Goal: Task Accomplishment & Management: Manage account settings

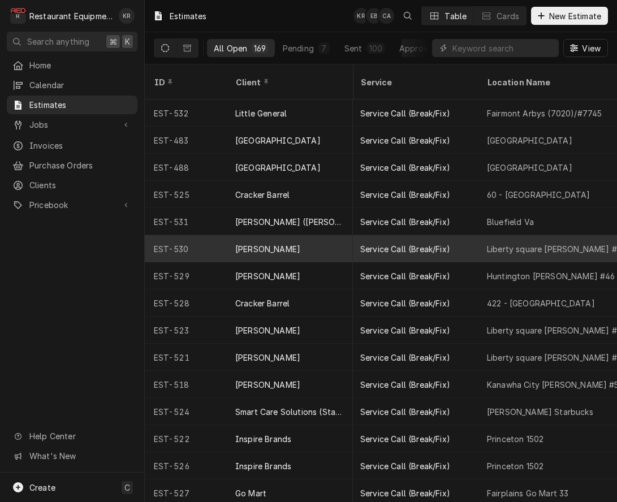
scroll to position [0, 179]
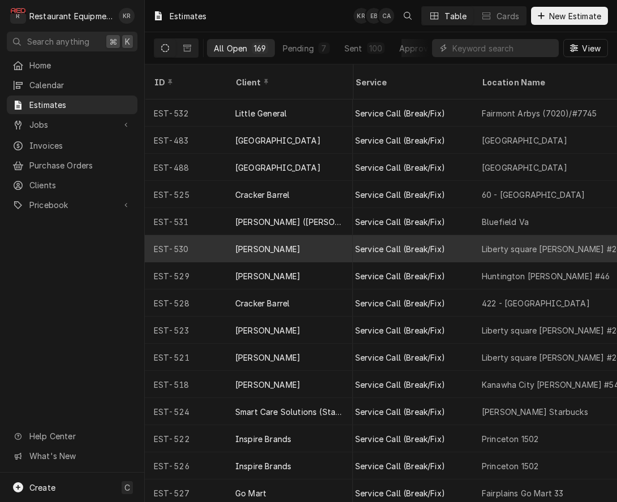
click at [489, 243] on div "Liberty square [PERSON_NAME] #261" at bounding box center [553, 249] width 142 height 12
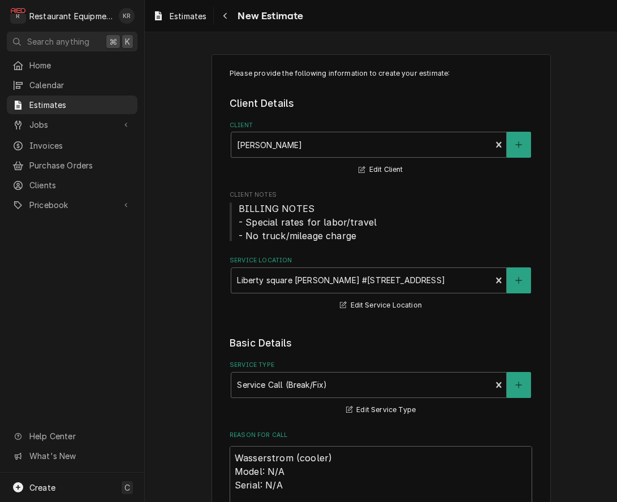
type textarea "x"
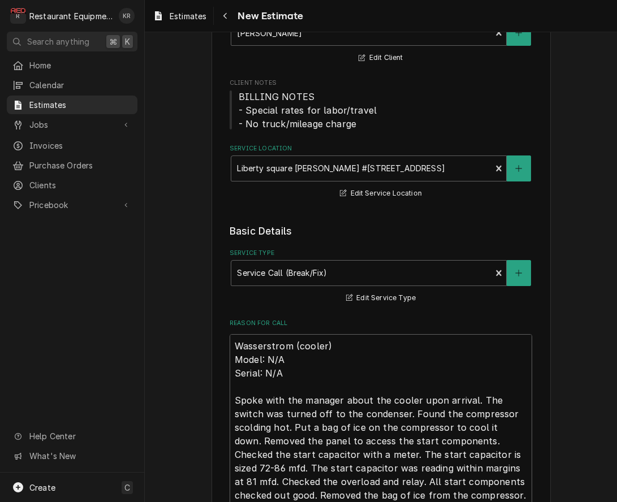
scroll to position [113, 0]
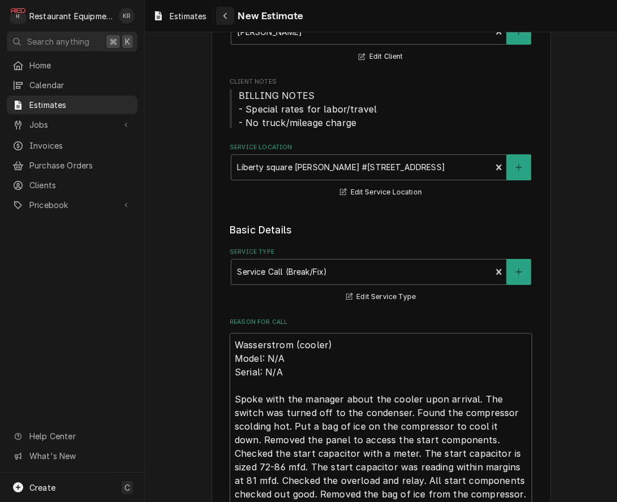
click at [227, 16] on icon "Navigate back" at bounding box center [225, 16] width 5 height 8
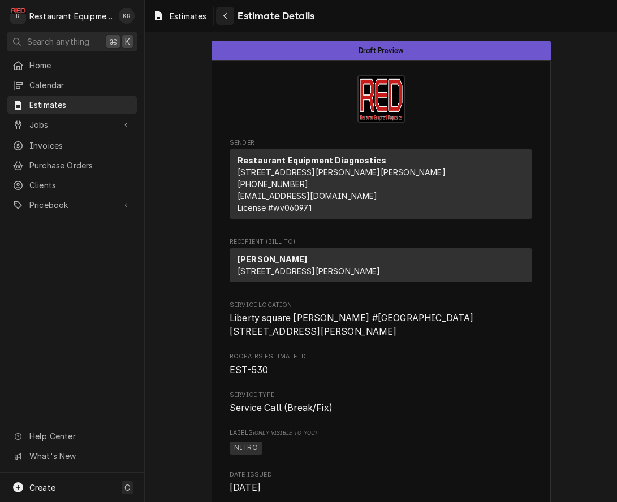
click at [225, 14] on icon "Navigate back" at bounding box center [225, 16] width 5 height 8
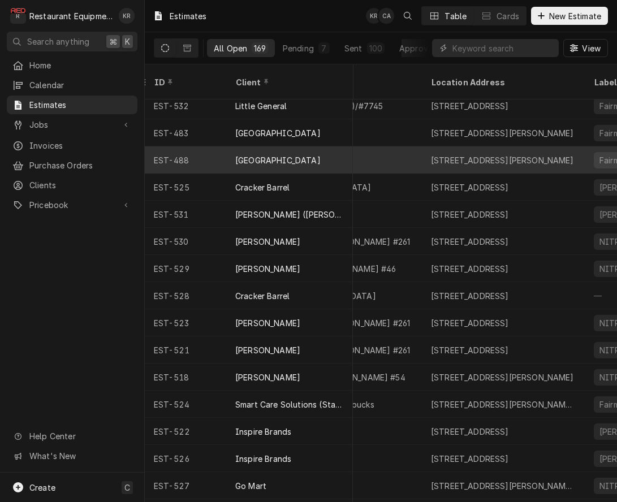
scroll to position [0, 392]
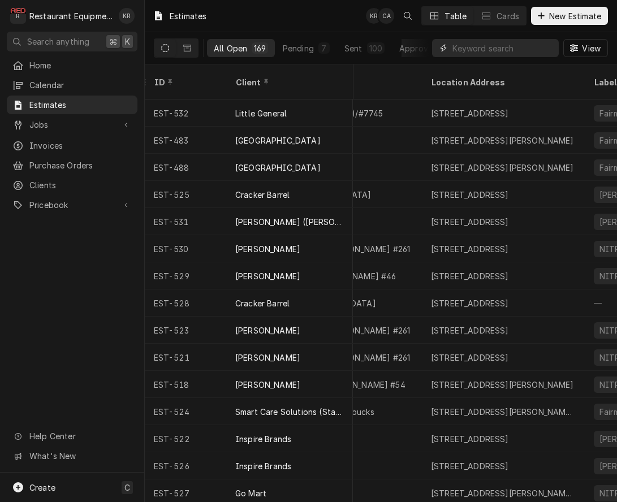
click at [468, 45] on input "Dynamic Content Wrapper" at bounding box center [502, 48] width 101 height 18
type input "bob"
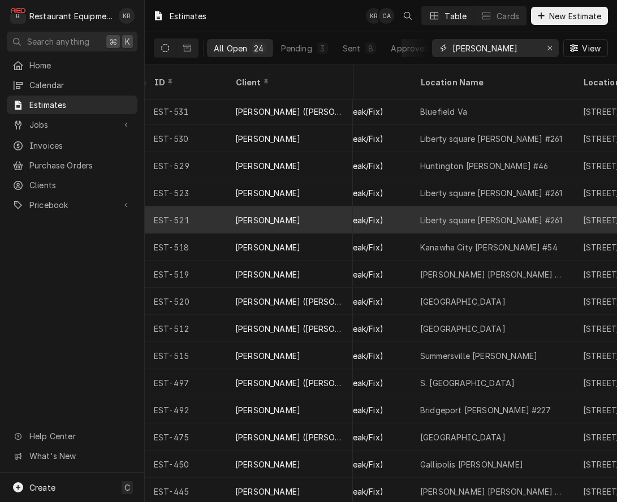
scroll to position [0, 238]
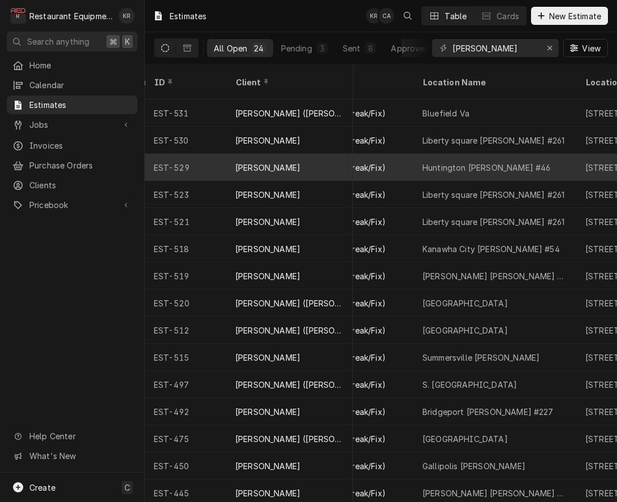
click at [444, 162] on div "Huntington [PERSON_NAME] #46" at bounding box center [486, 168] width 128 height 12
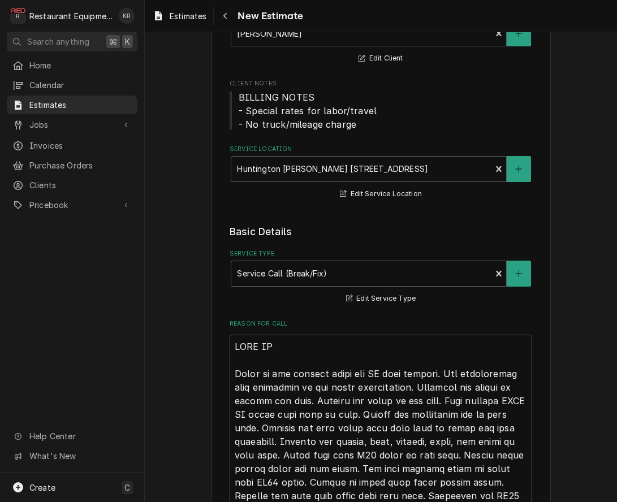
scroll to position [112, 0]
type textarea "x"
click at [174, 16] on span "Estimates" at bounding box center [188, 16] width 37 height 12
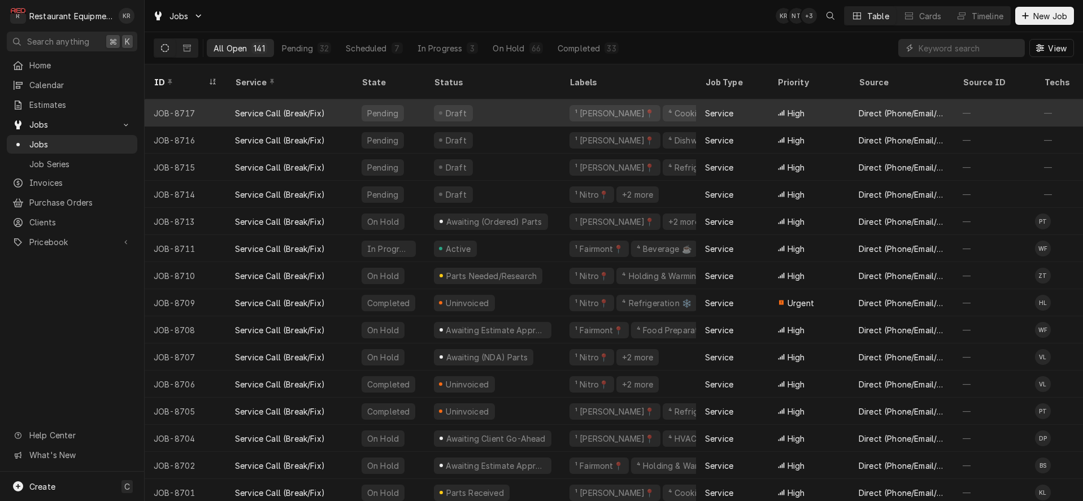
click at [300, 107] on div "Service Call (Break/Fix)" at bounding box center [280, 113] width 90 height 12
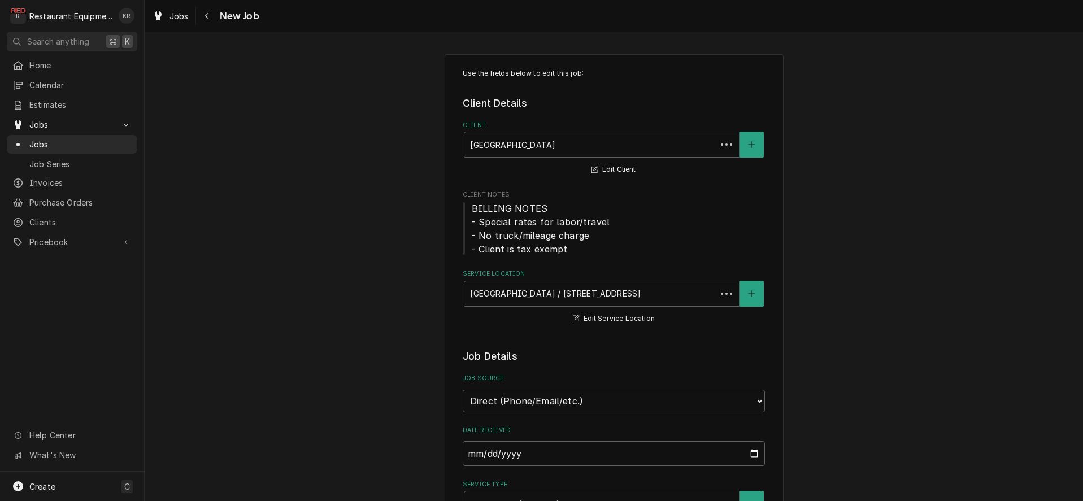
type textarea "x"
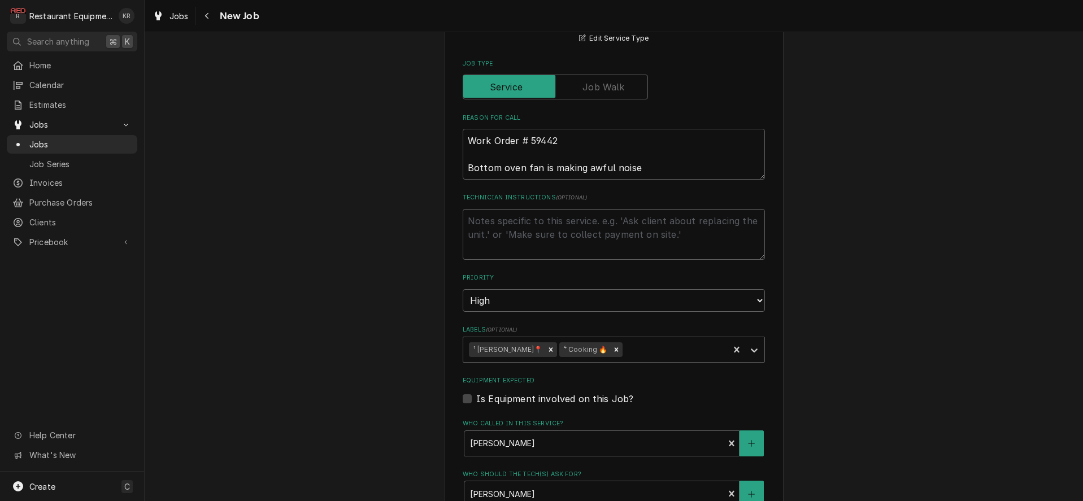
scroll to position [137, 0]
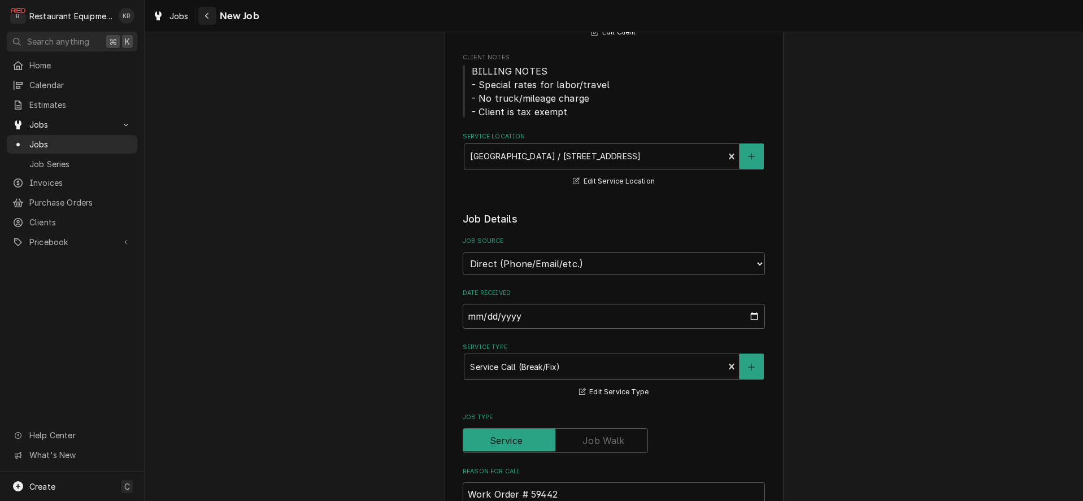
click at [207, 13] on icon "Navigate back" at bounding box center [207, 16] width 5 height 8
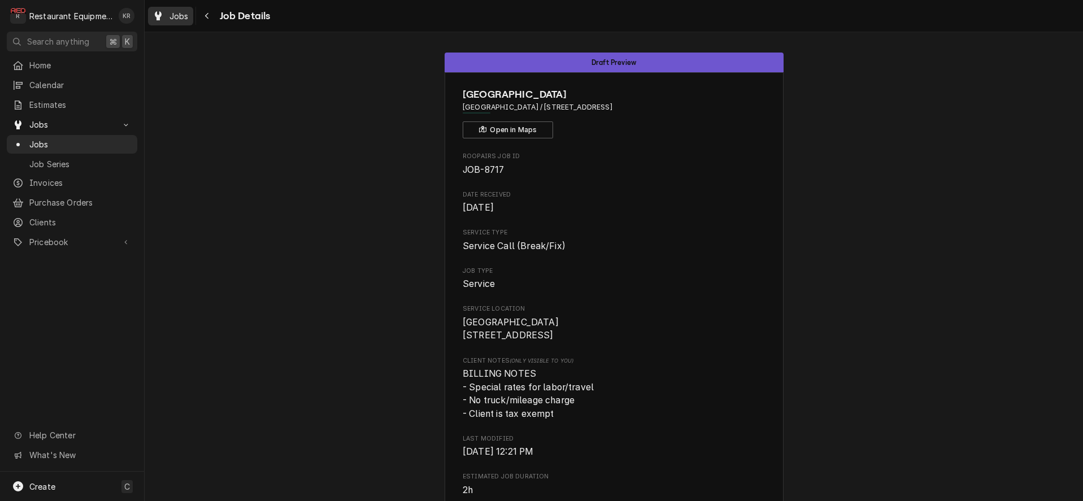
click at [194, 16] on div "Jobs Job Details" at bounding box center [209, 16] width 122 height 19
click at [190, 17] on div "Jobs" at bounding box center [170, 16] width 41 height 14
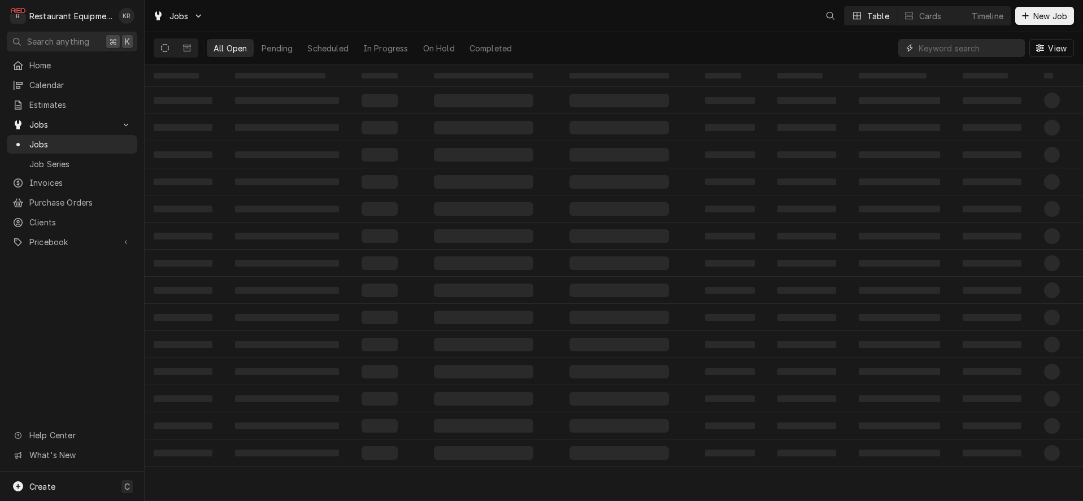
click at [949, 49] on input "Dynamic Content Wrapper" at bounding box center [969, 48] width 101 height 18
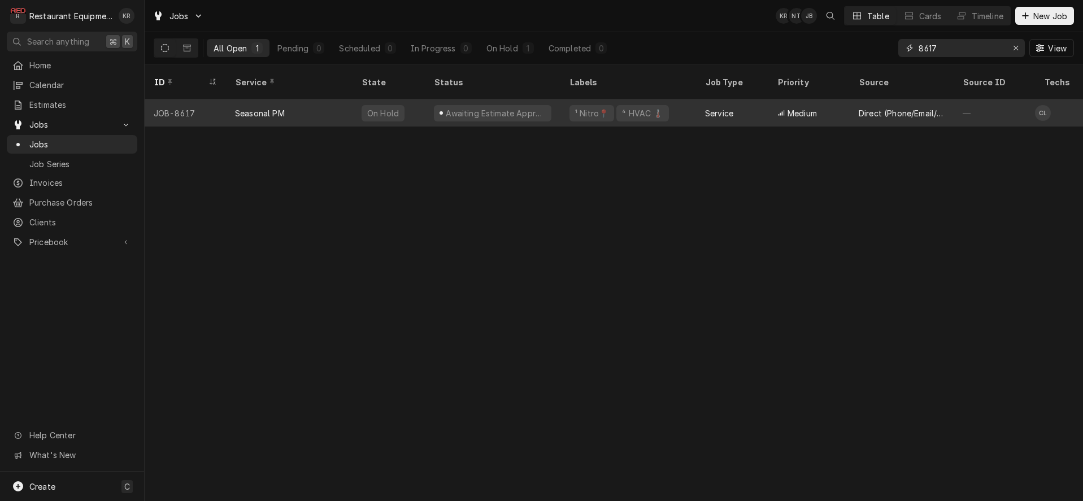
type input "8617"
click at [533, 105] on div "Awaiting Estimate Approval" at bounding box center [493, 113] width 118 height 16
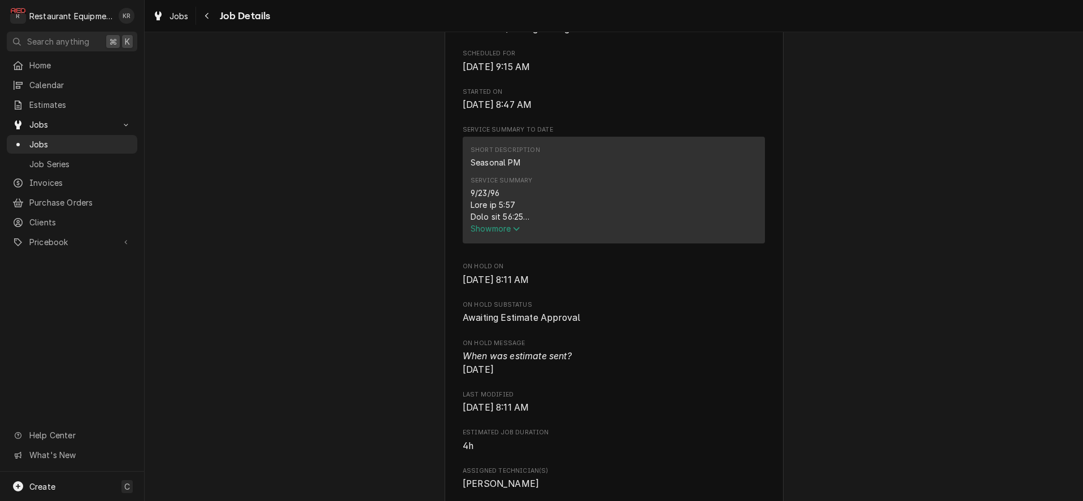
scroll to position [375, 0]
click at [505, 231] on span "Show more" at bounding box center [496, 226] width 50 height 10
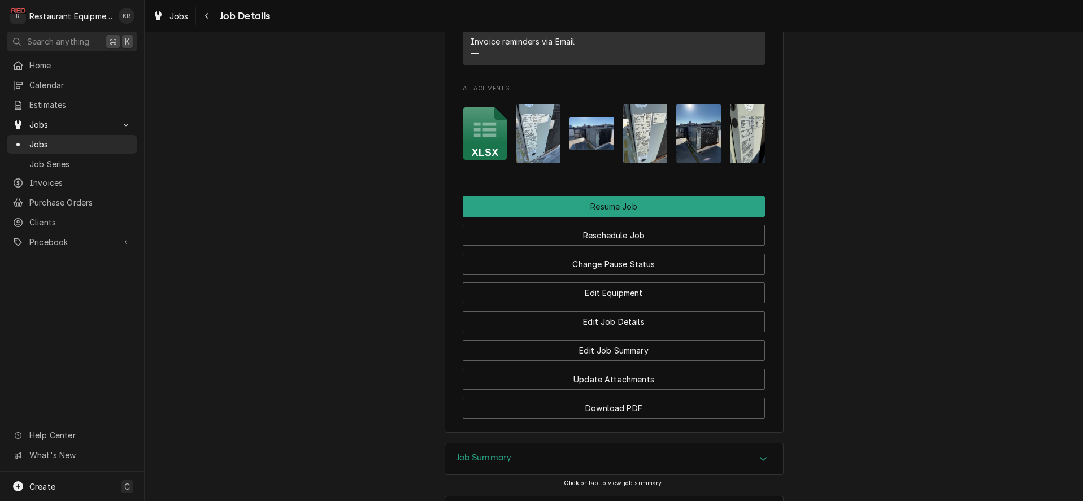
scroll to position [1549, 0]
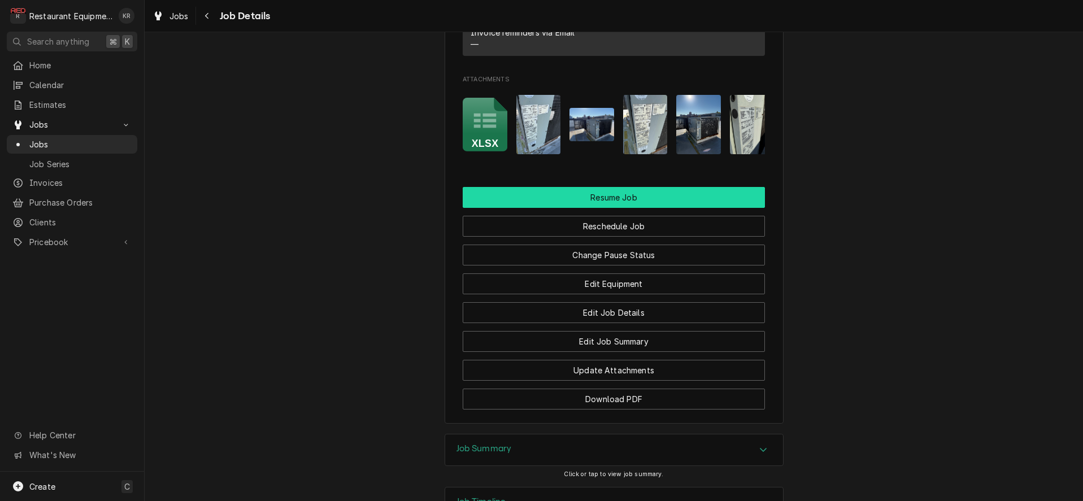
click at [658, 205] on button "Resume Job" at bounding box center [614, 197] width 302 height 21
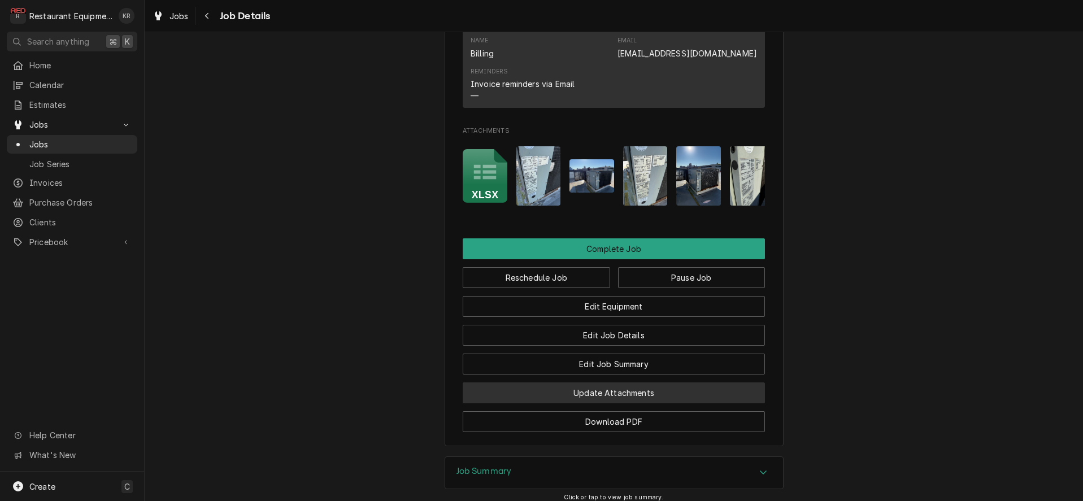
scroll to position [1264, 0]
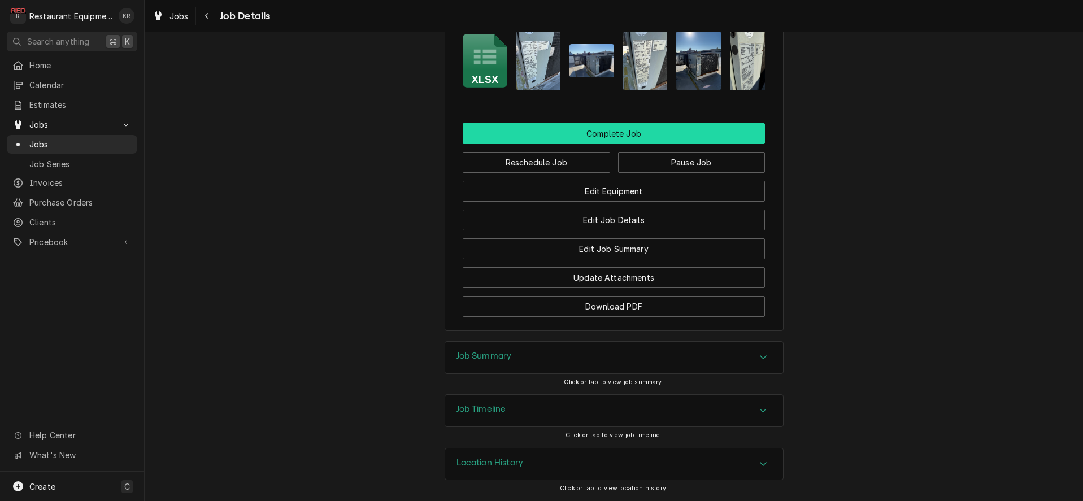
click at [632, 139] on button "Complete Job" at bounding box center [614, 133] width 302 height 21
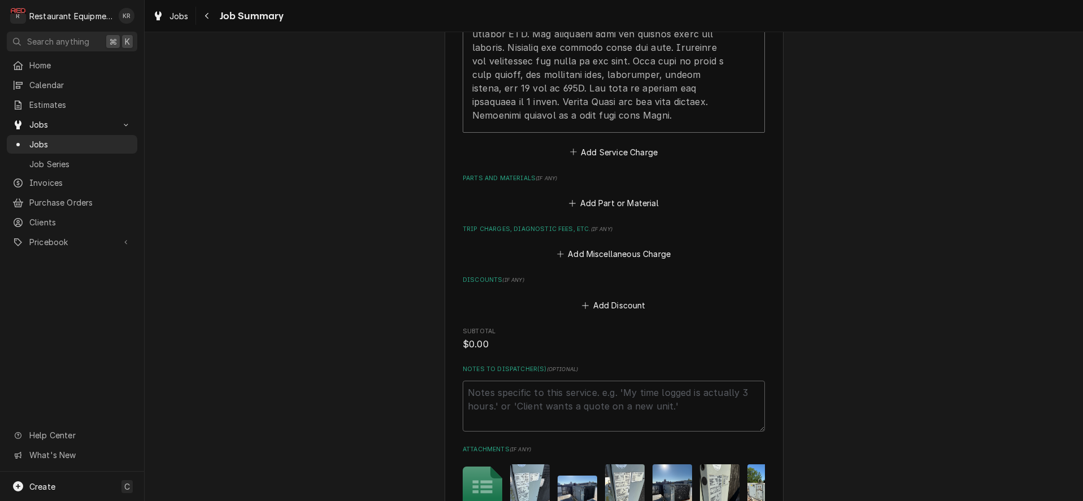
scroll to position [909, 0]
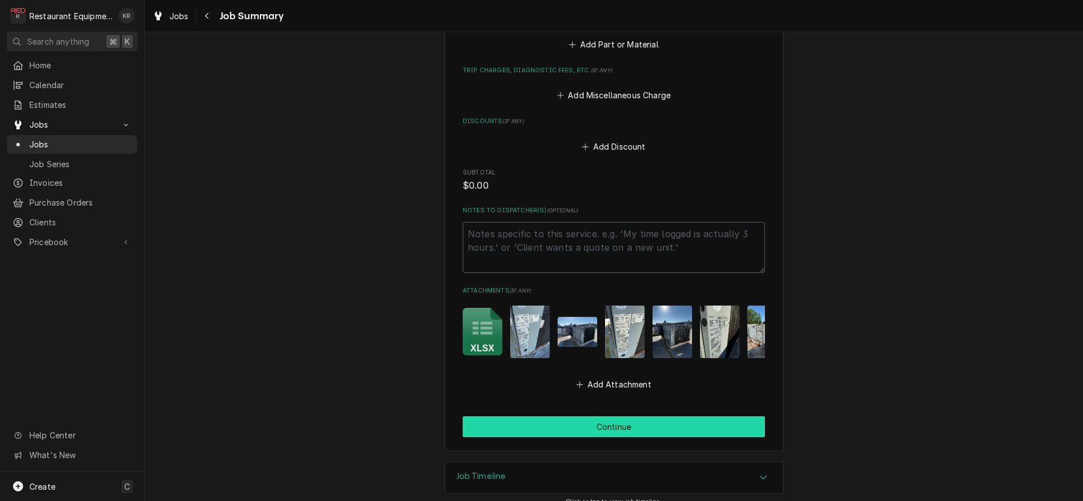
click at [602, 417] on button "Continue" at bounding box center [614, 427] width 302 height 21
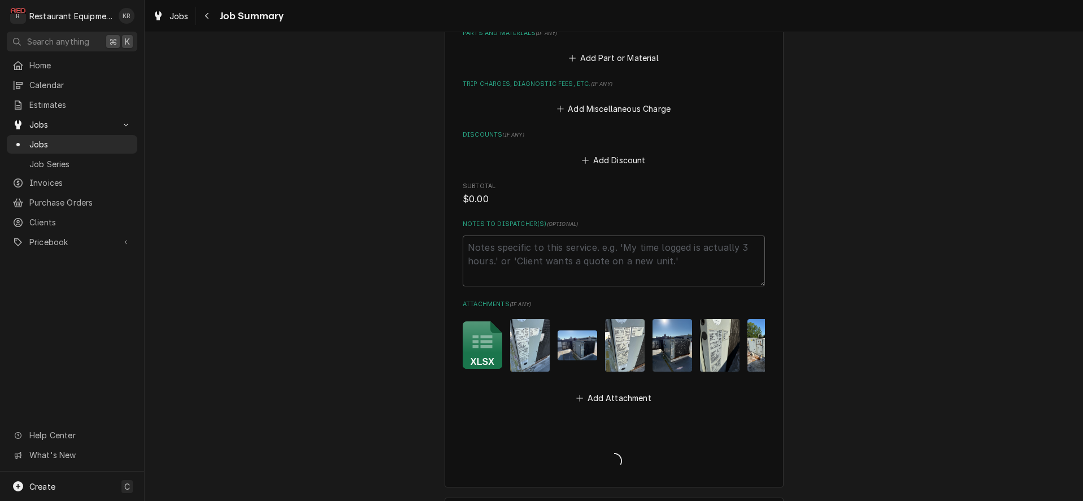
scroll to position [889, 0]
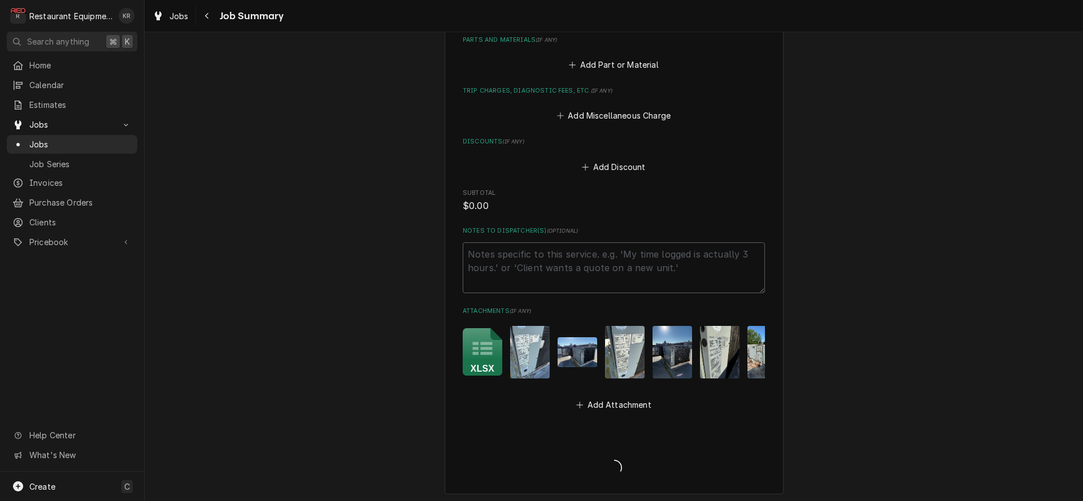
type textarea "x"
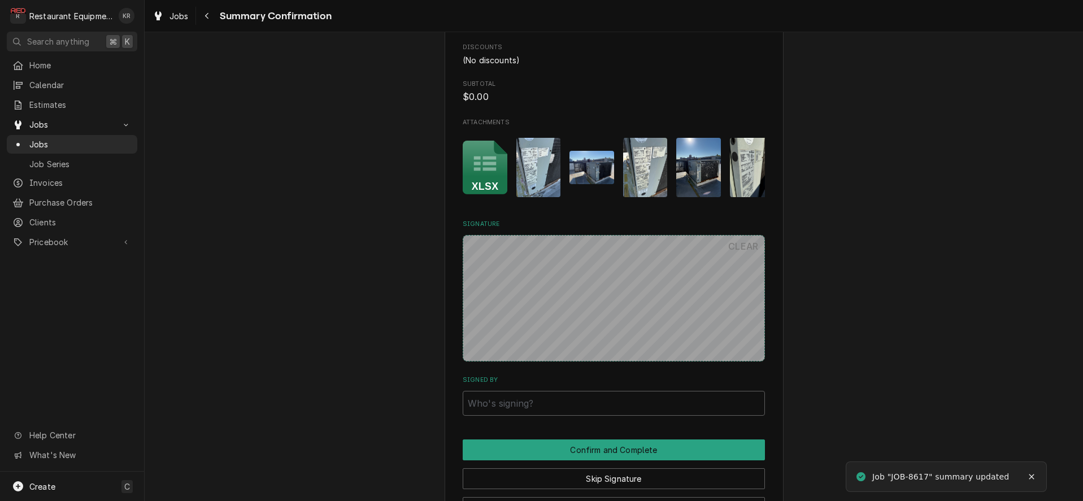
scroll to position [881, 0]
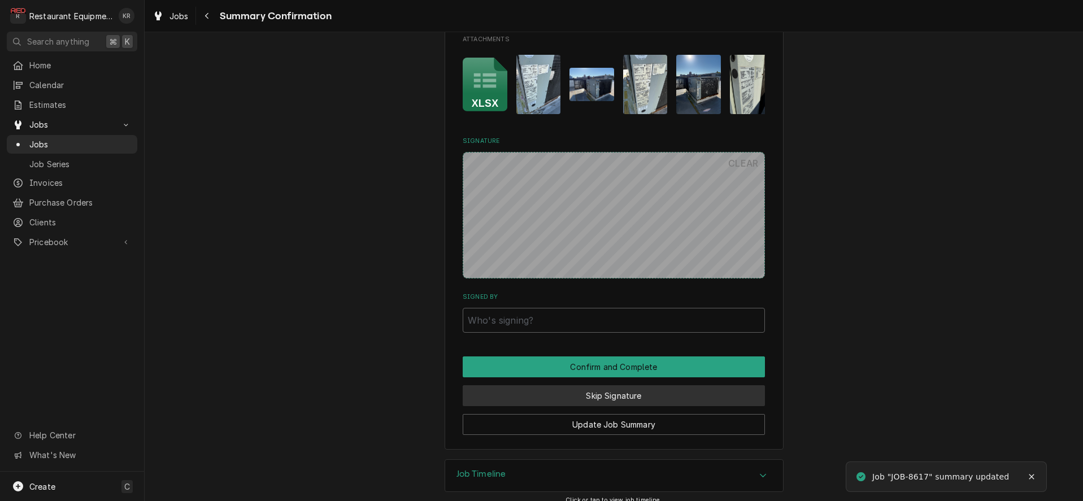
click at [605, 388] on button "Skip Signature" at bounding box center [614, 395] width 302 height 21
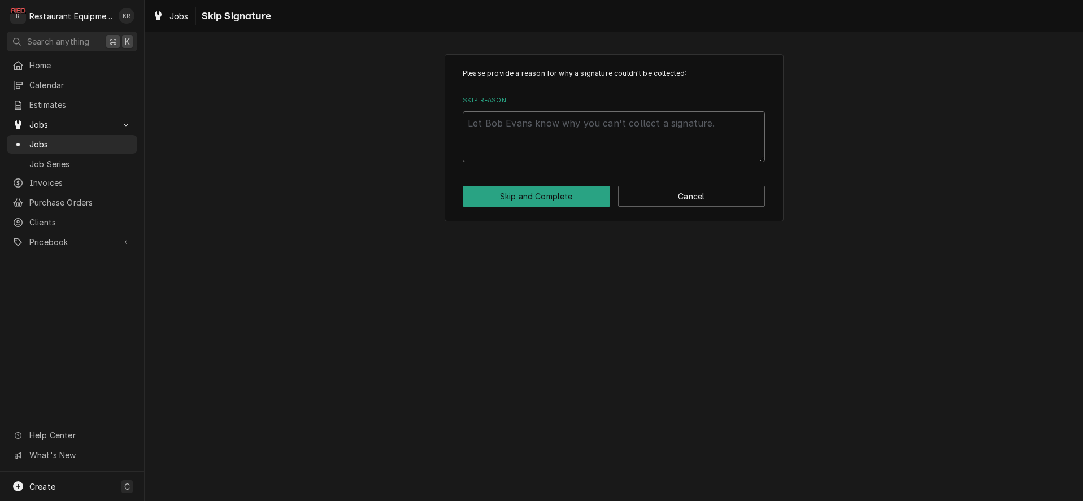
drag, startPoint x: 551, startPoint y: 114, endPoint x: 548, endPoint y: 121, distance: 7.9
click at [550, 116] on textarea "Skip Reason" at bounding box center [614, 136] width 302 height 51
type textarea "x"
type textarea "s"
type textarea "x"
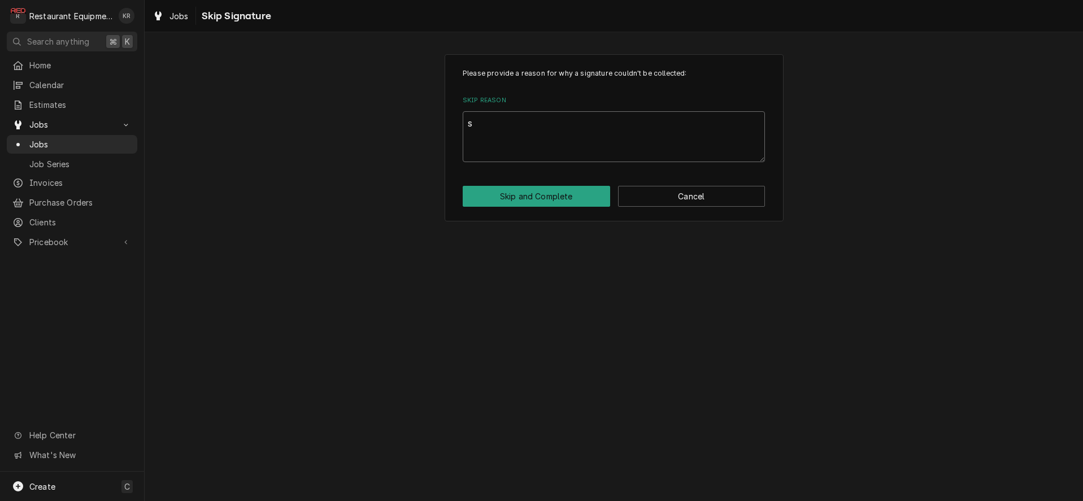
type textarea "se"
type textarea "x"
type textarea "sen"
type textarea "x"
type textarea "sent"
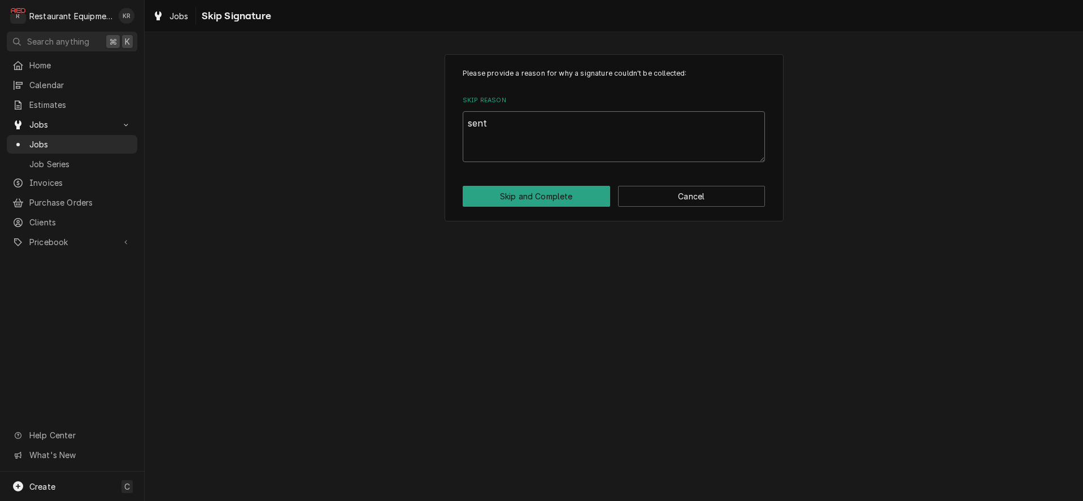
type textarea "x"
type textarea "sent"
type textarea "x"
type textarea "sent e"
type textarea "x"
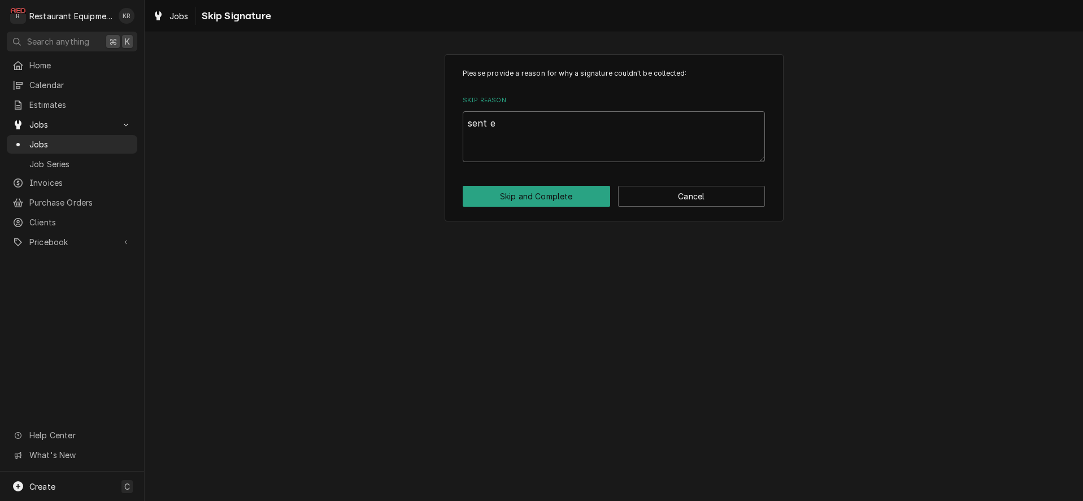
type textarea "sent es"
type textarea "x"
type textarea "sent est"
type textarea "x"
type textarea "sent esti"
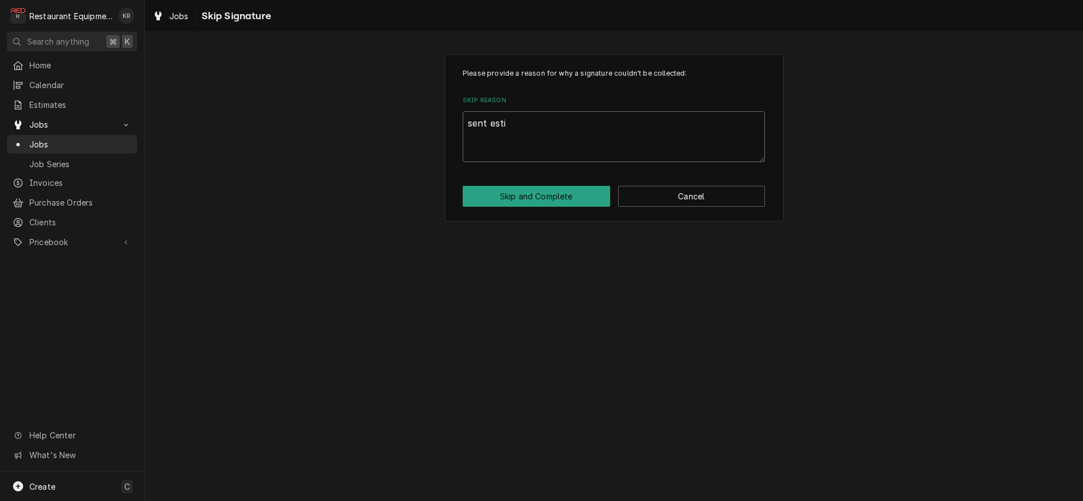
type textarea "x"
type textarea "sent estim"
type textarea "x"
type textarea "sent estima"
type textarea "x"
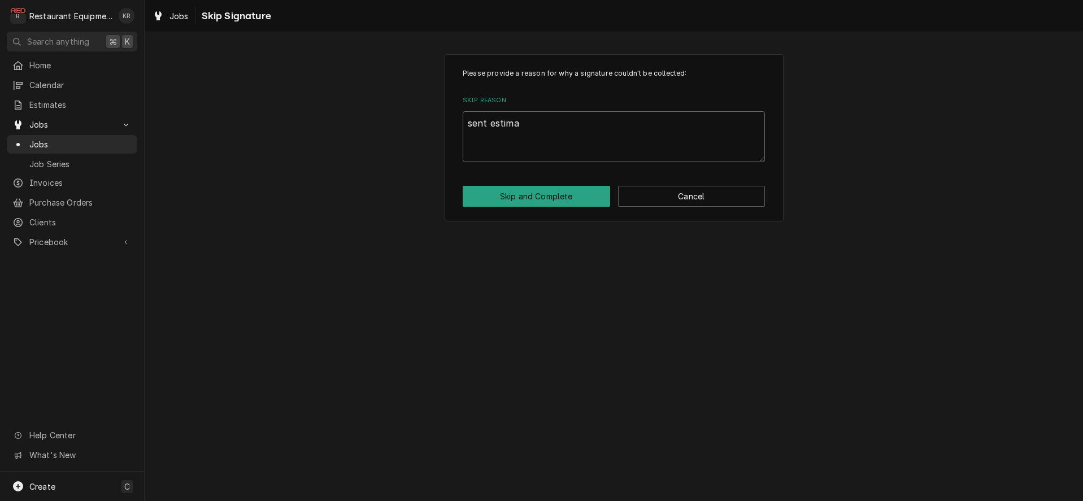
type textarea "sent estimat"
type textarea "x"
type textarea "sent estimate"
type textarea "x"
type textarea "sent estimate"
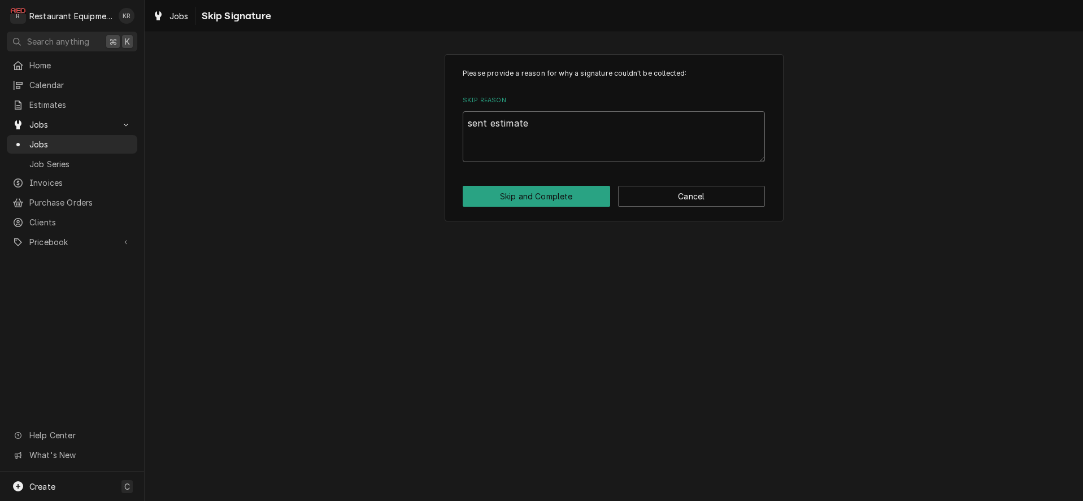
type textarea "x"
type textarea "sent estimate 8/"
type textarea "x"
type textarea "sent estimate 8/2"
type textarea "x"
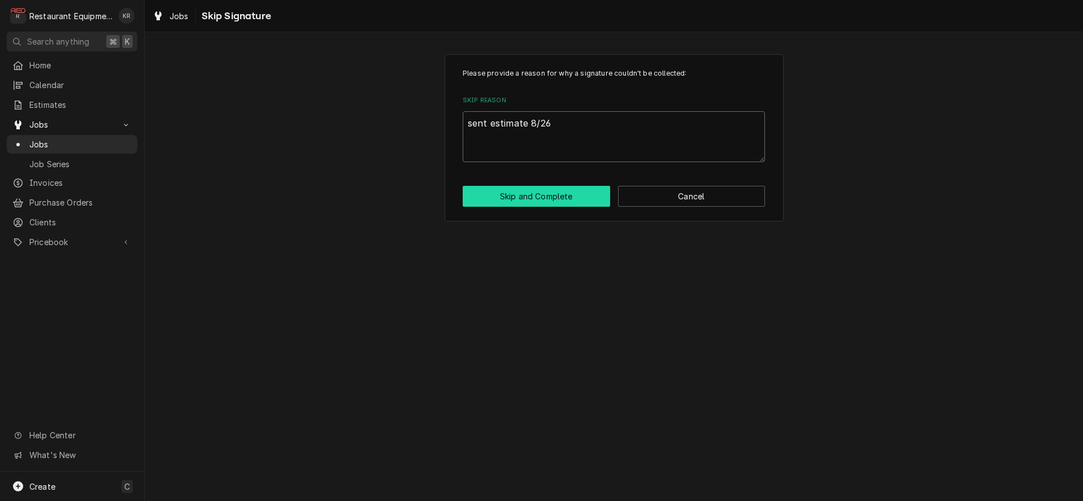
type textarea "sent estimate 8/26"
click at [555, 200] on button "Skip and Complete" at bounding box center [537, 196] width 148 height 21
type textarea "x"
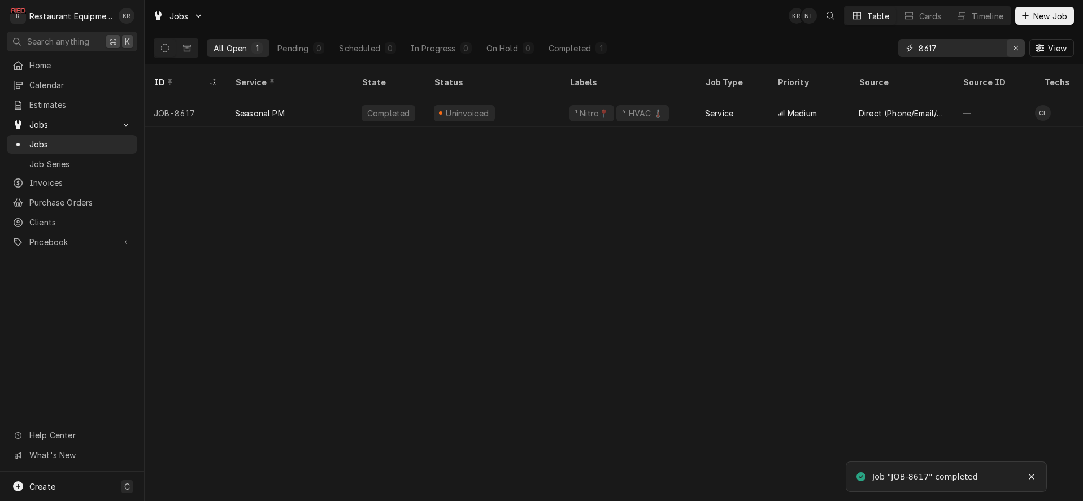
click at [1013, 47] on icon "Erase input" at bounding box center [1016, 48] width 6 height 8
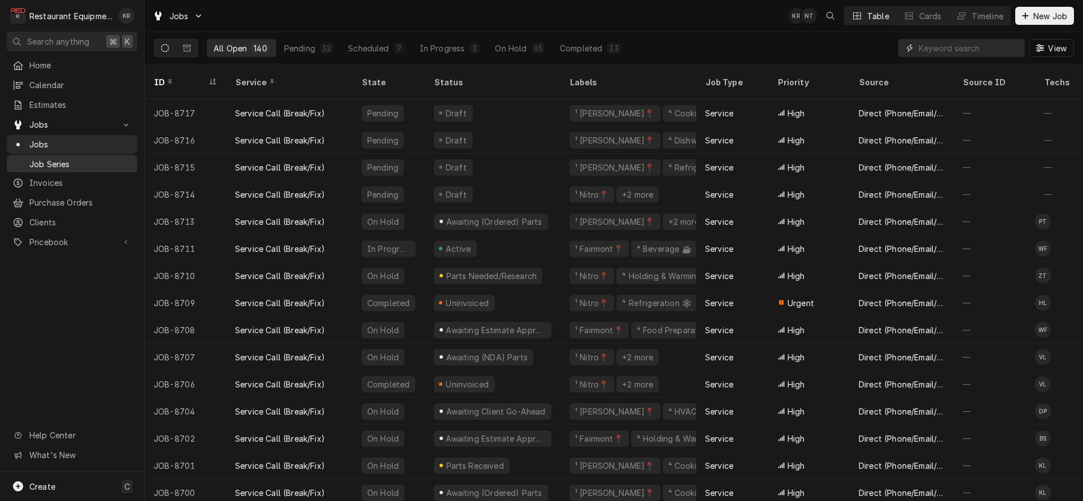
click at [977, 49] on input "Dynamic Content Wrapper" at bounding box center [969, 48] width 101 height 18
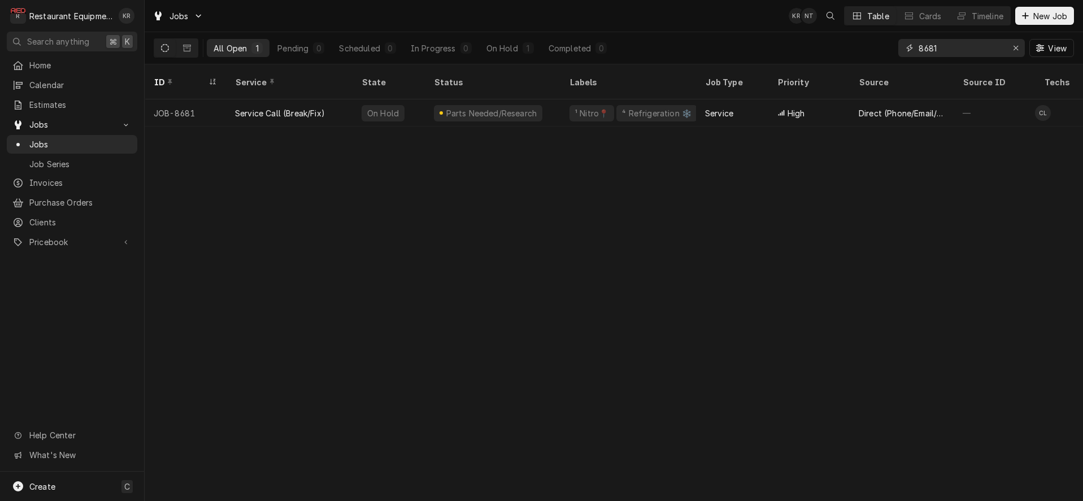
type input "8681"
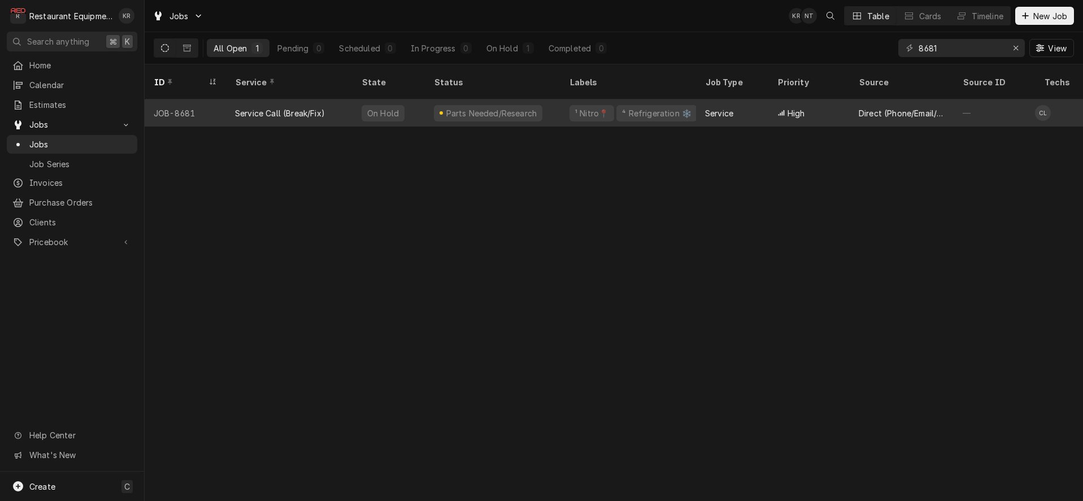
click at [515, 107] on div "Parts Needed/Research" at bounding box center [491, 113] width 93 height 12
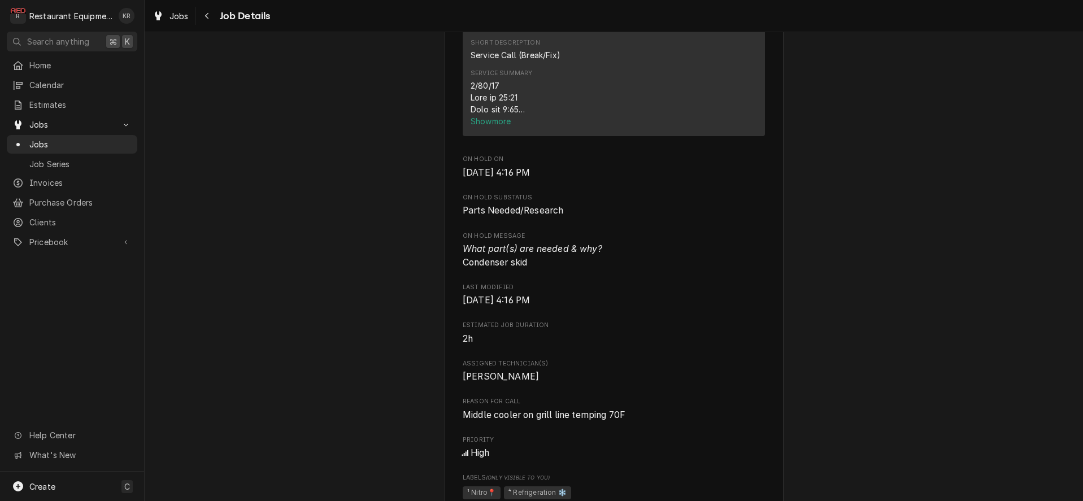
scroll to position [480, 0]
click at [510, 125] on span "Show more" at bounding box center [492, 121] width 42 height 10
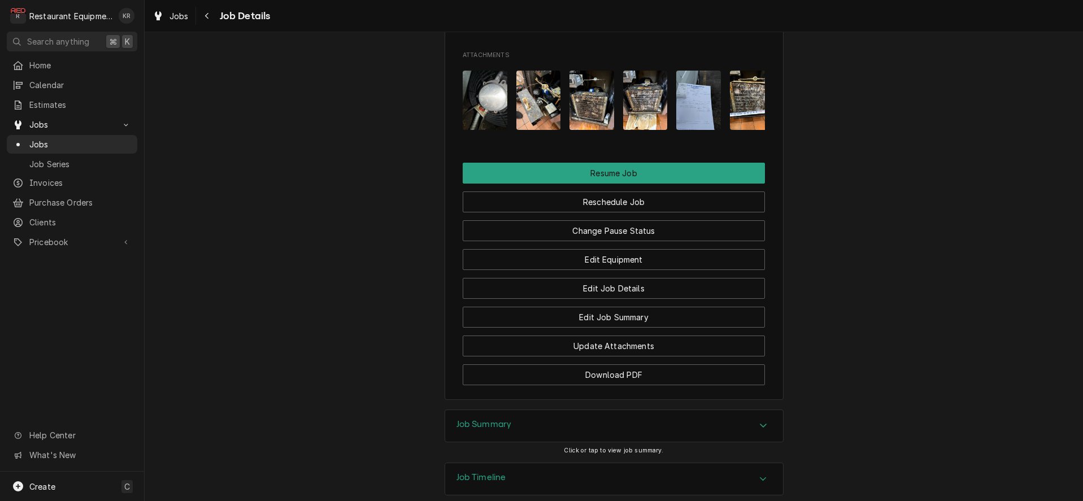
scroll to position [1752, 0]
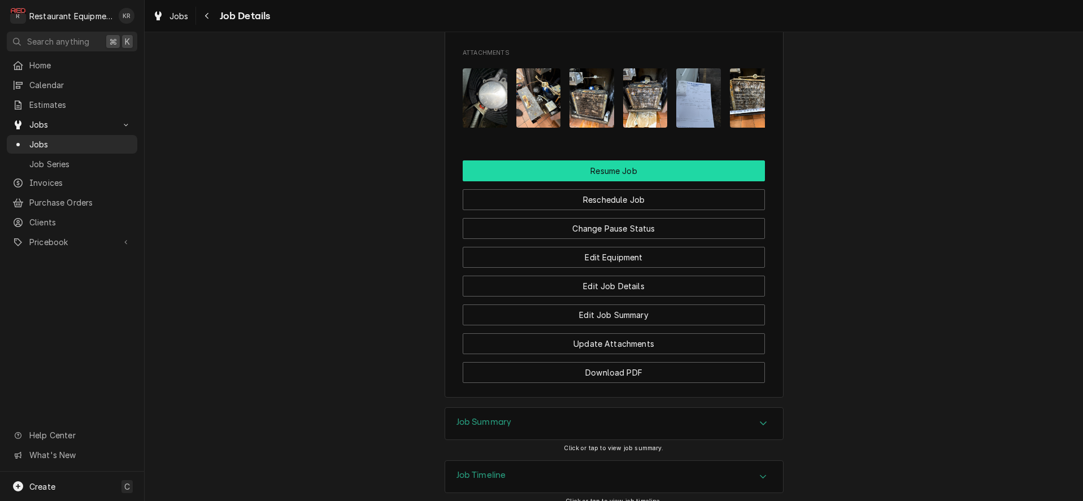
click at [683, 181] on button "Resume Job" at bounding box center [614, 171] width 302 height 21
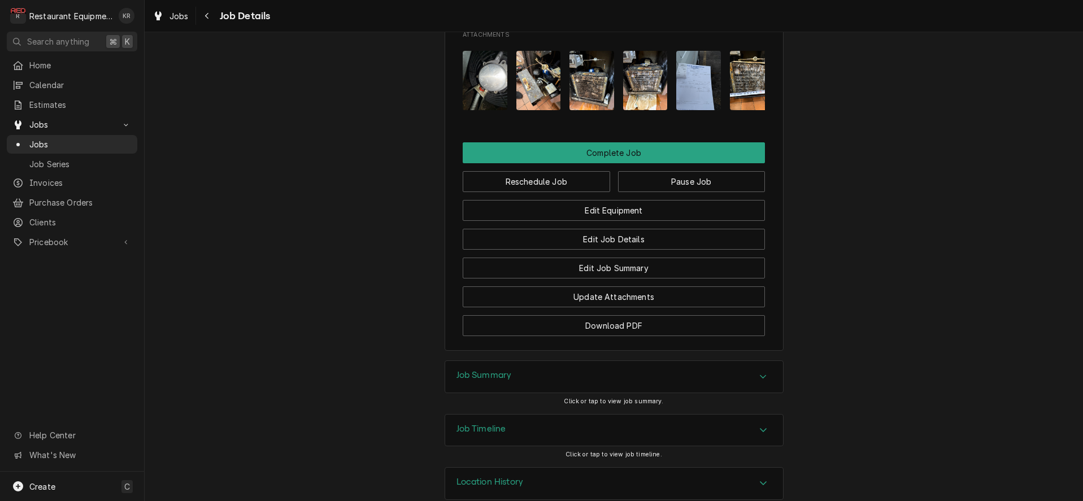
scroll to position [1251, 0]
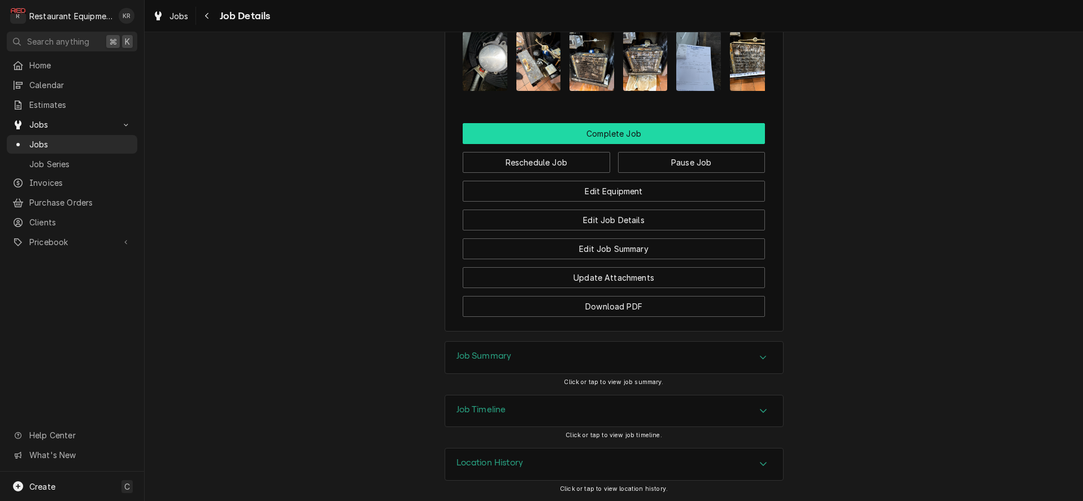
click at [633, 141] on button "Complete Job" at bounding box center [614, 133] width 302 height 21
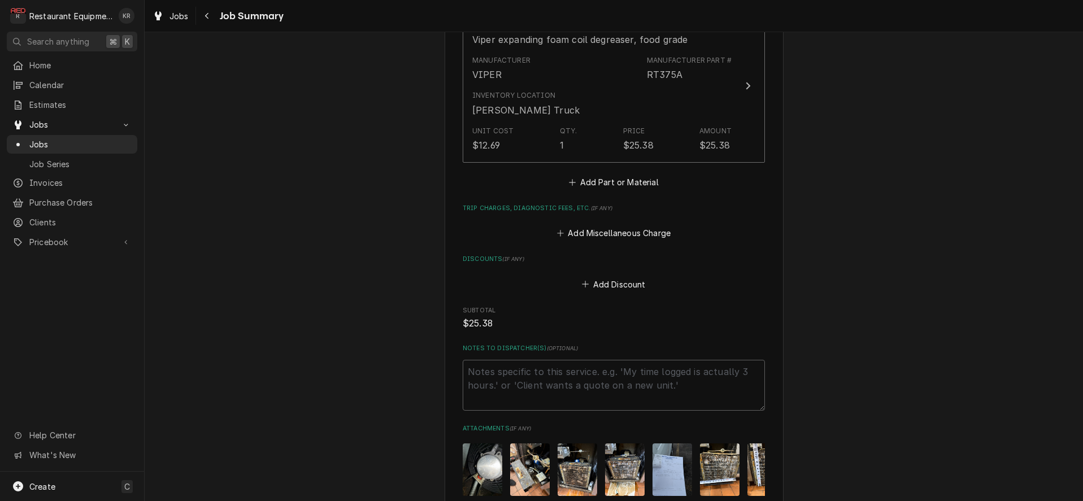
scroll to position [1312, 0]
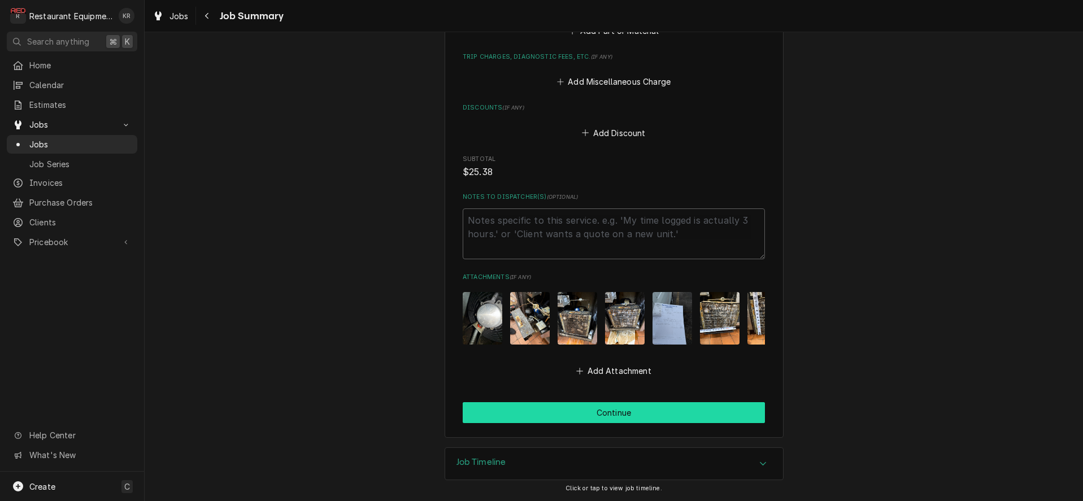
click at [576, 418] on button "Continue" at bounding box center [614, 412] width 302 height 21
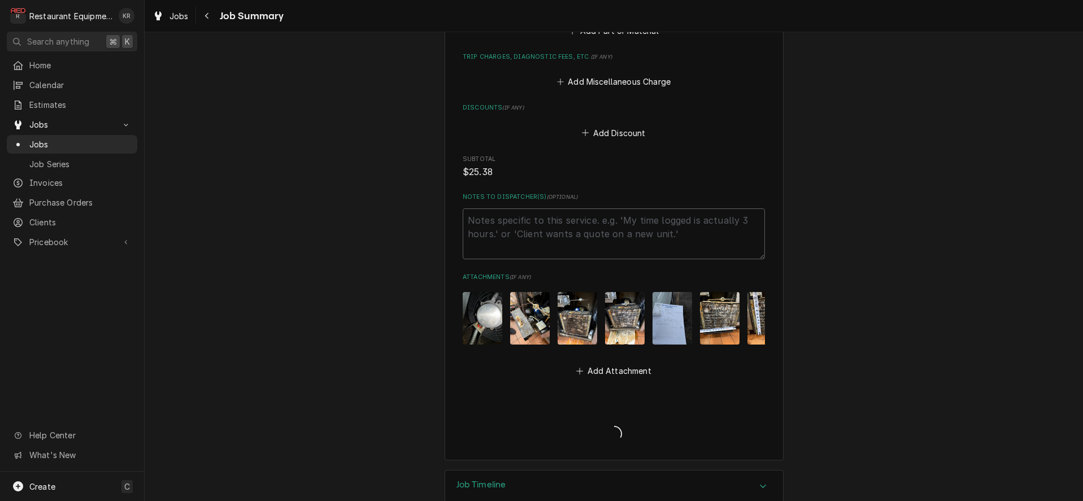
type textarea "x"
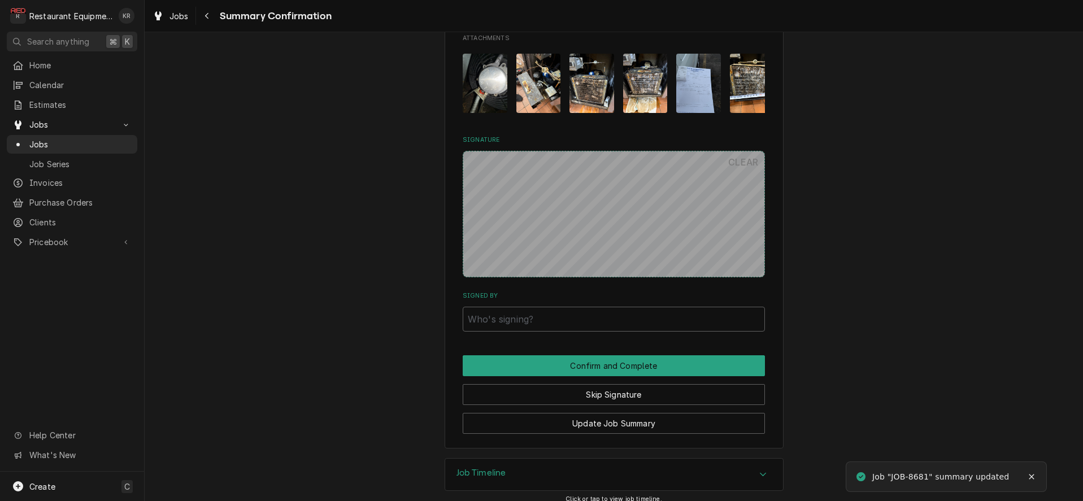
scroll to position [1220, 0]
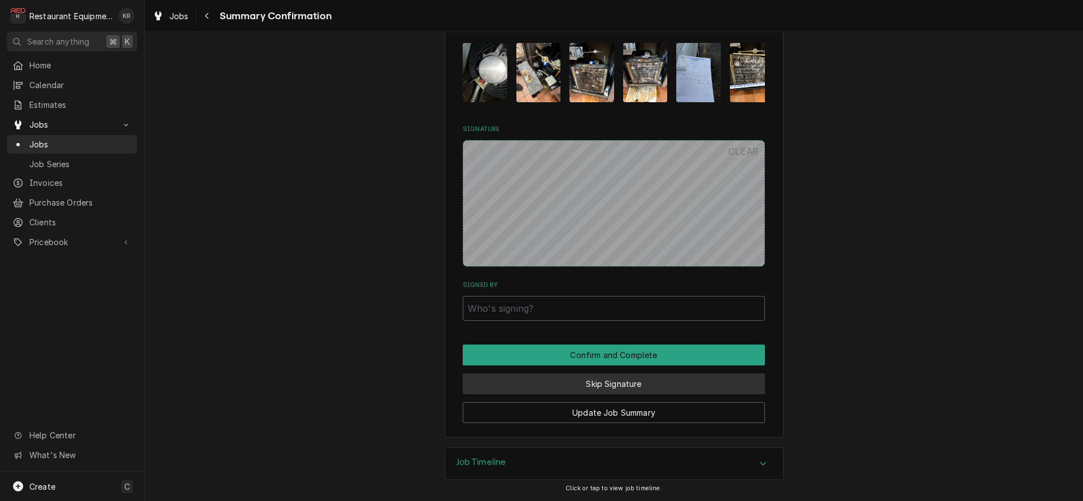
click at [592, 393] on button "Skip Signature" at bounding box center [614, 384] width 302 height 21
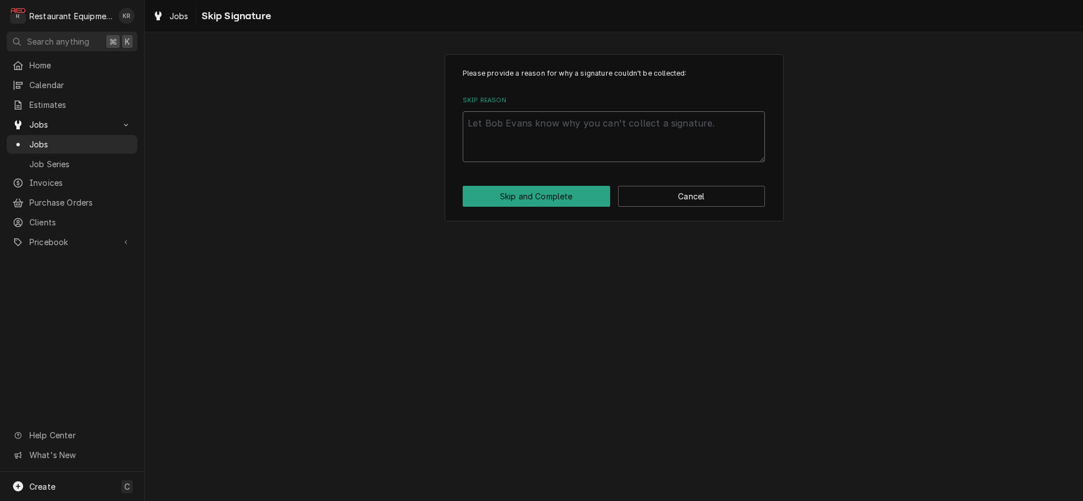
click at [528, 158] on textarea "Skip Reason" at bounding box center [614, 136] width 302 height 51
type textarea "x"
type textarea "s"
type textarea "x"
type textarea "se"
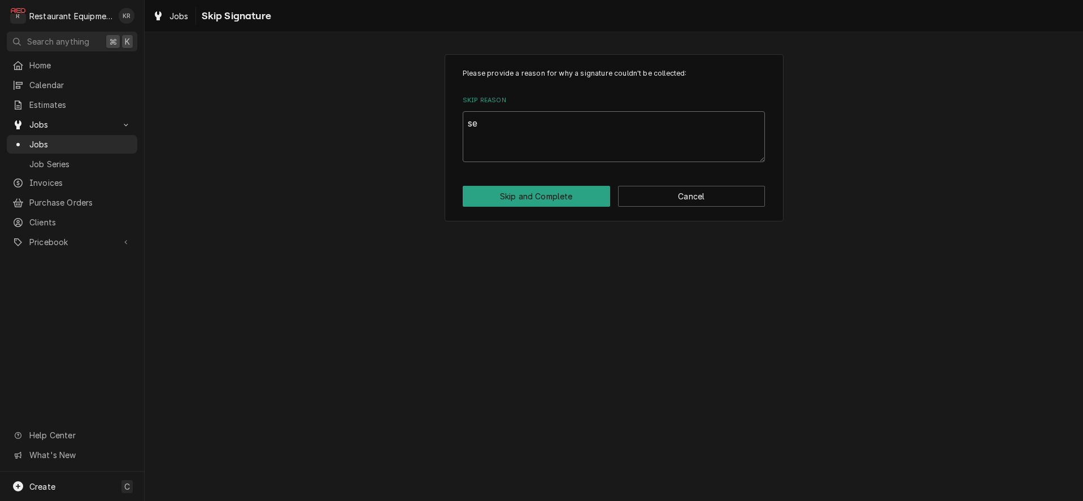
type textarea "x"
type textarea "sen"
type textarea "x"
type textarea "sent"
type textarea "x"
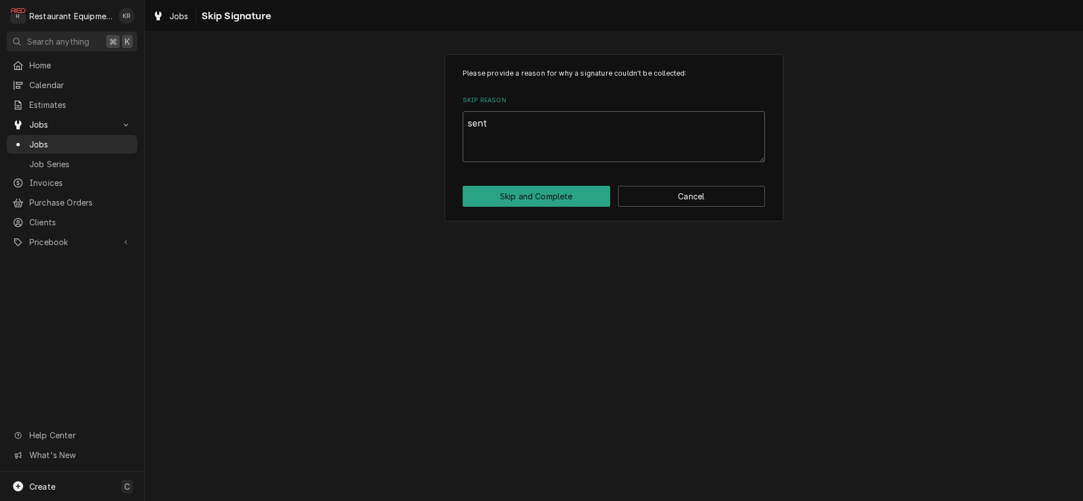
type textarea "sent"
type textarea "x"
type textarea "sent e"
type textarea "x"
type textarea "sent est"
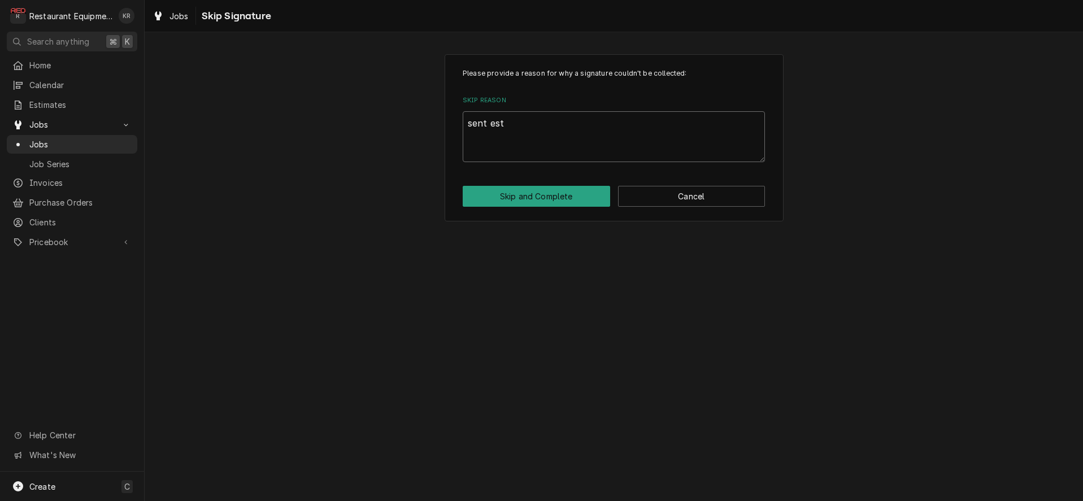
type textarea "x"
type textarea "sent esto"
type textarea "x"
type textarea "sent est"
type textarea "x"
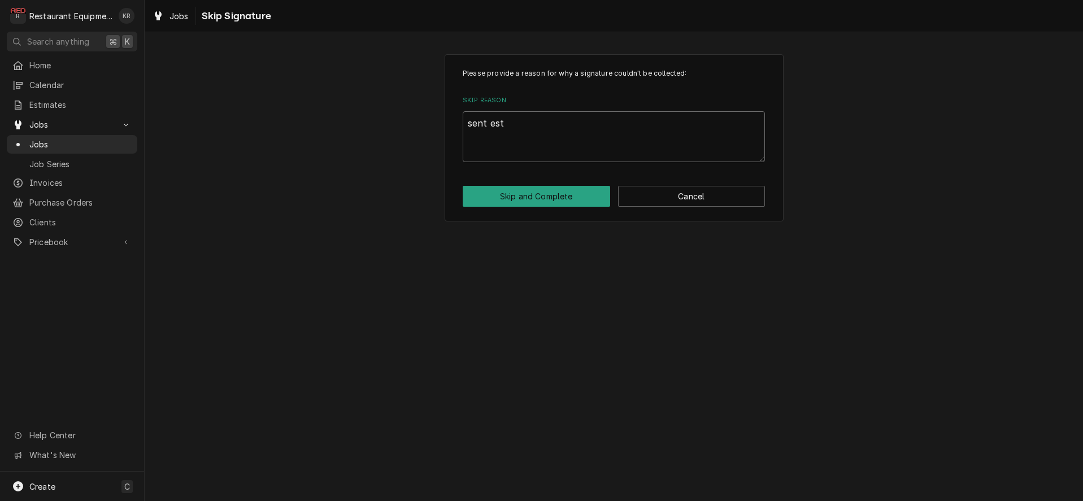
type textarea "sent esti"
type textarea "x"
type textarea "sent estim"
type textarea "x"
type textarea "sent estima"
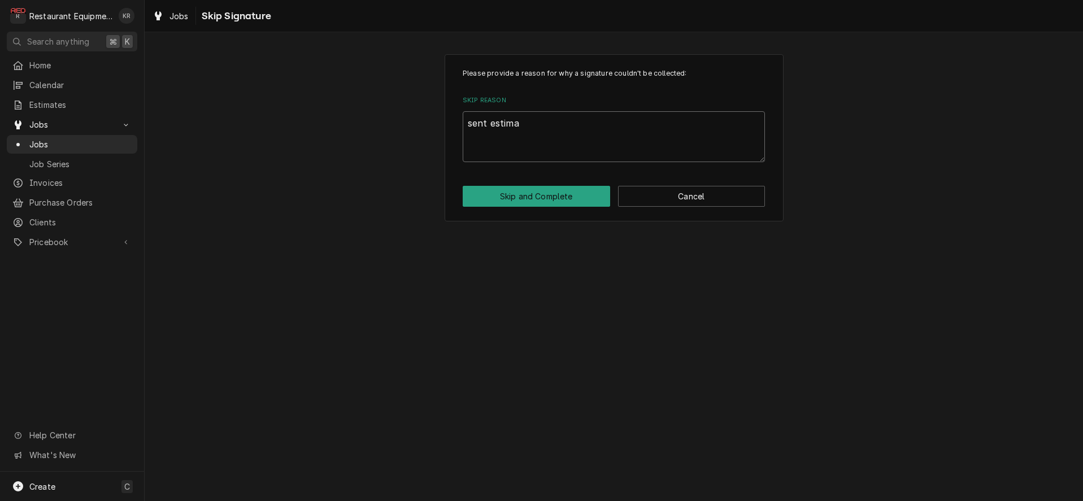
type textarea "x"
type textarea "sent estimat"
type textarea "x"
type textarea "sent estimate"
type textarea "x"
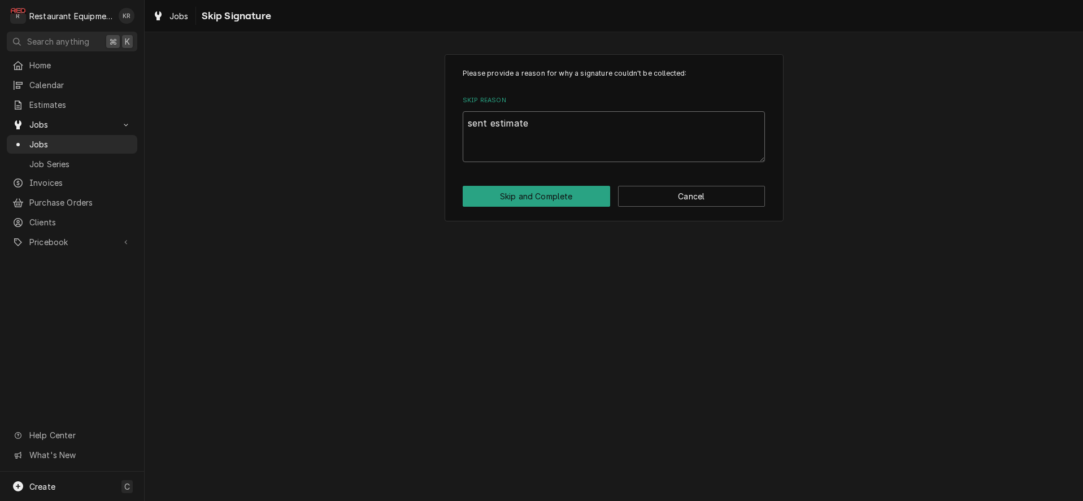
type textarea "sent estimate8"
type textarea "x"
type textarea "sent estimate8/"
type textarea "x"
type textarea "sent estimate8/2"
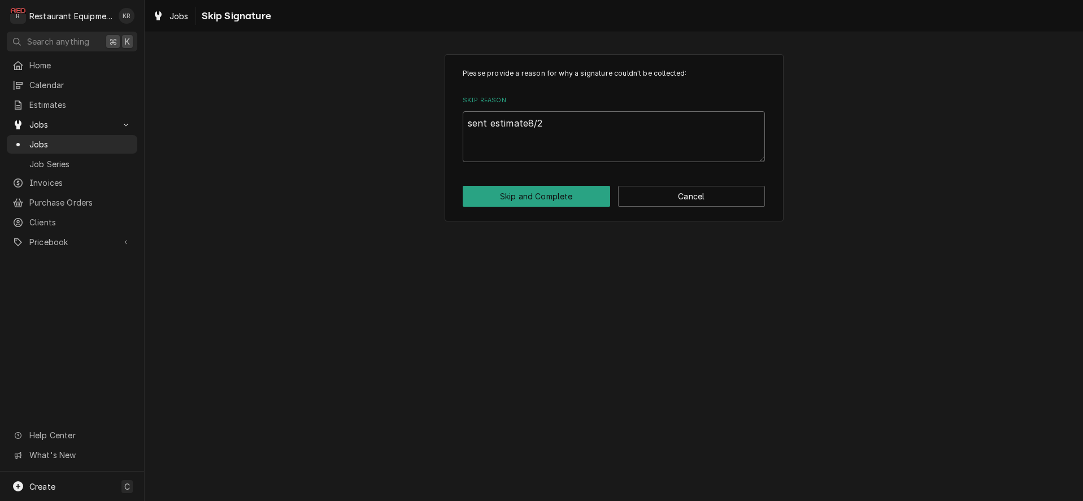
type textarea "x"
type textarea "sent estimate 8/27"
type textarea "x"
type textarea "sent estimate 8/27"
click at [561, 200] on button "Skip and Complete" at bounding box center [537, 196] width 148 height 21
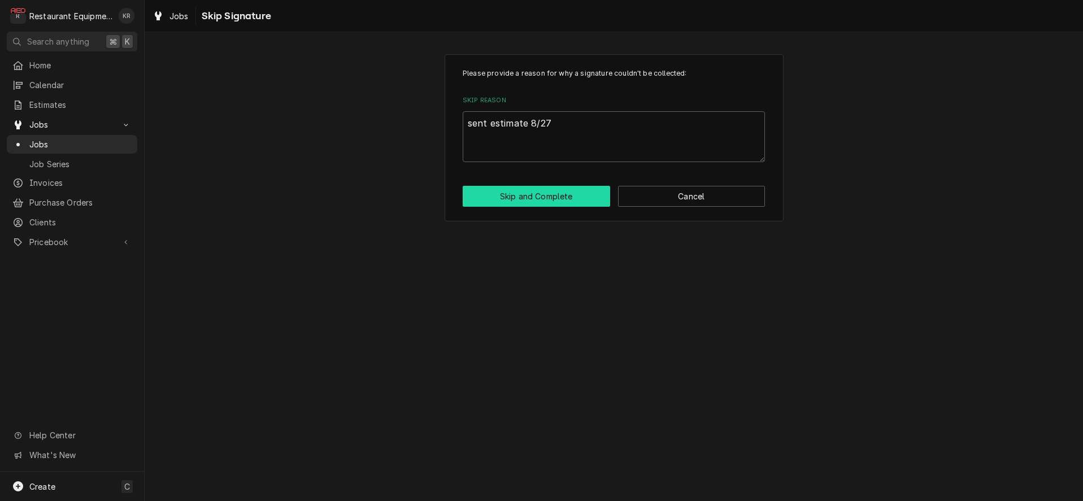
type textarea "x"
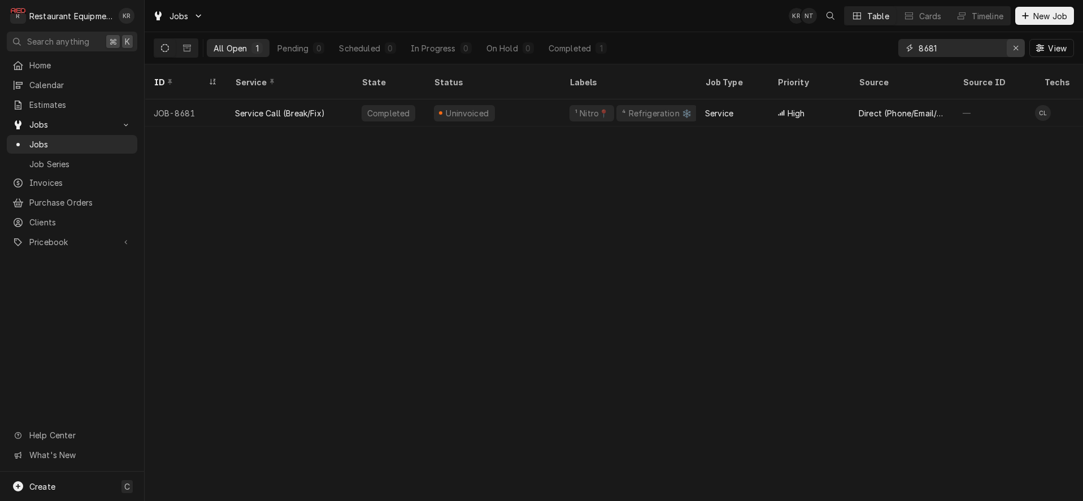
click at [1018, 50] on icon "Erase input" at bounding box center [1016, 48] width 5 height 5
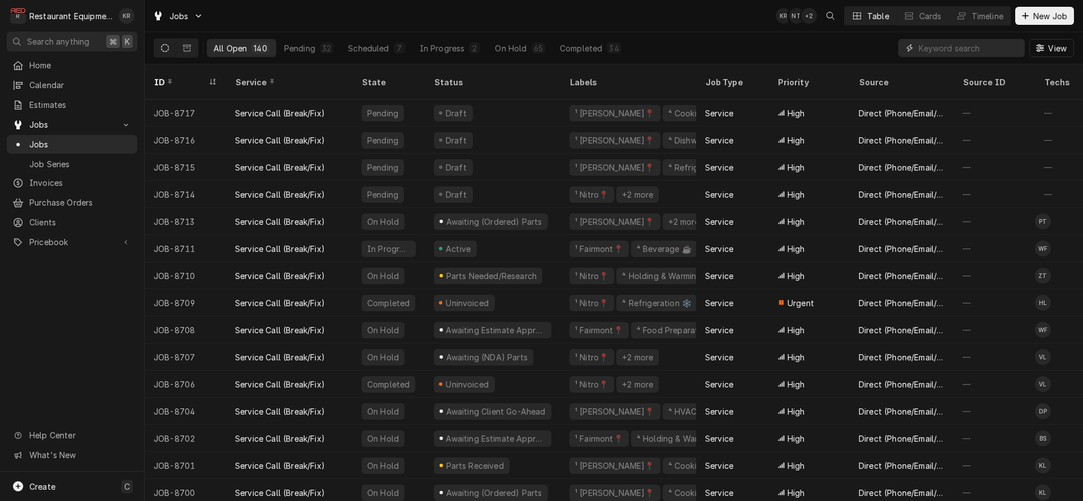
click at [956, 49] on input "Dynamic Content Wrapper" at bounding box center [969, 48] width 101 height 18
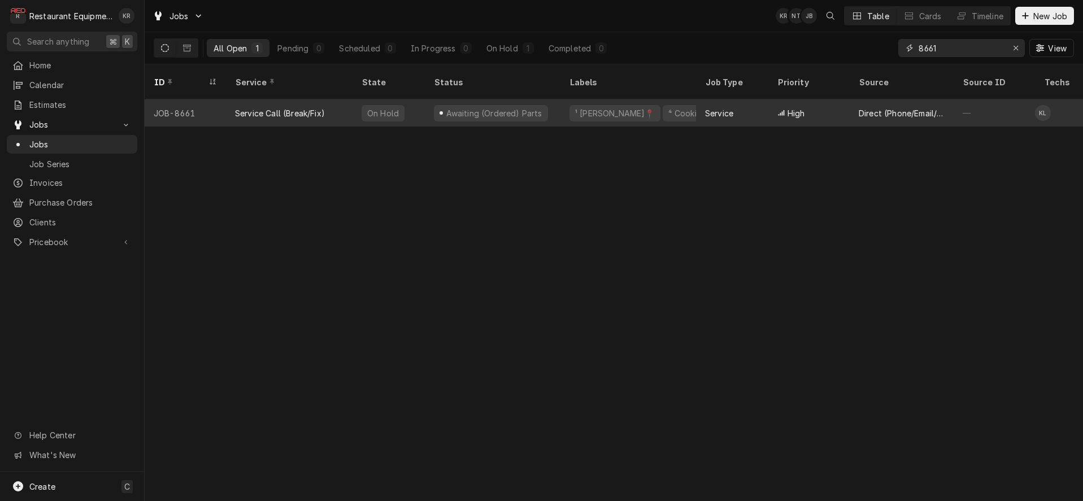
type input "8661"
click at [520, 107] on div "Awaiting (Ordered) Parts" at bounding box center [494, 113] width 98 height 12
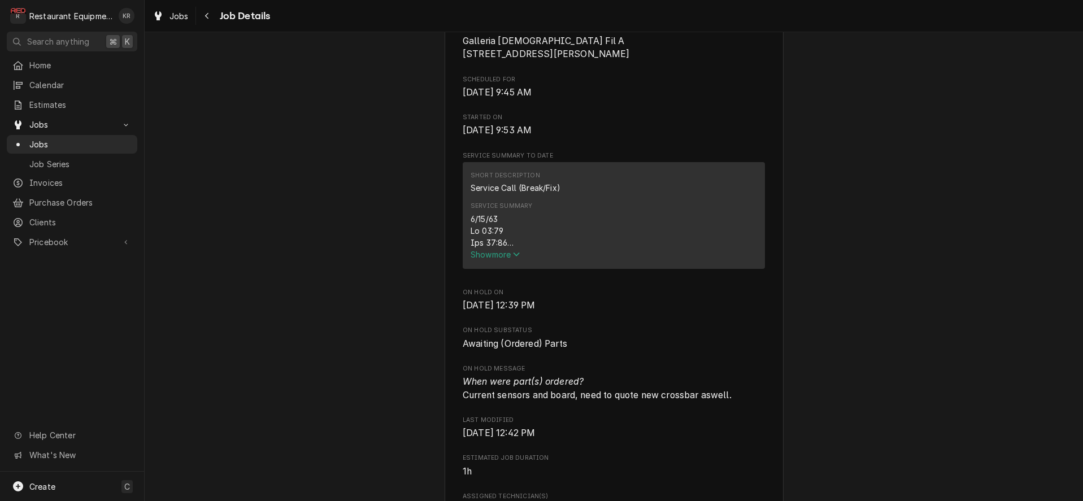
scroll to position [282, 0]
click at [495, 260] on button "Show more" at bounding box center [614, 254] width 287 height 12
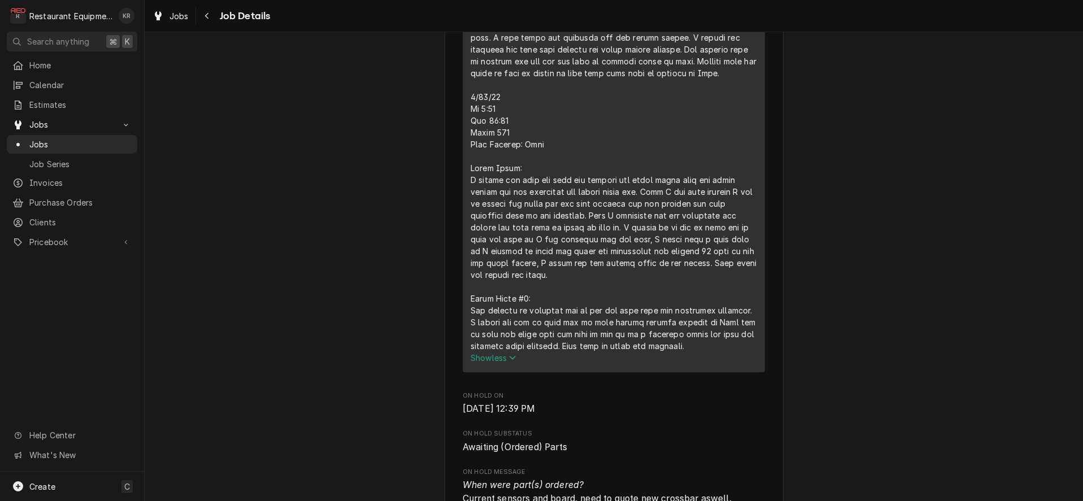
scroll to position [640, 0]
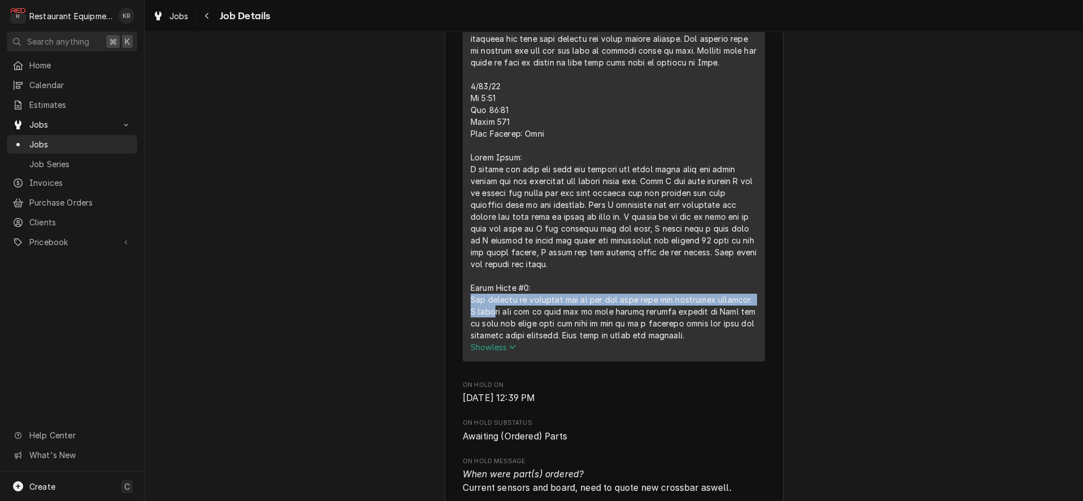
drag, startPoint x: 471, startPoint y: 315, endPoint x: 484, endPoint y: 320, distance: 14.0
click at [484, 320] on div "Service Summary" at bounding box center [614, 98] width 287 height 487
click at [473, 300] on div "Service Summary" at bounding box center [614, 98] width 287 height 487
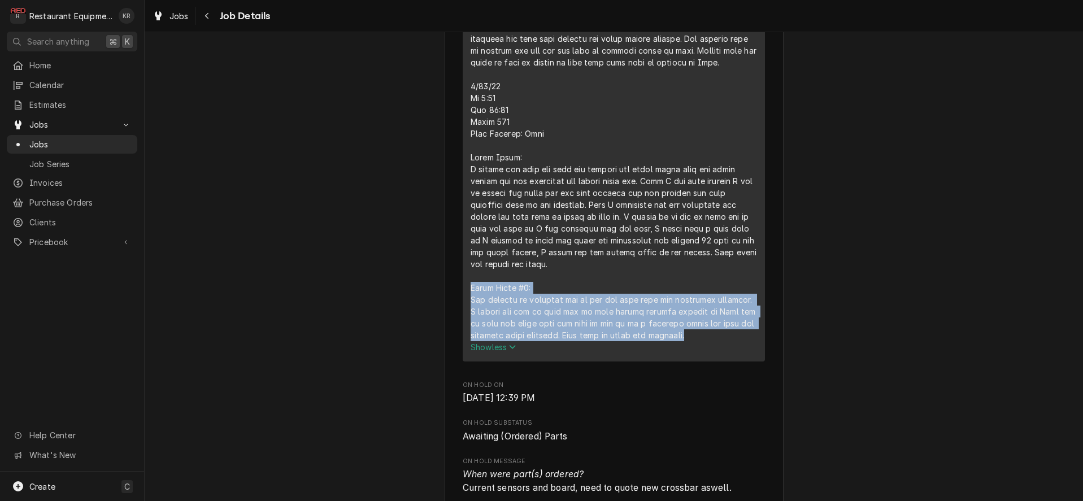
drag, startPoint x: 474, startPoint y: 300, endPoint x: 697, endPoint y: 348, distance: 228.9
click at [699, 341] on div "Service Summary" at bounding box center [614, 98] width 287 height 487
copy div "Henny Penny #4: The spindle is spinning off of the lid when they are releasing …"
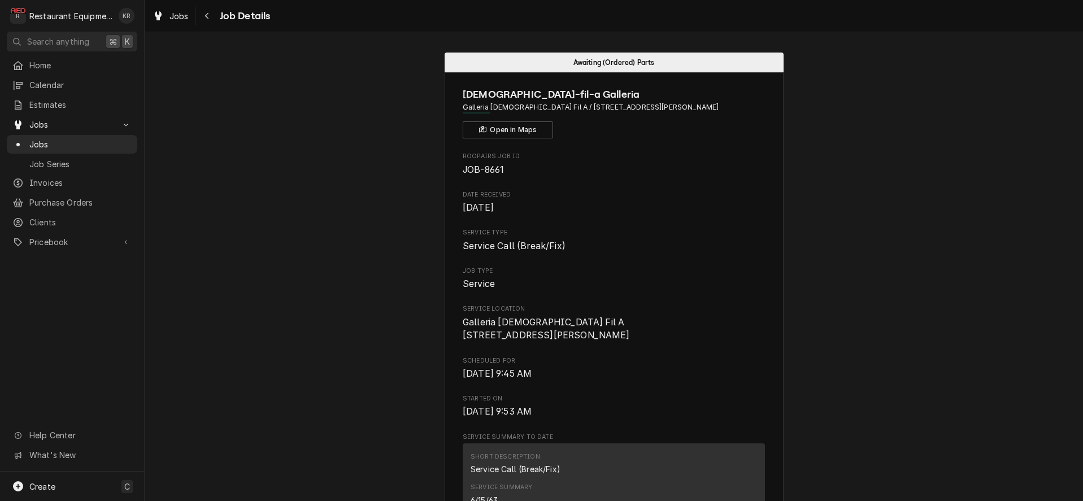
scroll to position [1, 0]
click at [186, 21] on span "Jobs" at bounding box center [179, 16] width 19 height 12
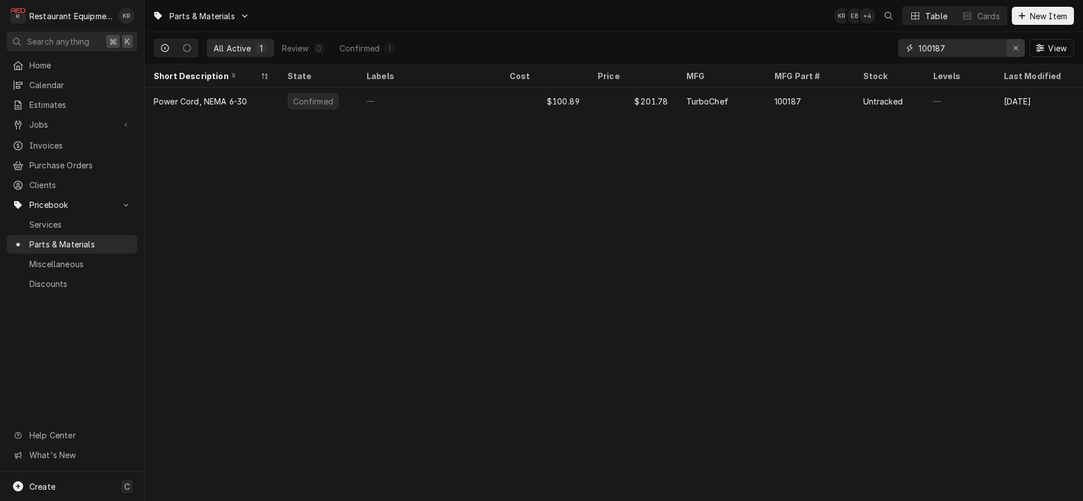
click at [1011, 45] on div "Erase input" at bounding box center [1016, 47] width 11 height 11
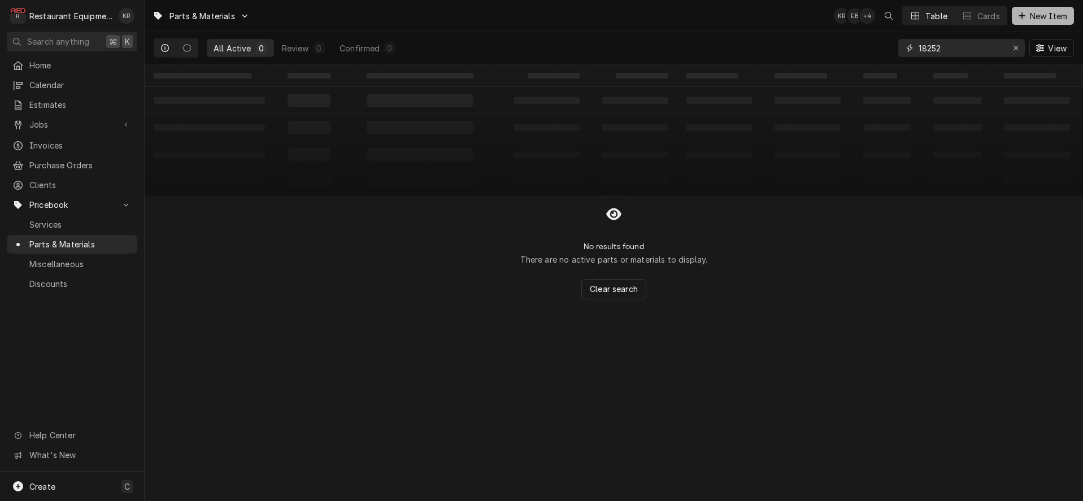
type input "18252"
click at [1039, 23] on button "New Item" at bounding box center [1043, 16] width 62 height 18
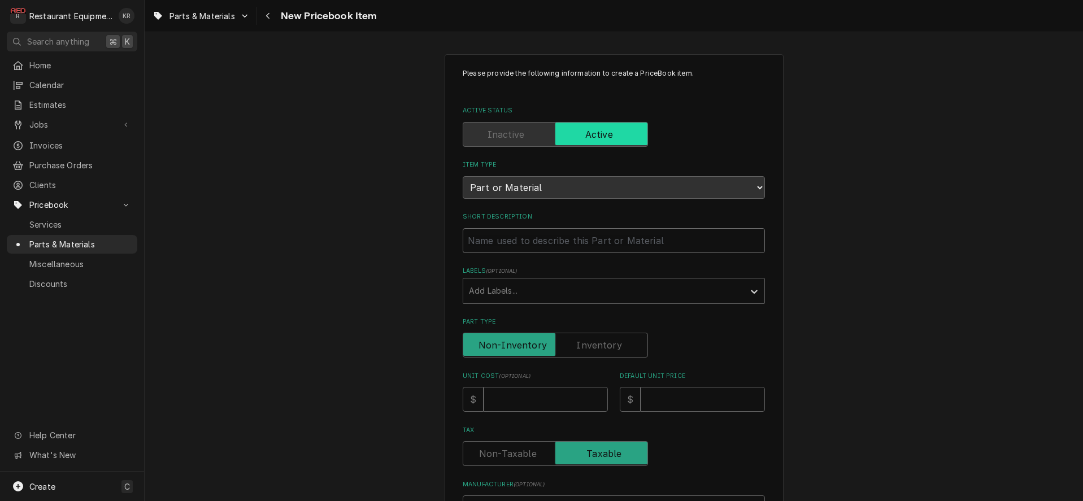
click at [546, 241] on input "Short Description" at bounding box center [614, 240] width 302 height 25
paste input "Henny Penny 182528-101 Crossbar/Spindle Assembly, Pressure Fryer"
type input "Henny Penny 182528-101 Crossbar/Spindle Assembly, Pressure Fryer"
type textarea "x"
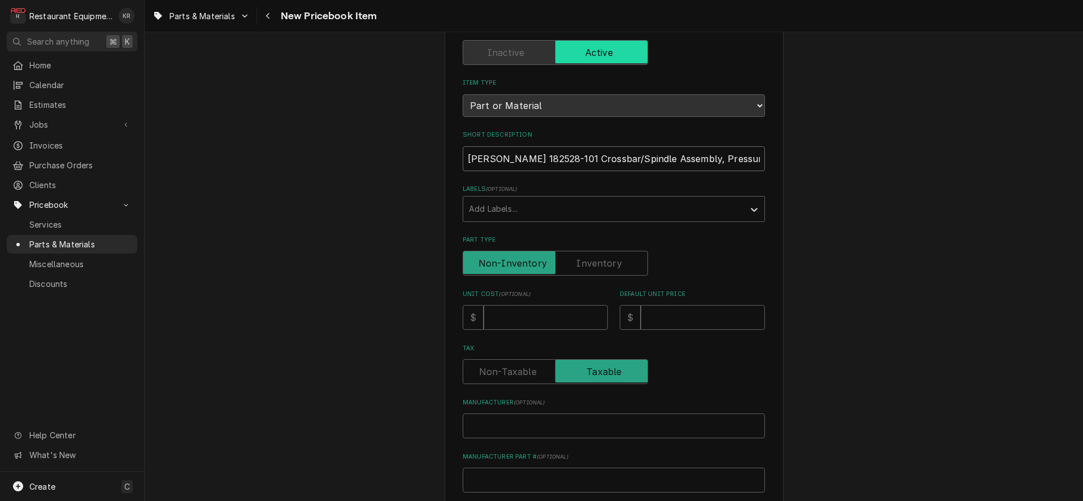
drag, startPoint x: 571, startPoint y: 161, endPoint x: 453, endPoint y: 159, distance: 118.1
click at [463, 159] on input "Henny Penny 182528-101 Crossbar/Spindle Assembly, Pressure Fryer" at bounding box center [614, 158] width 302 height 25
type input "Crossbar/Spindle Assembly, Pressure Fryer"
type textarea "x"
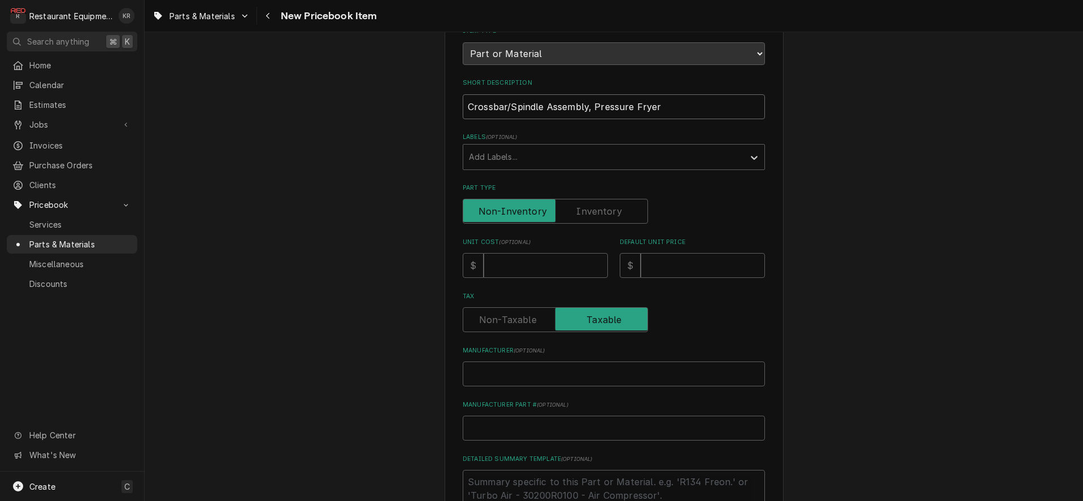
scroll to position [143, 0]
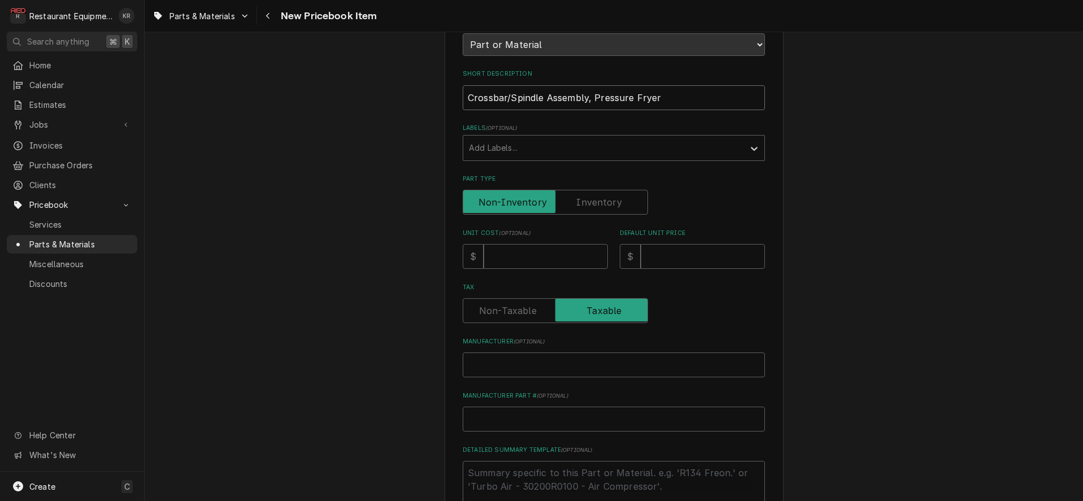
type input "Crossbar/Spindle Assembly, Pressure Fryer"
click at [536, 263] on input "Unit Cost ( optional )" at bounding box center [546, 256] width 124 height 25
type input "1"
type textarea "x"
type input "12"
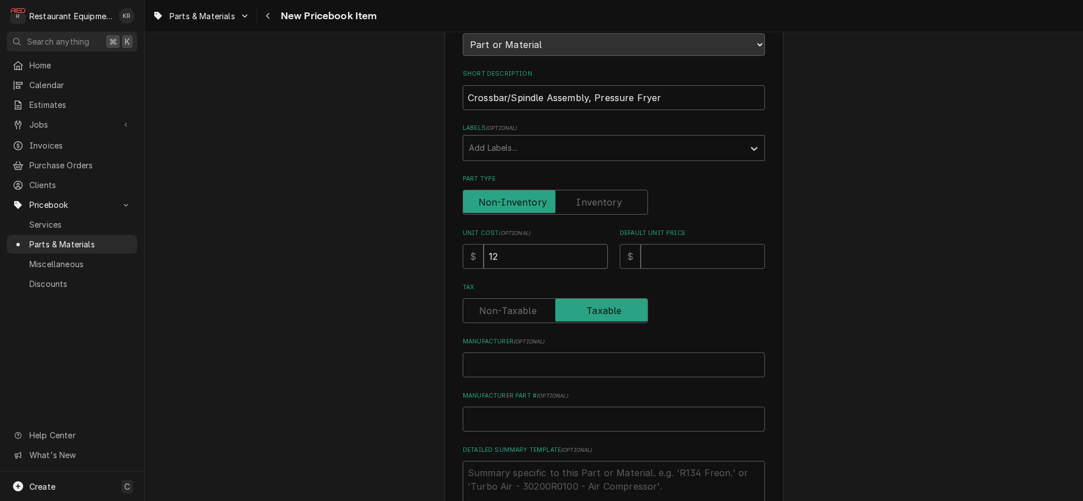
type textarea "x"
type input "121"
type textarea "x"
type input "1214"
type textarea "x"
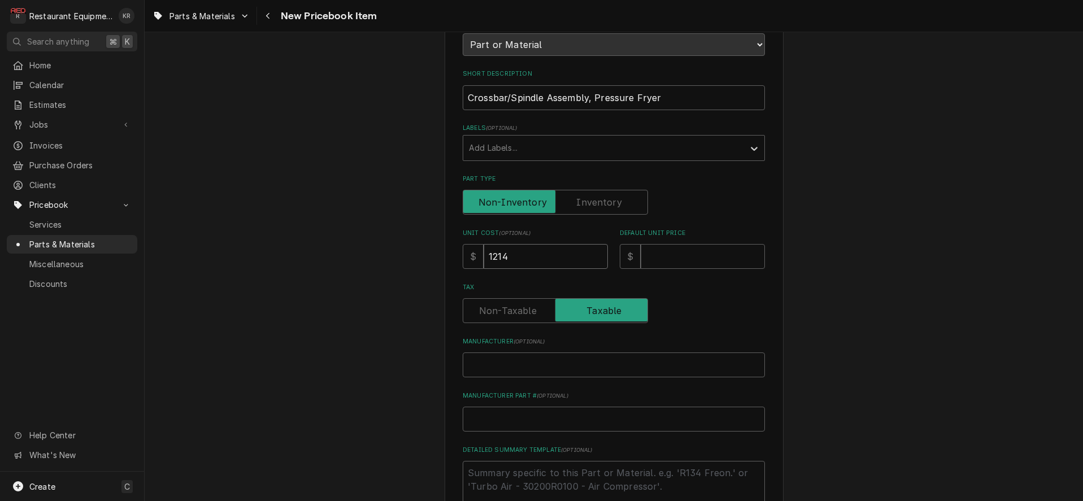
type input "1214.1"
type textarea "x"
type input "1214.15"
type textarea "x"
type input "1214.15"
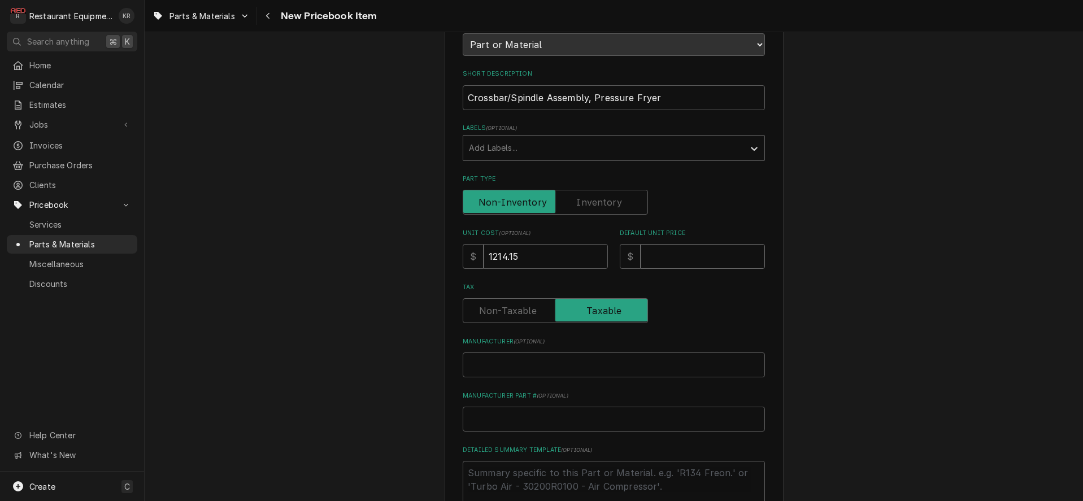
click at [699, 253] on input "Default Unit Price" at bounding box center [703, 256] width 124 height 25
type input "1"
type textarea "x"
type input "18"
type textarea "x"
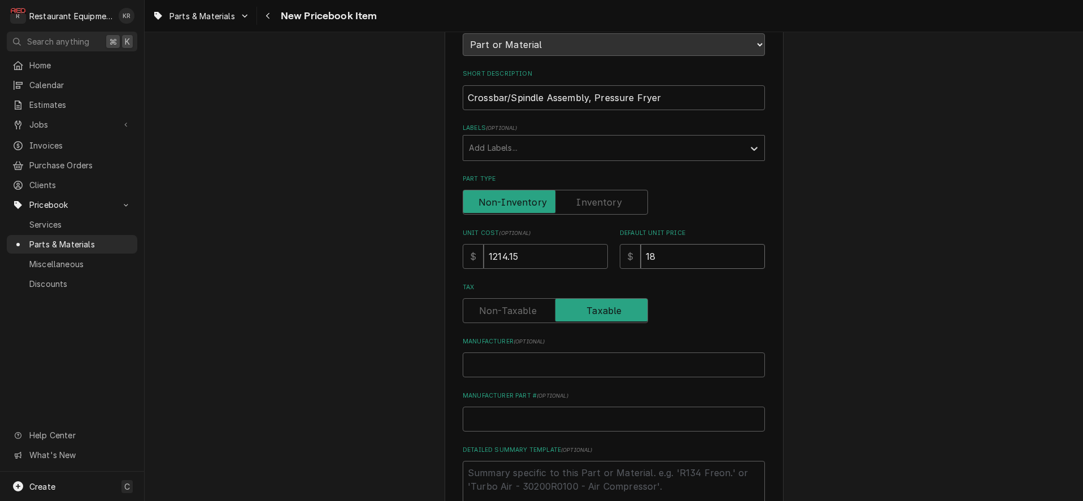
type input "185"
type textarea "x"
type input "1856"
type textarea "x"
type input "1856.4"
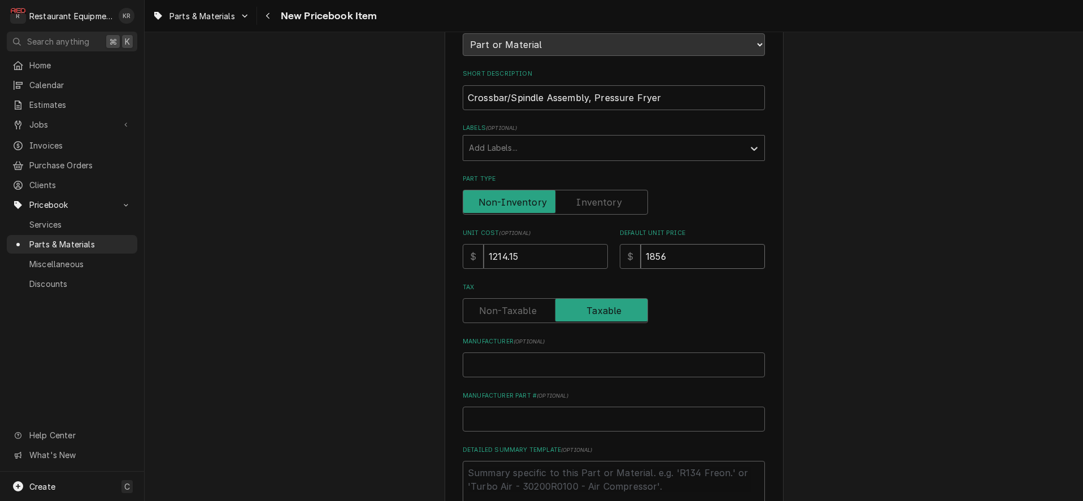
type textarea "x"
type input "1856.48"
type textarea "x"
type input "1856.48"
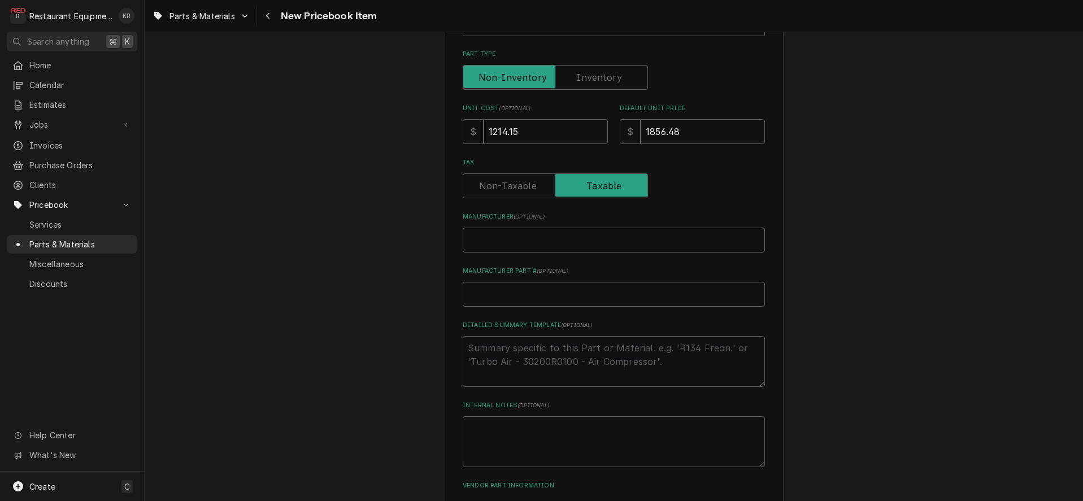
click at [699, 251] on div "Please provide the following information to create a PriceBook item. Active Sta…" at bounding box center [614, 159] width 302 height 718
paste input "Henny Penny 182528-101"
type input "Henny Penny 182528-101"
type textarea "x"
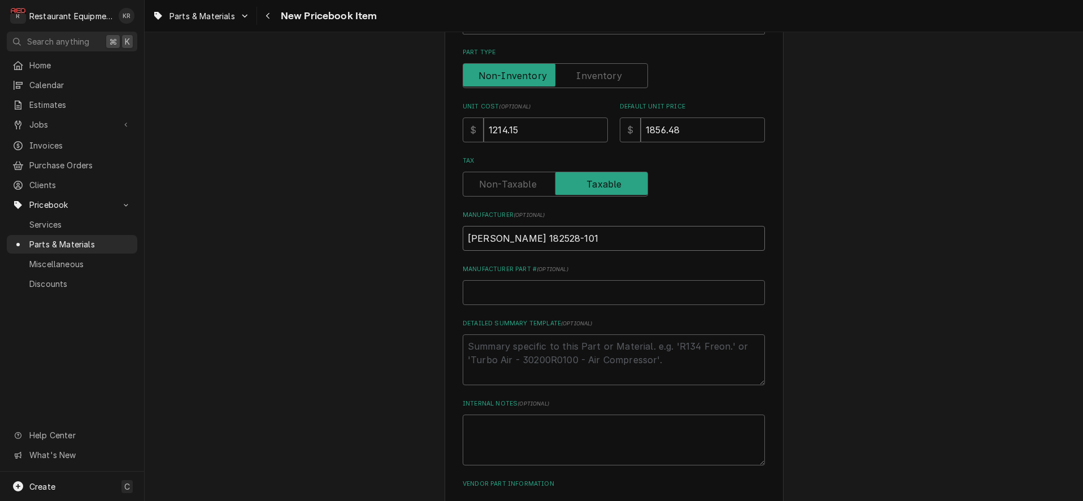
drag, startPoint x: 573, startPoint y: 244, endPoint x: 525, endPoint y: 240, distance: 48.2
click at [525, 240] on input "Henny Penny 182528-101" at bounding box center [614, 238] width 302 height 25
type input "Henny Penny1 182528-10"
type textarea "x"
click at [582, 239] on input "Henny Penny1 182528-10" at bounding box center [614, 238] width 302 height 25
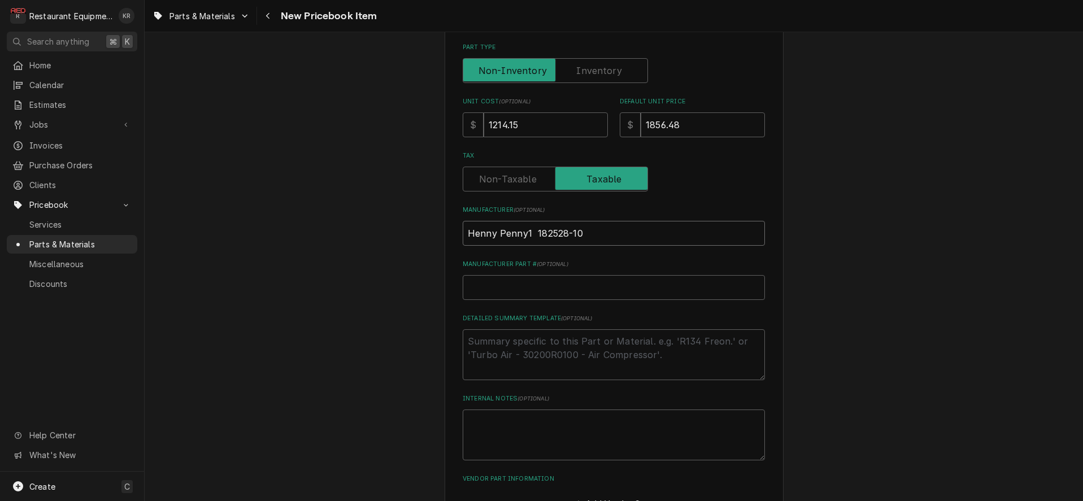
scroll to position [276, 0]
drag, startPoint x: 582, startPoint y: 235, endPoint x: 535, endPoint y: 230, distance: 47.7
click at [535, 230] on input "Henny Penny1 182528-10" at bounding box center [614, 231] width 302 height 25
type input "Henny Penny1"
type textarea "x"
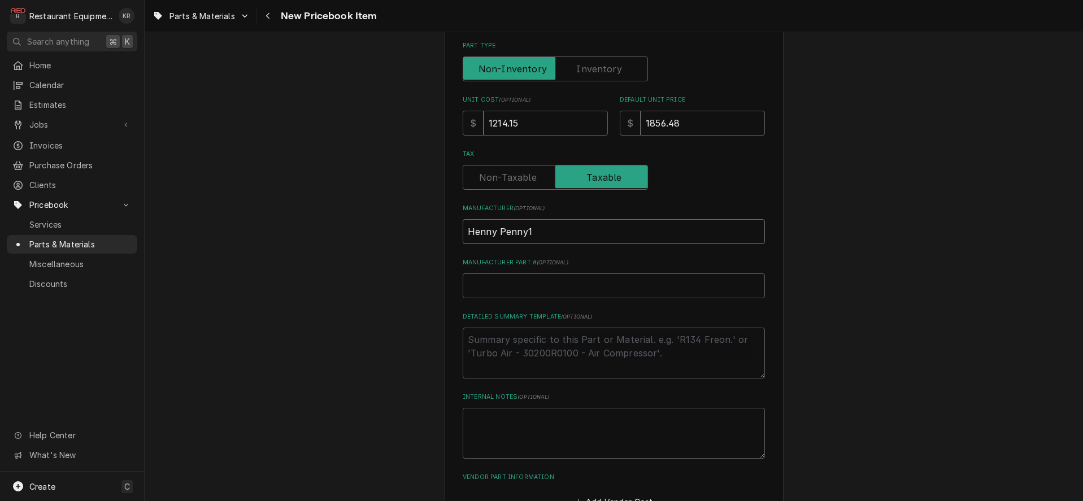
type input "Henny Penny1"
click at [556, 279] on input "Manufacturer Part # ( optional )" at bounding box center [614, 286] width 302 height 25
paste input "182528-10"
type input "182528-10"
type textarea "x"
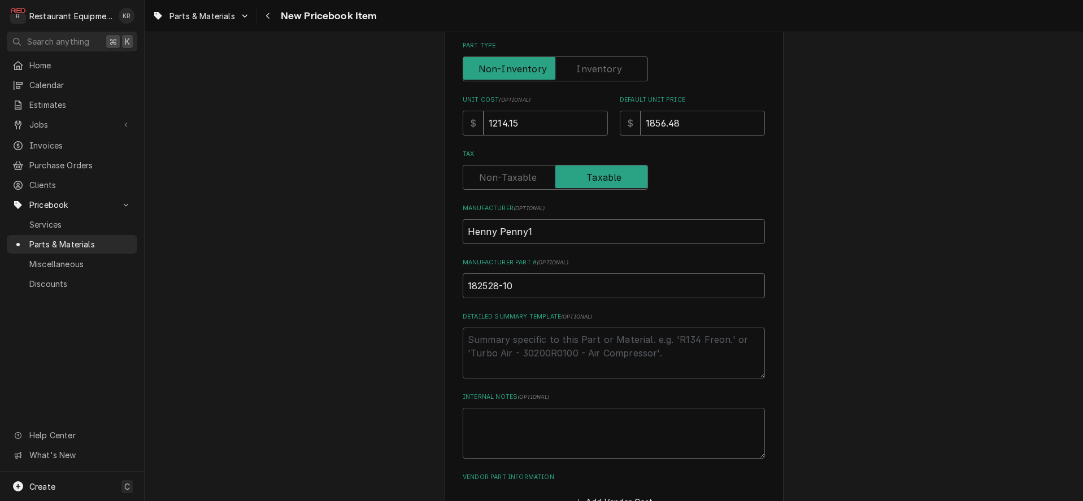
type input "182528-101"
type textarea "x"
type input "82528-101"
type textarea "x"
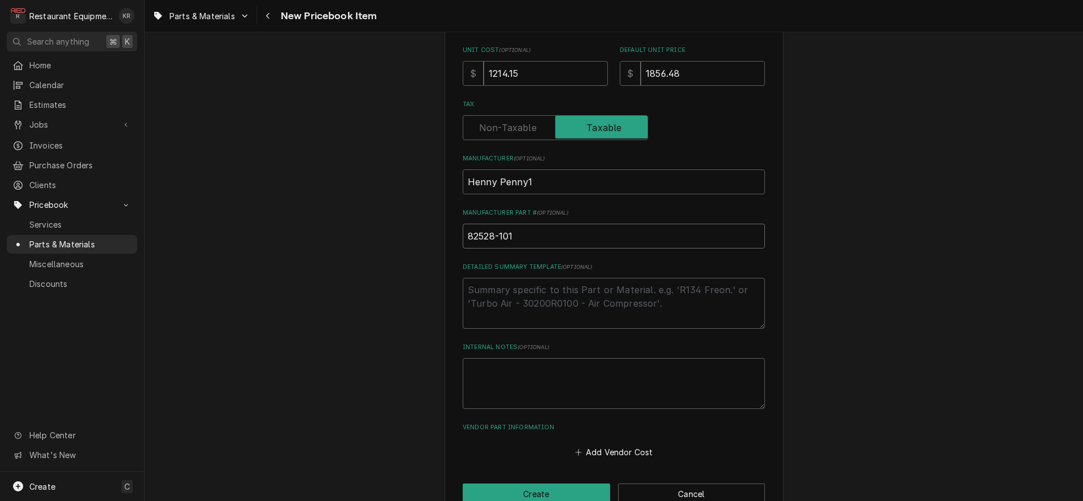
scroll to position [327, 0]
type input "182528-101"
type textarea "x"
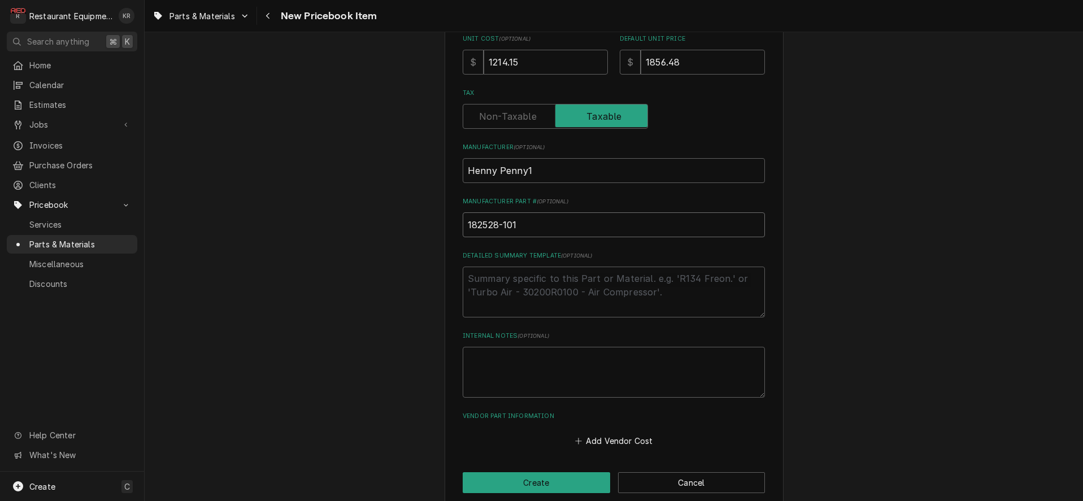
scroll to position [344, 0]
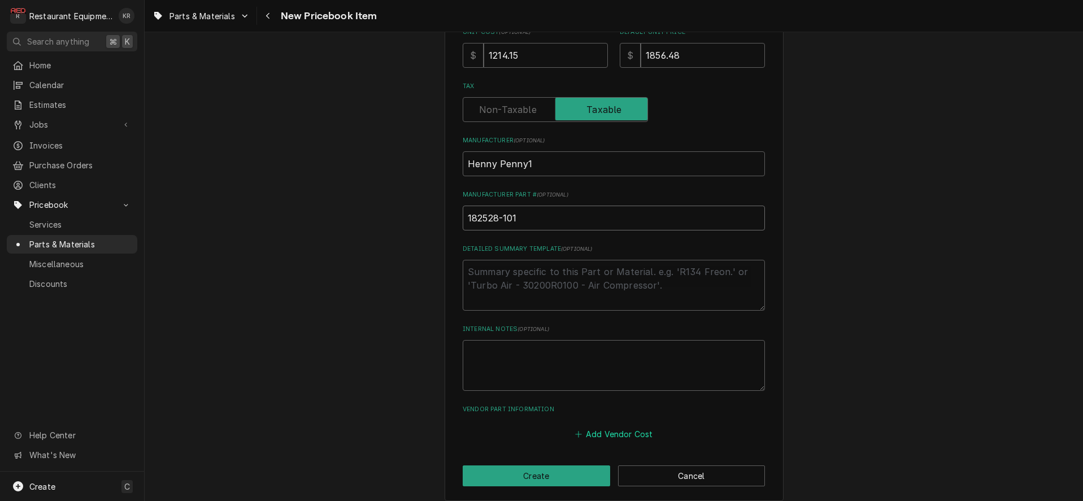
type input "182528-101"
click at [646, 431] on button "Add Vendor Cost" at bounding box center [614, 434] width 82 height 16
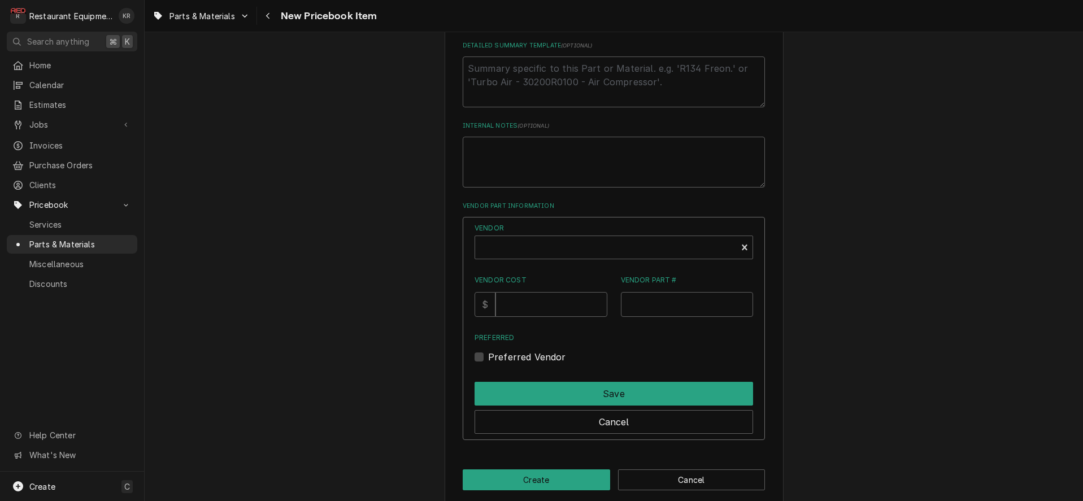
scroll to position [560, 0]
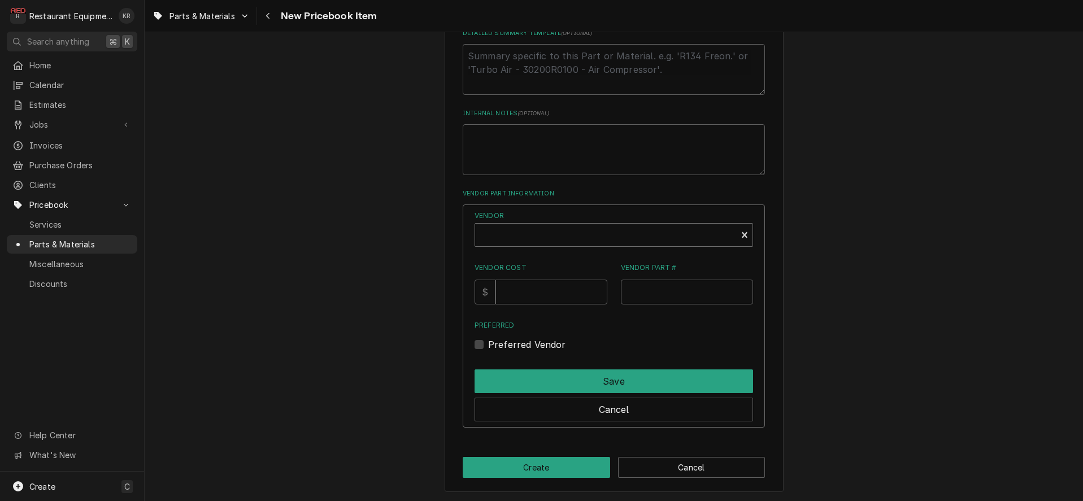
type textarea "x"
click at [523, 234] on div "Vendor" at bounding box center [606, 239] width 250 height 27
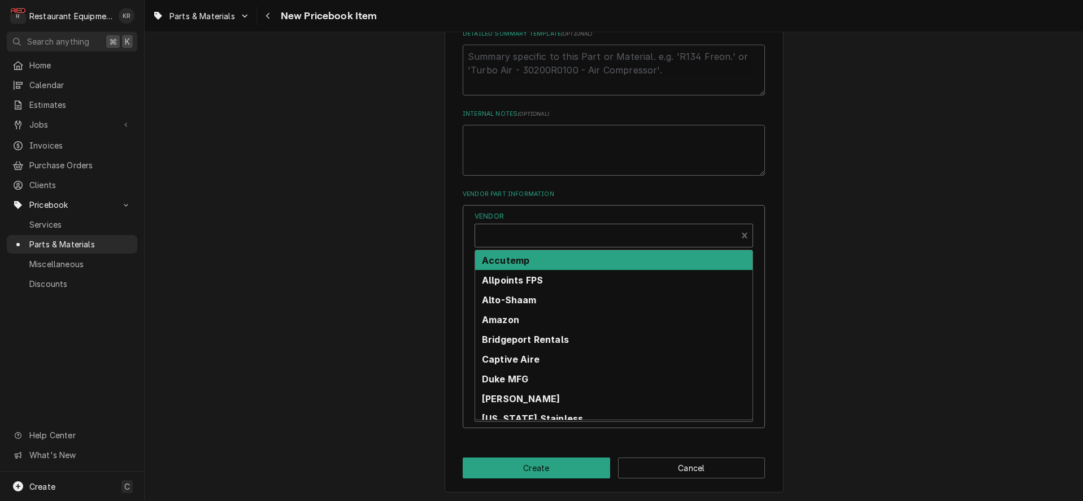
click at [523, 234] on div "Vendor" at bounding box center [606, 240] width 250 height 27
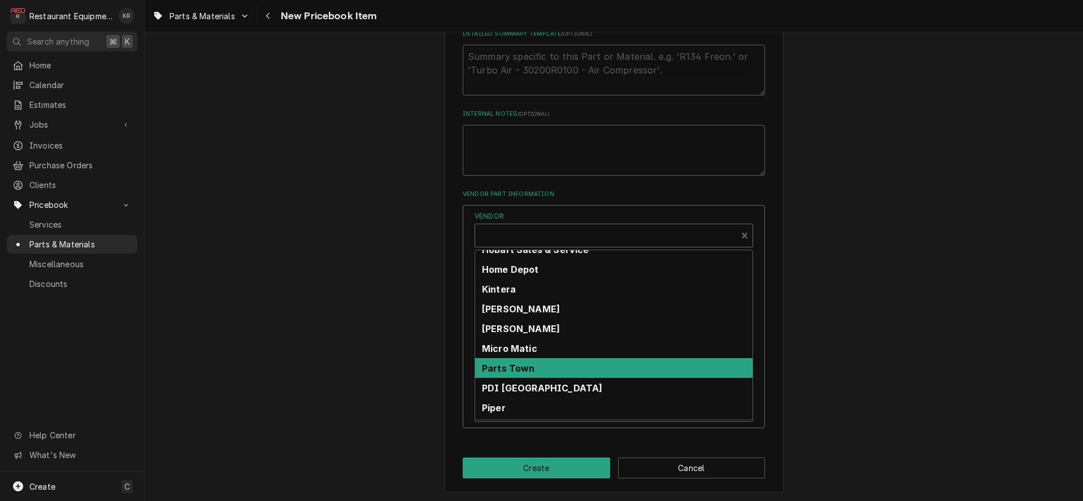
scroll to position [264, 0]
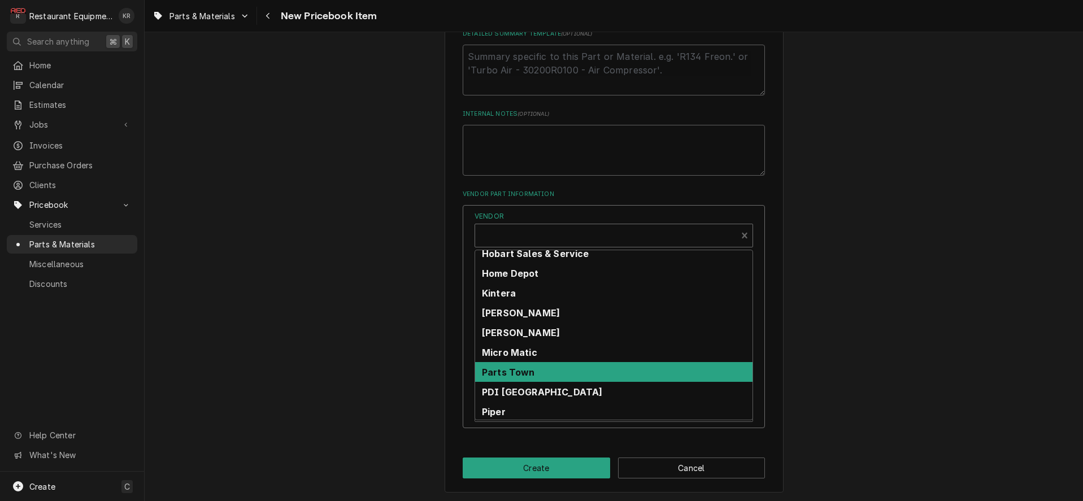
click at [591, 366] on div "Parts Town" at bounding box center [613, 372] width 277 height 20
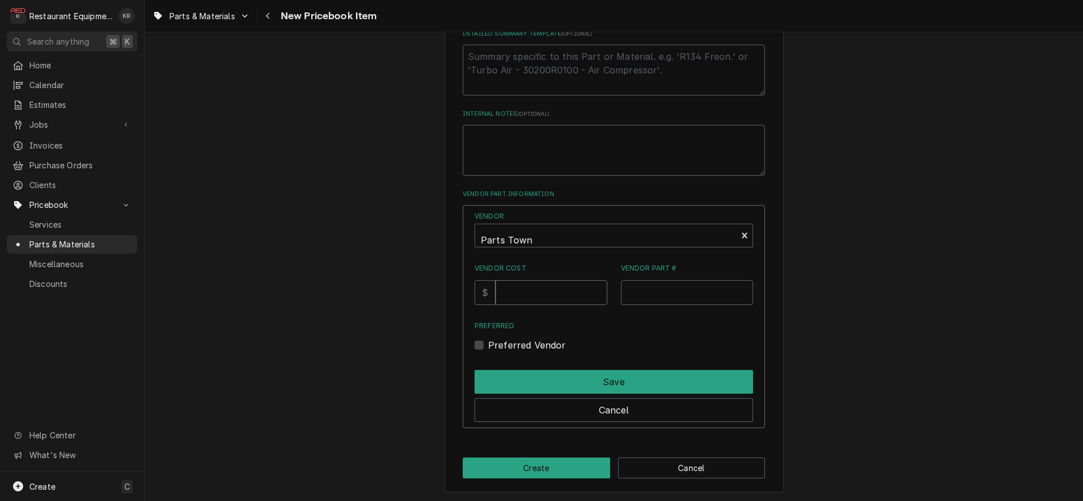
click at [549, 299] on input "Vendor Cost" at bounding box center [551, 292] width 111 height 25
type input "1214.15"
click at [644, 302] on input "Vendor Part #" at bounding box center [687, 292] width 133 height 25
click at [637, 302] on input "Vendor Part #" at bounding box center [687, 292] width 133 height 25
type input "HEN182528-101"
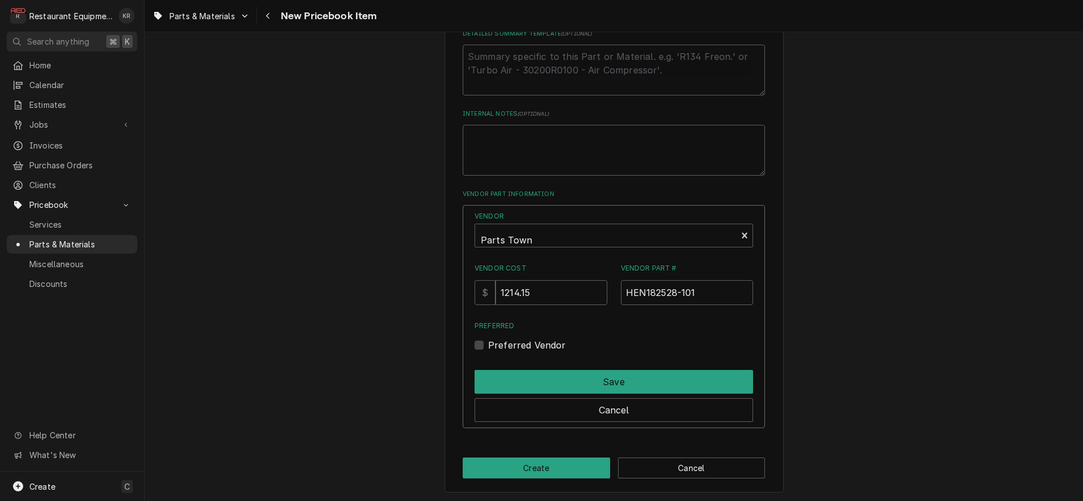
click at [496, 342] on div "Preferred Vendor" at bounding box center [614, 346] width 279 height 14
click at [490, 345] on label "Preferred Vendor" at bounding box center [527, 346] width 78 height 14
click at [490, 345] on input "Preferred" at bounding box center [627, 351] width 279 height 25
checkbox input "true"
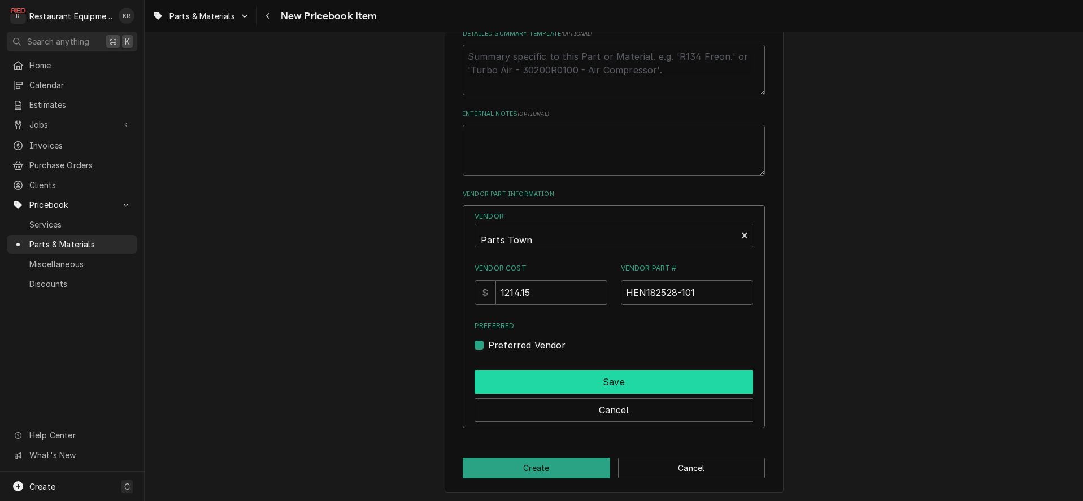
click at [530, 376] on button "Save" at bounding box center [614, 382] width 279 height 24
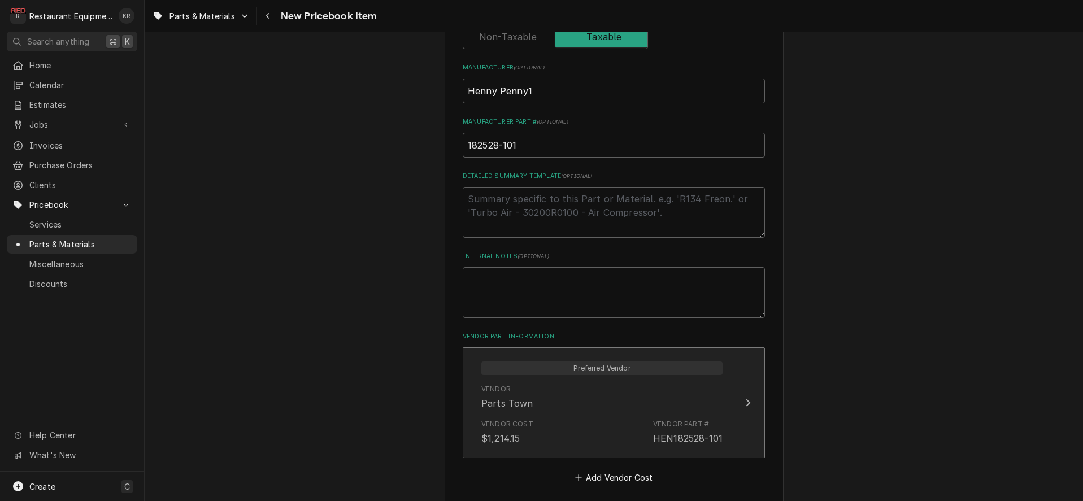
scroll to position [470, 0]
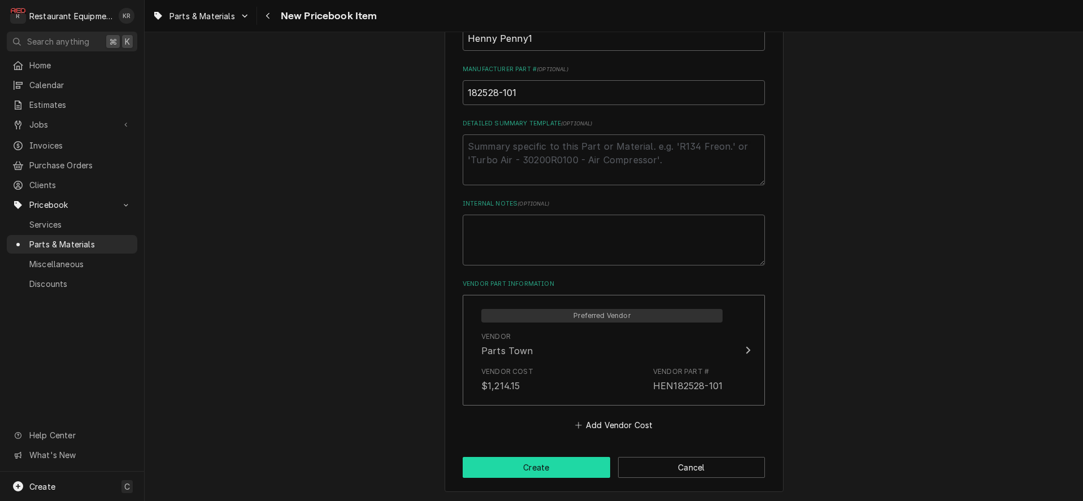
click at [547, 470] on button "Create" at bounding box center [537, 467] width 148 height 21
type textarea "x"
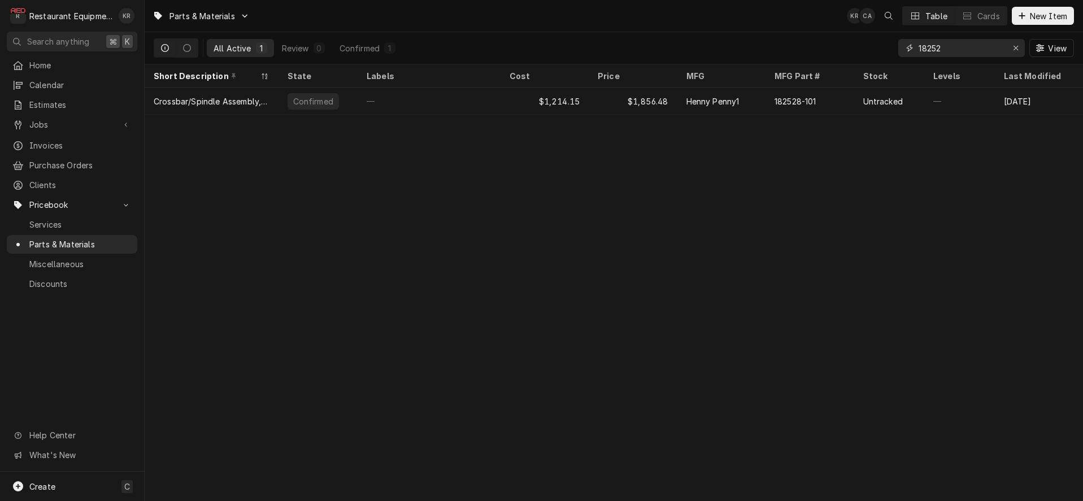
drag, startPoint x: 947, startPoint y: 49, endPoint x: 879, endPoint y: 47, distance: 67.3
click at [919, 47] on input "18252" at bounding box center [961, 48] width 85 height 18
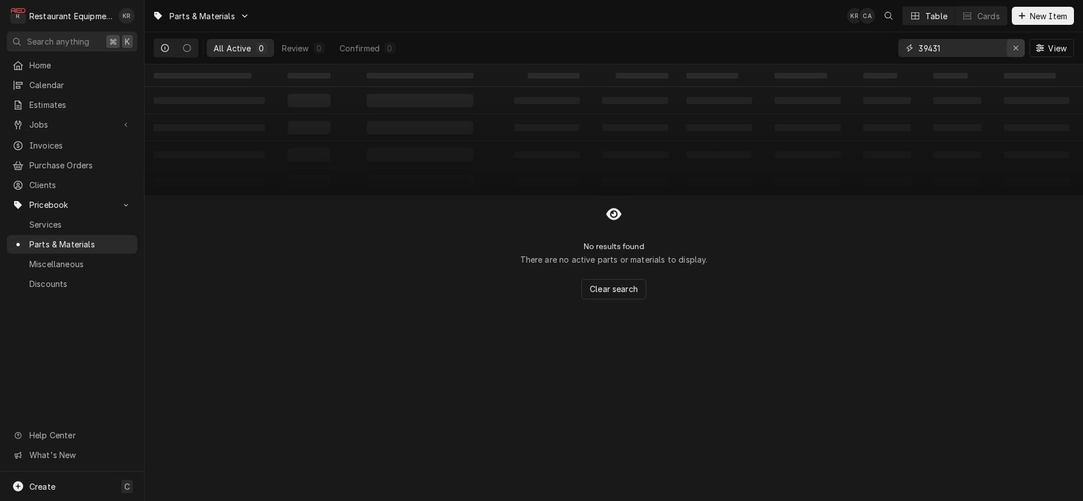
type input "39431"
click at [1014, 46] on icon "Erase input" at bounding box center [1016, 48] width 6 height 8
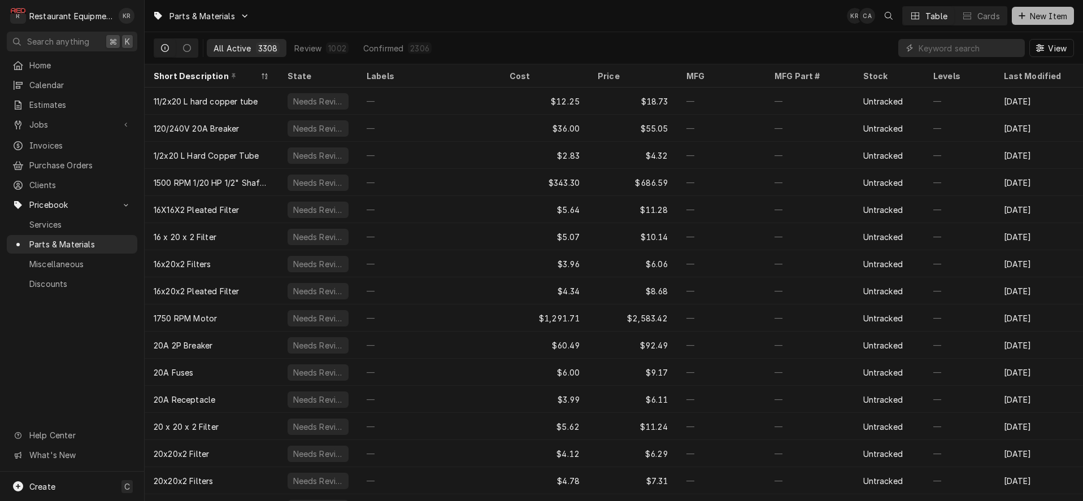
click at [1044, 14] on span "New Item" at bounding box center [1049, 16] width 42 height 12
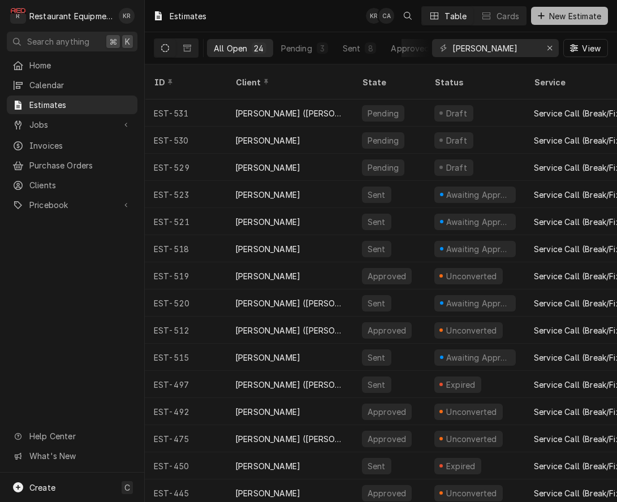
click at [575, 16] on span "New Estimate" at bounding box center [575, 16] width 57 height 12
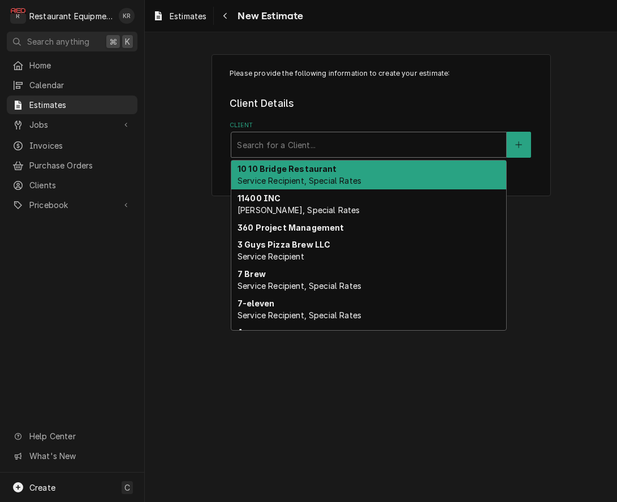
click at [353, 149] on div "Client" at bounding box center [368, 145] width 263 height 20
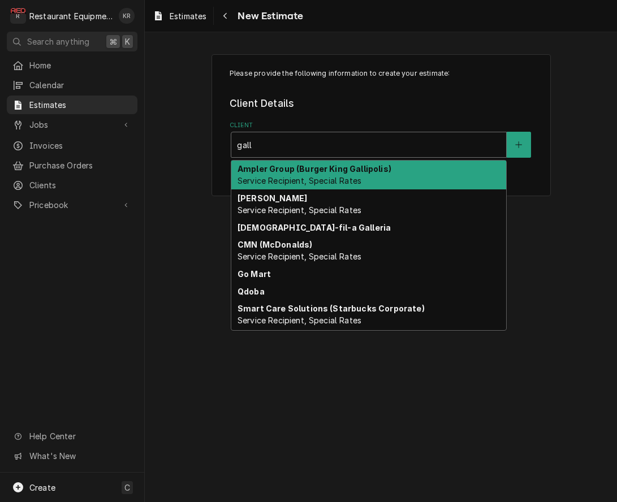
type input "galle"
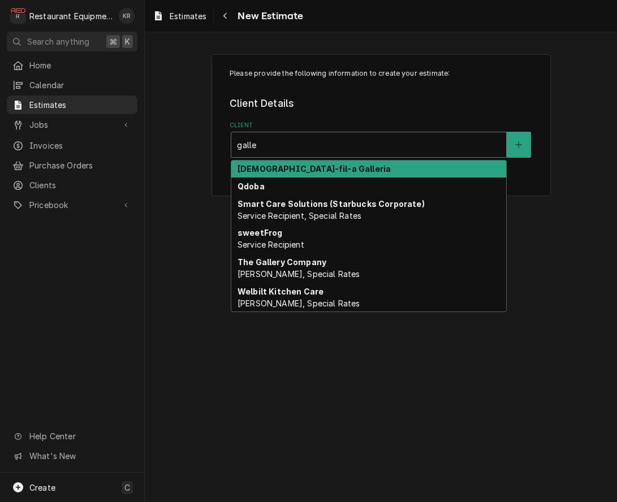
click at [343, 167] on div "[DEMOGRAPHIC_DATA]-fil-a Galleria" at bounding box center [368, 170] width 275 height 18
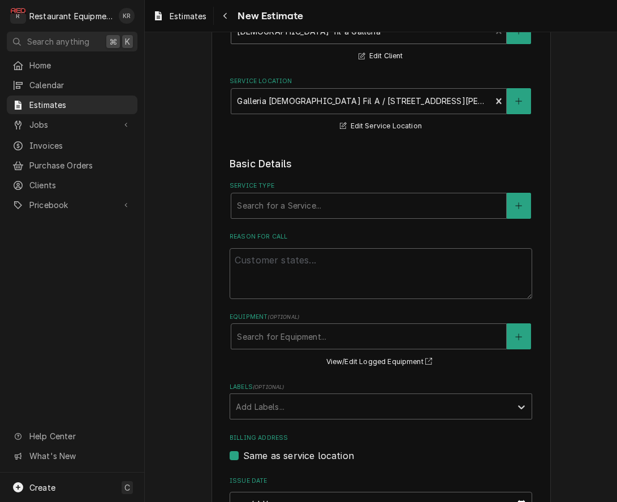
scroll to position [114, 0]
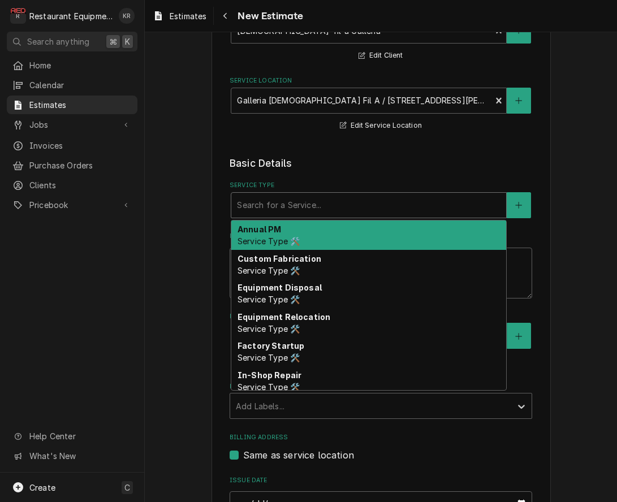
click at [337, 201] on div "Service Type" at bounding box center [368, 205] width 263 height 20
type textarea "x"
type input "b"
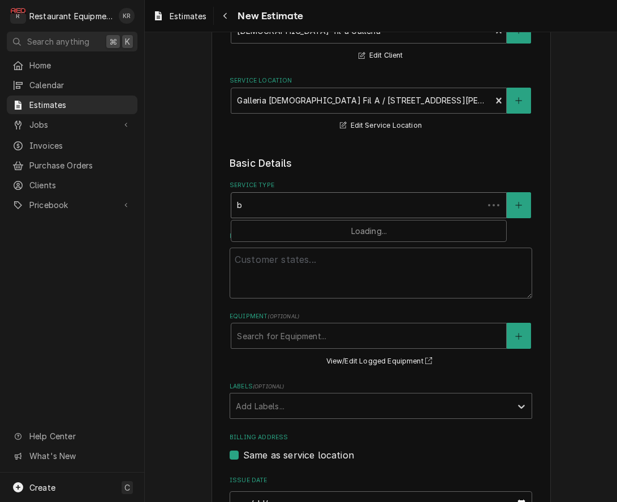
type textarea "x"
type input "br"
type textarea "x"
type input "bre"
type textarea "x"
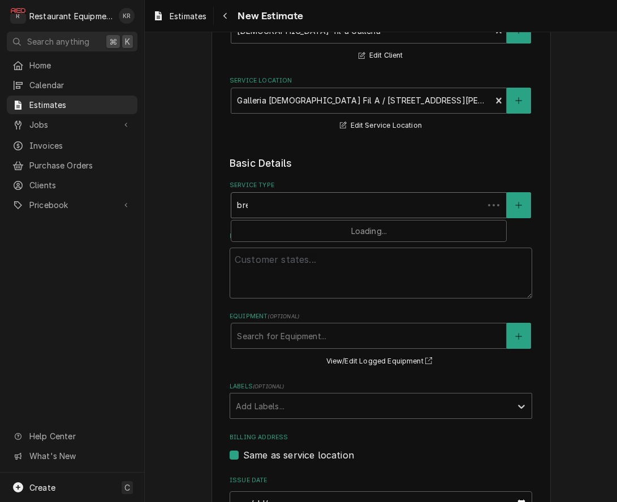
type input "brea"
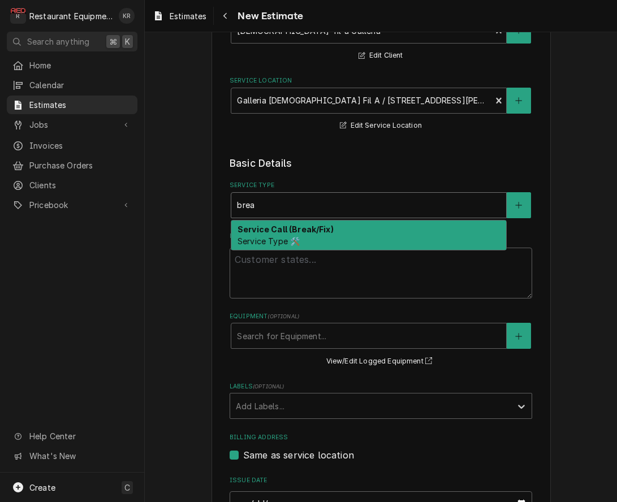
type textarea "x"
type input "break"
click at [338, 226] on div "Service Call (Break/Fix) Service Type 🛠️" at bounding box center [368, 234] width 275 height 29
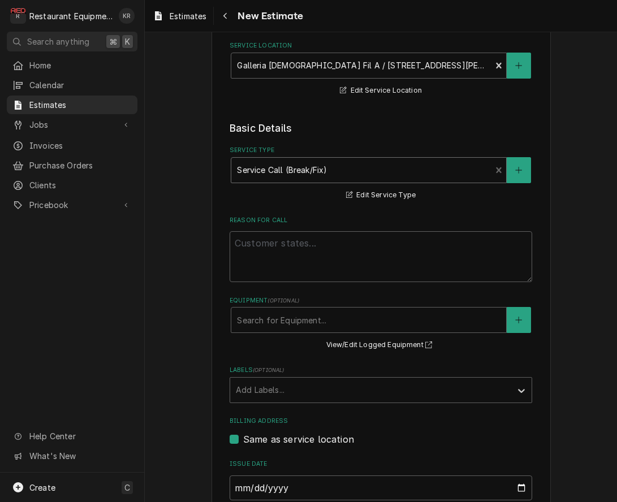
scroll to position [152, 0]
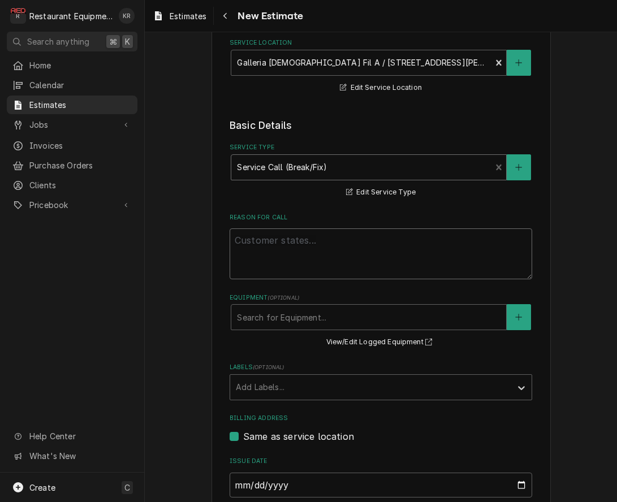
click at [294, 241] on textarea "Reason For Call" at bounding box center [380, 253] width 302 height 51
paste textarea "Henny Penny #4: The spindle is spinning off of the lid when they are releasing …"
type textarea "x"
type textarea "Henny Penny #4: The spindle is spinning off of the lid when they are releasing …"
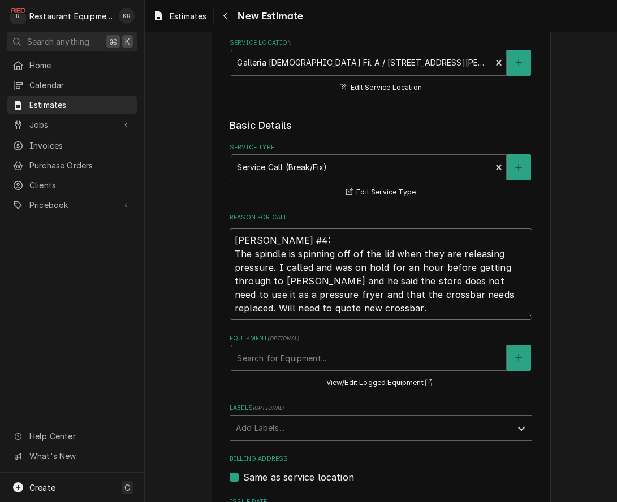
type textarea "x"
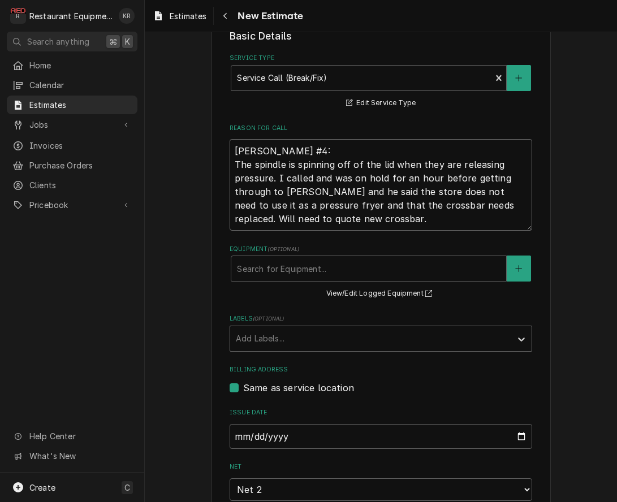
scroll to position [242, 0]
type textarea "Henny Penny #4: The spindle is spinning off of the lid when they are releasing …"
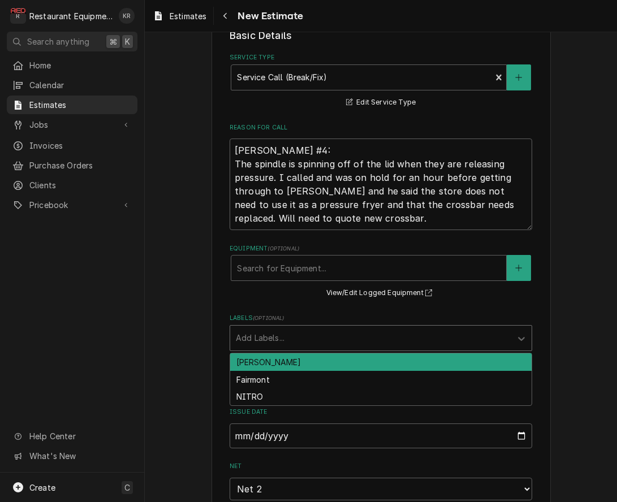
click at [409, 342] on div "Labels" at bounding box center [371, 338] width 270 height 20
click at [365, 362] on div "beckley" at bounding box center [380, 362] width 301 height 18
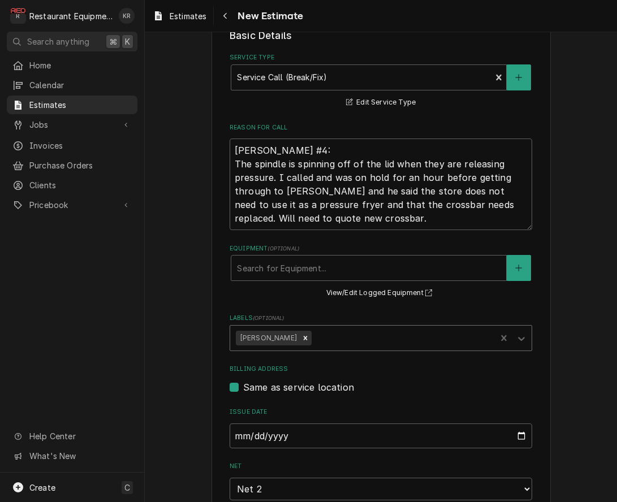
type textarea "x"
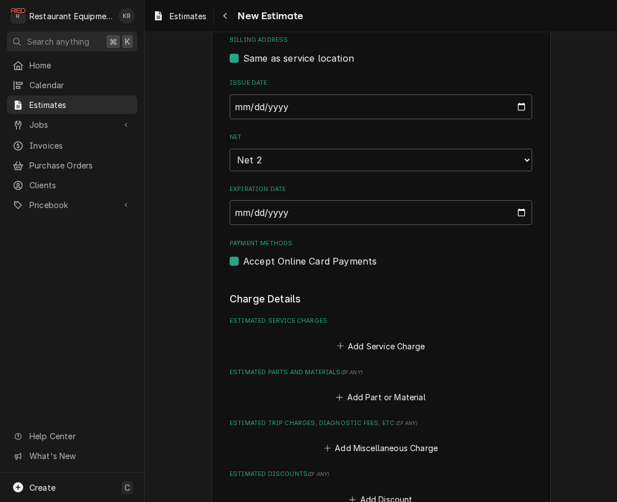
scroll to position [574, 0]
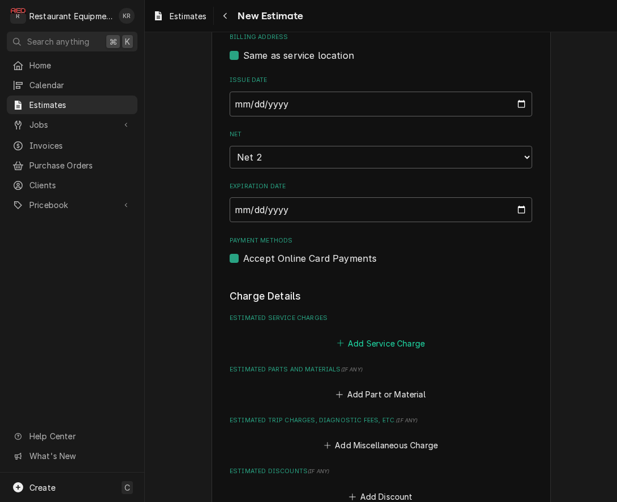
click at [375, 346] on button "Add Service Charge" at bounding box center [381, 343] width 92 height 16
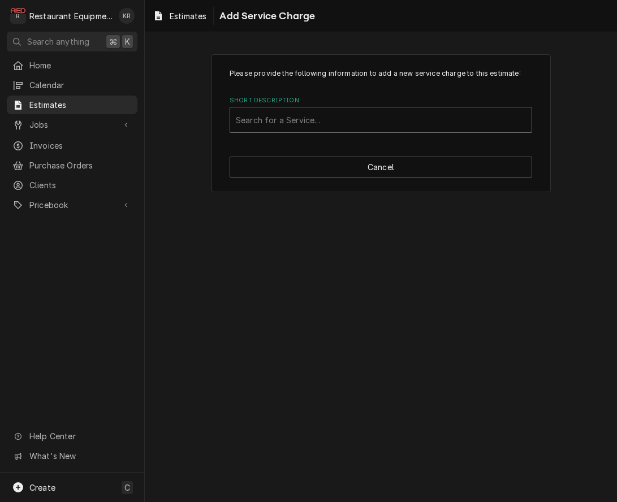
click at [324, 122] on div "Short Description" at bounding box center [381, 120] width 290 height 20
type input "trave"
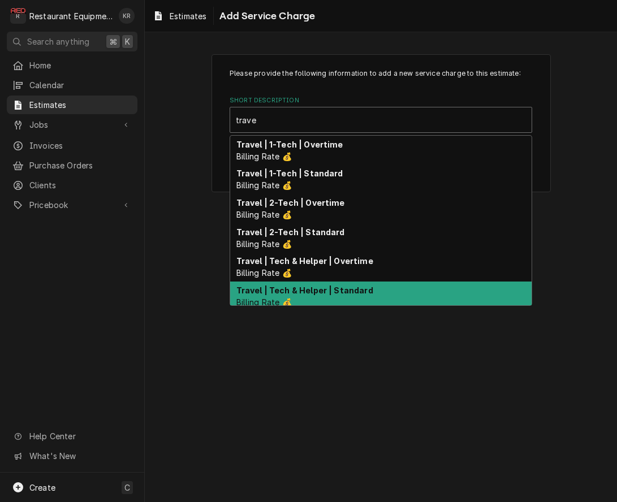
click at [313, 301] on div "Travel | Tech & Helper | Standard Billing Rate 💰" at bounding box center [380, 295] width 301 height 29
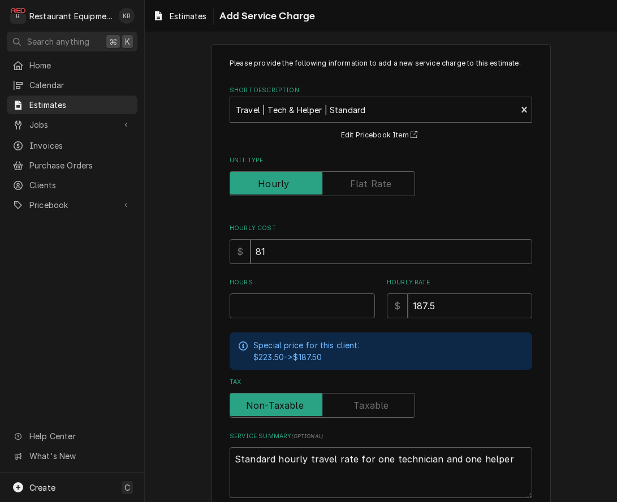
scroll to position [27, 0]
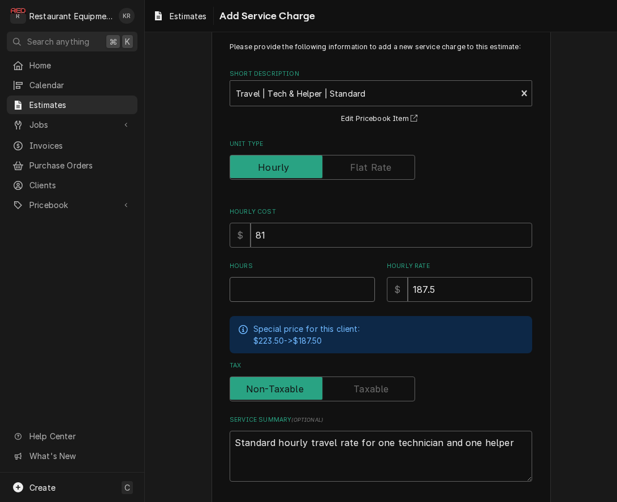
click at [314, 288] on input "Hours" at bounding box center [301, 289] width 145 height 25
type textarea "x"
type input "1"
type textarea "x"
type input "1"
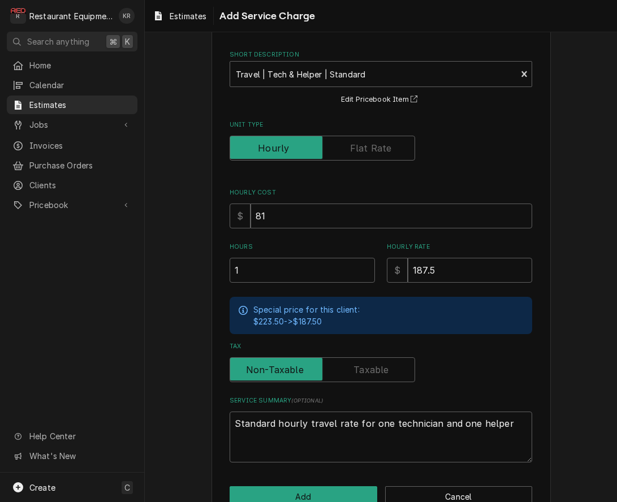
scroll to position [74, 0]
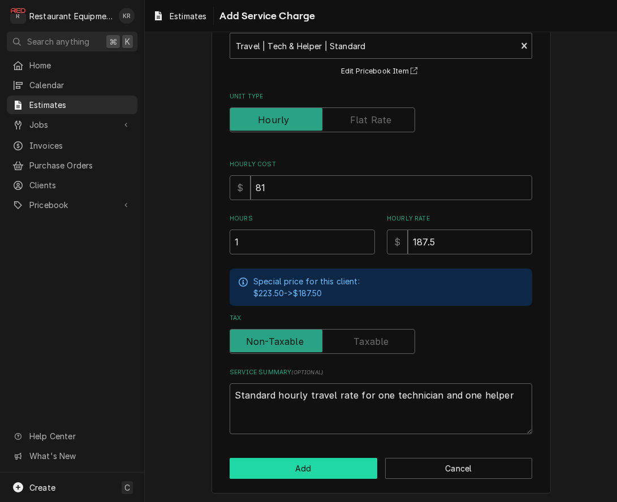
click at [328, 470] on button "Add" at bounding box center [303, 468] width 148 height 21
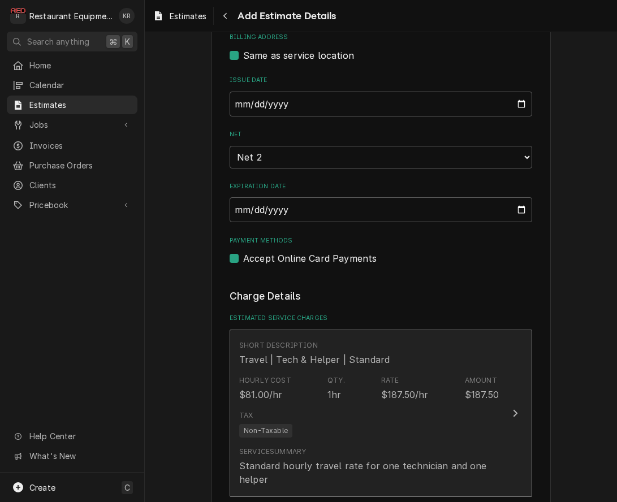
type textarea "x"
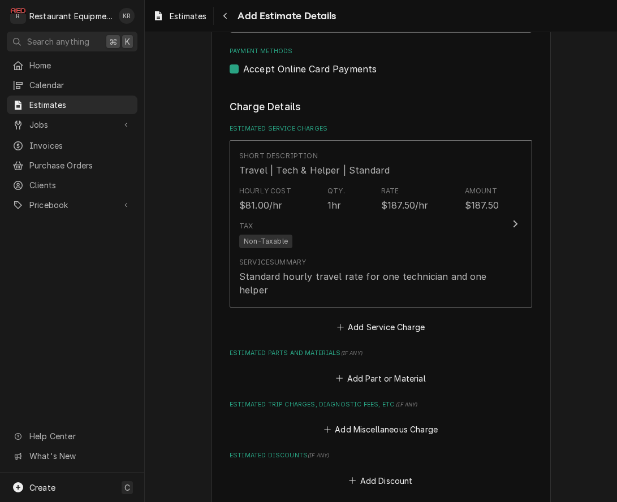
scroll to position [765, 0]
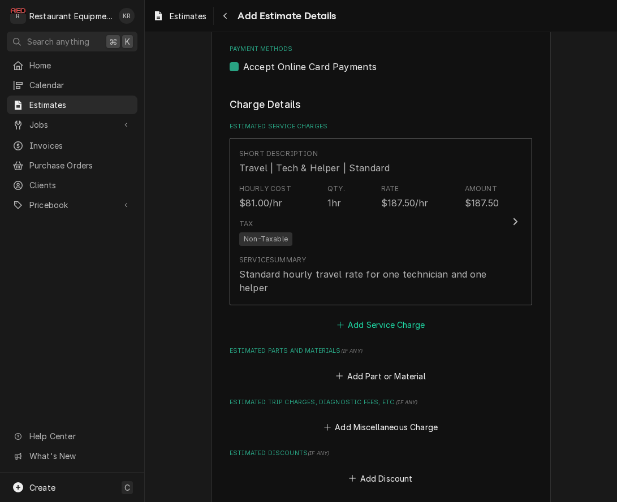
click at [371, 323] on button "Add Service Charge" at bounding box center [381, 325] width 92 height 16
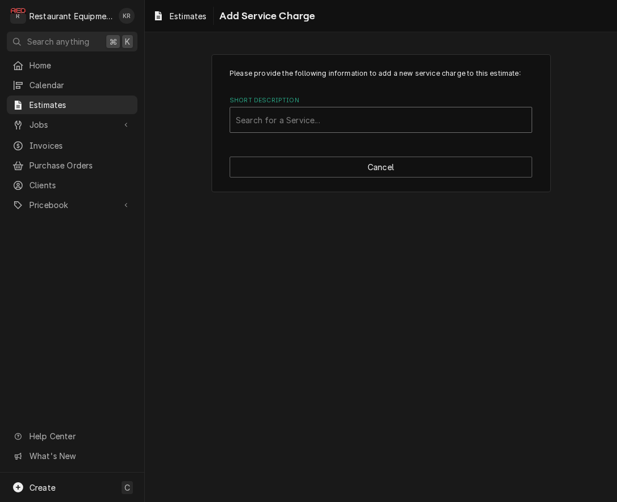
click at [315, 125] on div "Short Description" at bounding box center [381, 120] width 290 height 20
type input "labor"
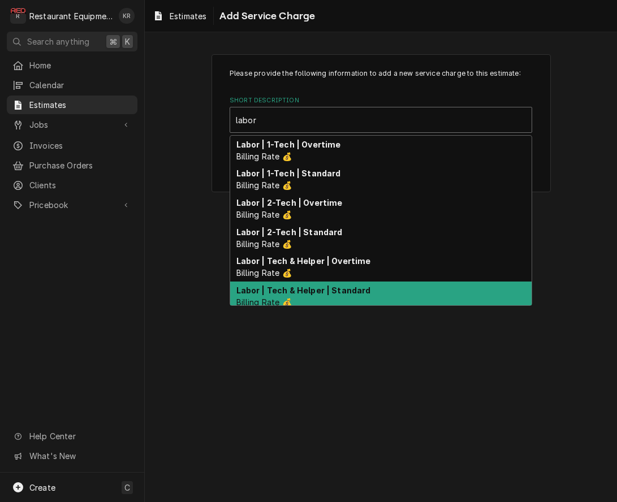
click at [339, 288] on strong "Labor | Tech & Helper | Standard" at bounding box center [303, 290] width 135 height 10
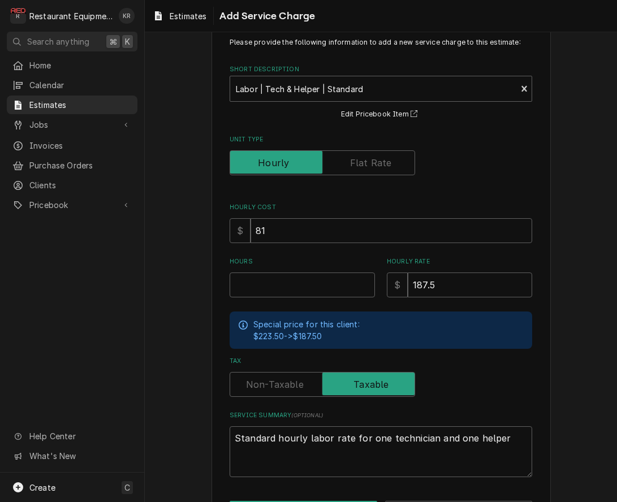
scroll to position [41, 0]
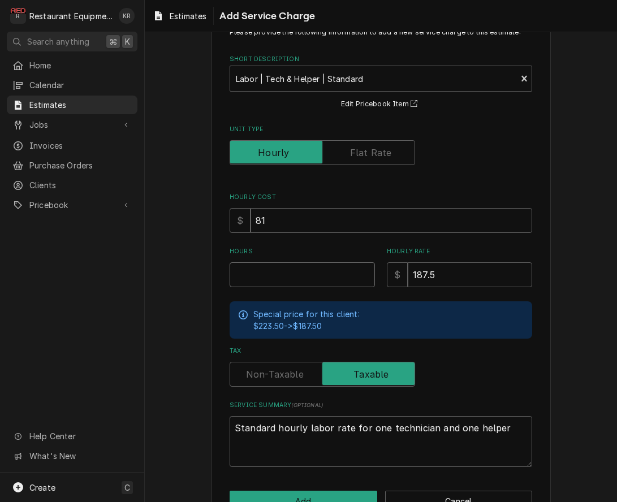
click at [315, 269] on input "Hours" at bounding box center [301, 274] width 145 height 25
type textarea "x"
type input "3"
type textarea "x"
type input "3"
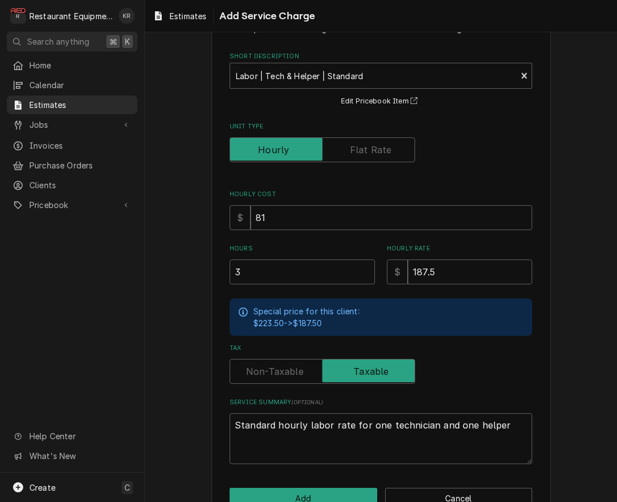
scroll to position [74, 0]
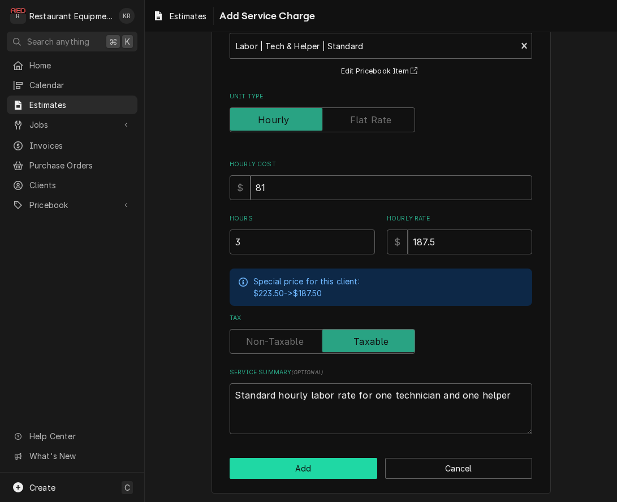
click at [304, 463] on button "Add" at bounding box center [303, 468] width 148 height 21
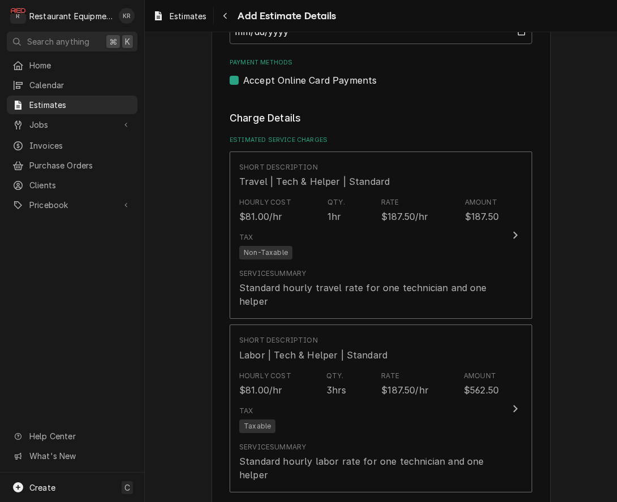
type textarea "x"
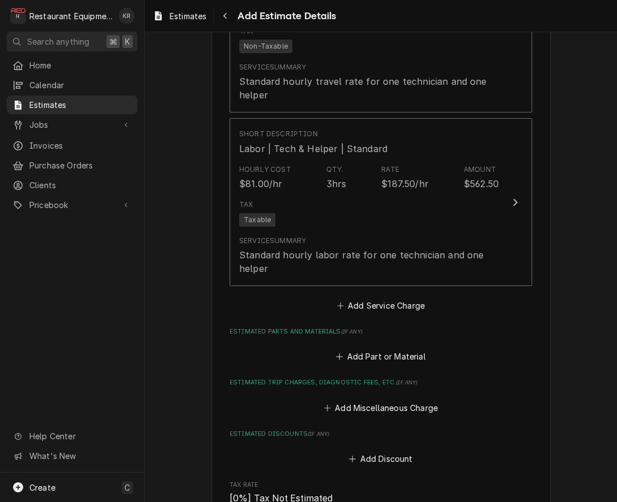
scroll to position [959, 0]
click at [375, 359] on button "Add Part or Material" at bounding box center [380, 356] width 93 height 16
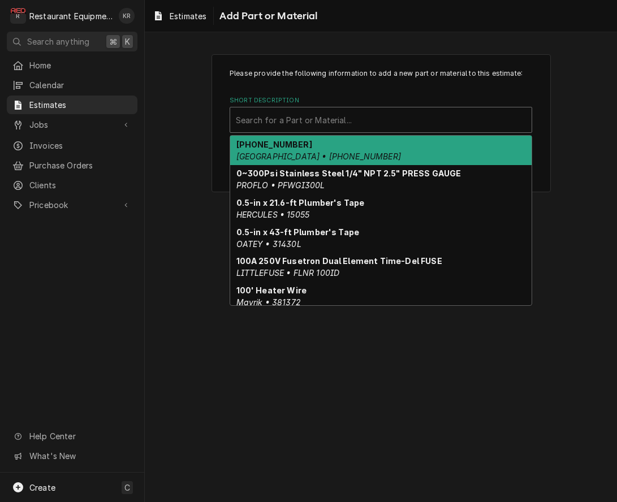
click at [388, 124] on div "Short Description" at bounding box center [381, 120] width 290 height 20
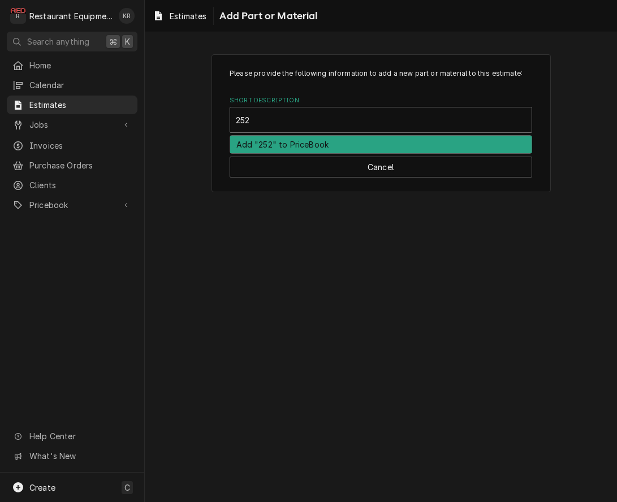
type input "2528"
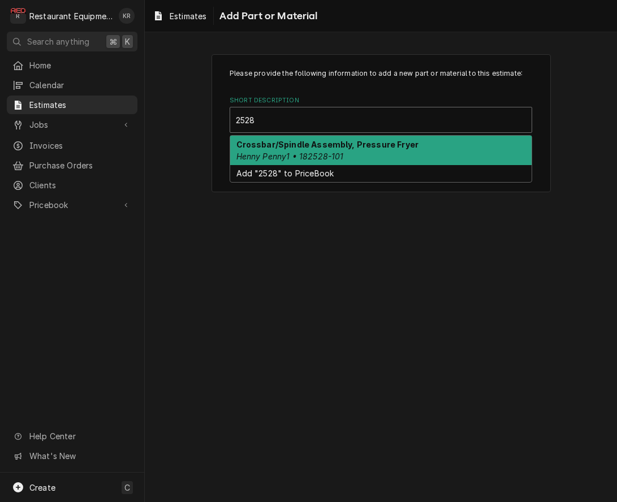
click at [426, 150] on div "Crossbar/Spindle Assembly, Pressure Fryer Henny Penny1 • 182528-101" at bounding box center [380, 150] width 301 height 29
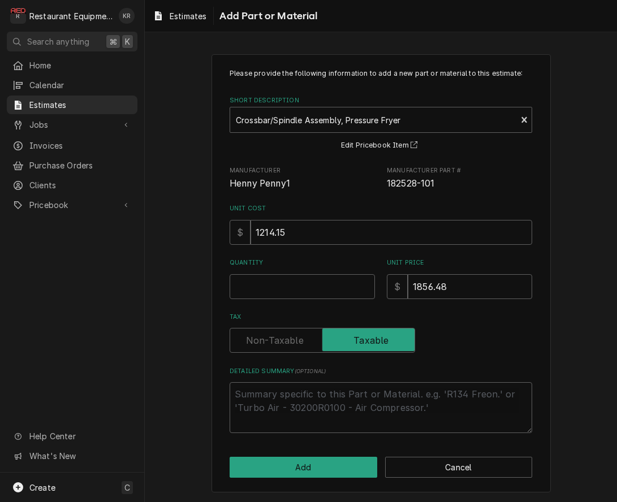
click at [263, 293] on input "Quantity" at bounding box center [301, 286] width 145 height 25
type textarea "x"
type input "1"
type textarea "x"
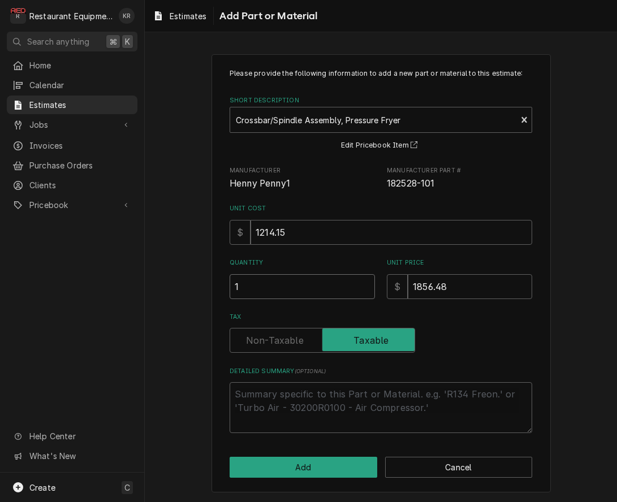
type input "1"
click at [204, 290] on div "Please provide the following information to add a new part or material to this …" at bounding box center [381, 273] width 472 height 458
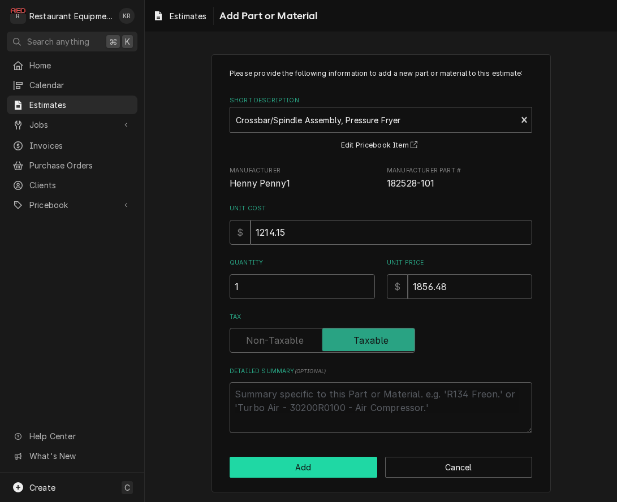
click at [287, 471] on button "Add" at bounding box center [303, 467] width 148 height 21
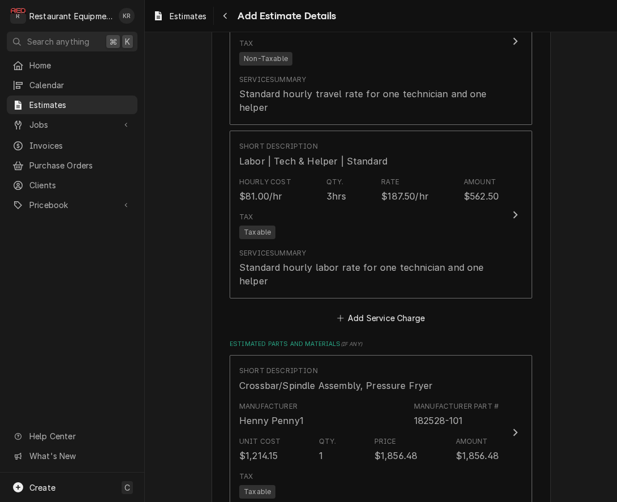
type textarea "x"
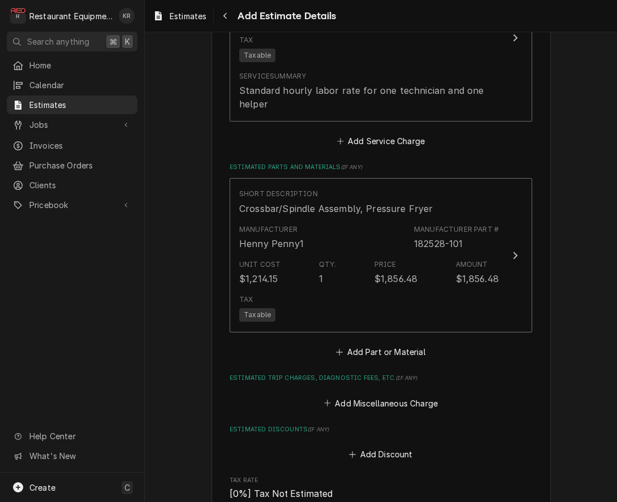
scroll to position [1123, 0]
click at [370, 403] on button "Add Miscellaneous Charge" at bounding box center [381, 402] width 118 height 16
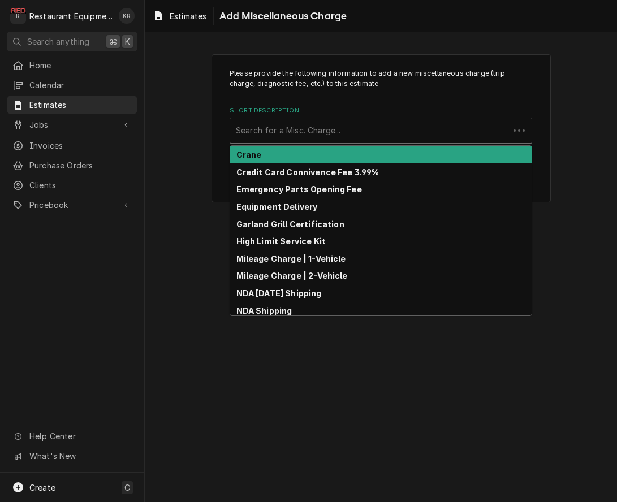
click at [348, 136] on div "Short Description" at bounding box center [369, 130] width 267 height 20
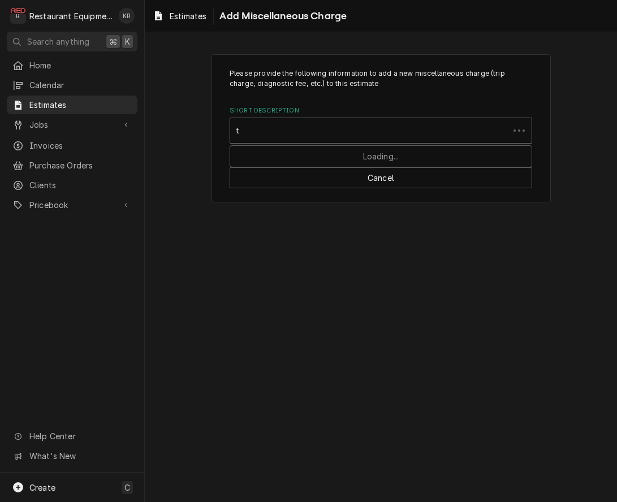
type input "tr"
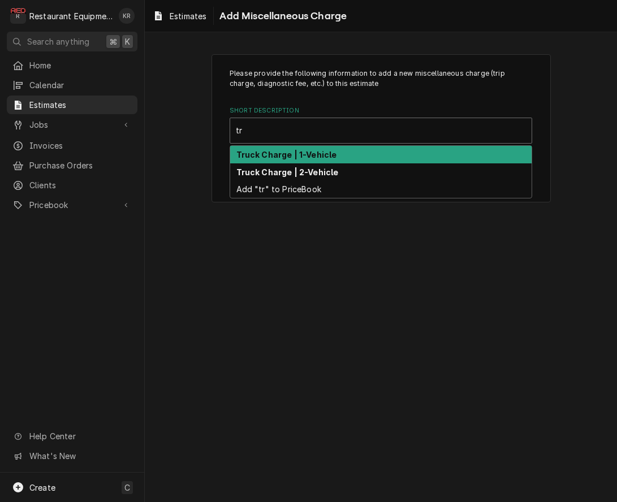
click at [341, 149] on div "Truck Charge | 1-Vehicle" at bounding box center [380, 155] width 301 height 18
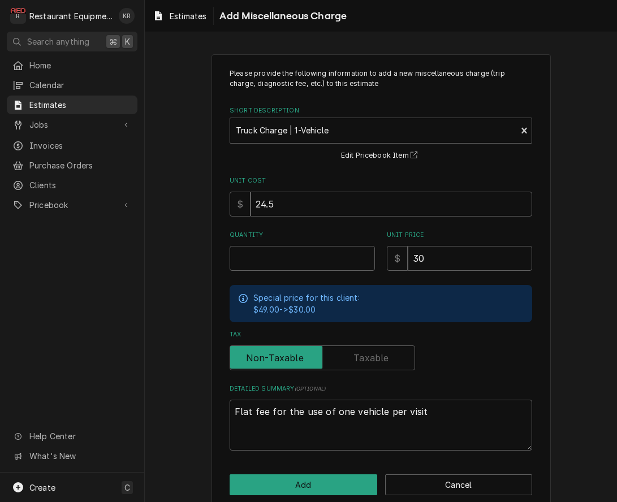
scroll to position [16, 0]
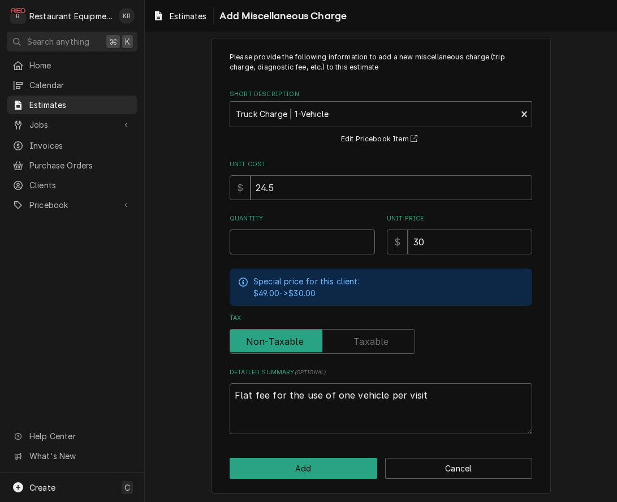
click at [297, 236] on input "Quantity" at bounding box center [301, 241] width 145 height 25
type textarea "x"
type input "1"
type textarea "x"
type input "1.5"
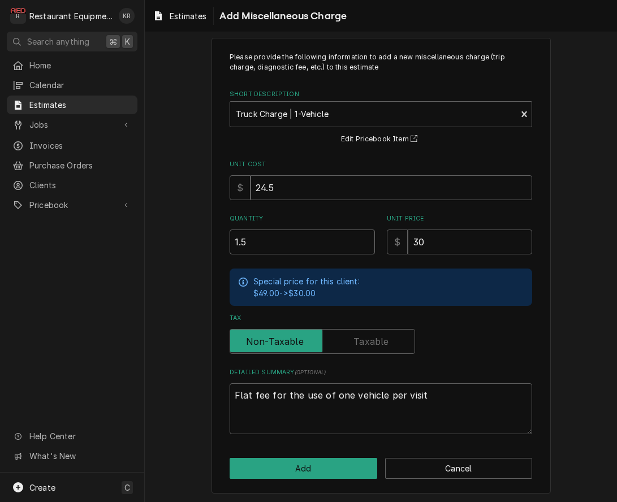
type textarea "x"
type input "1.5"
click at [268, 467] on button "Add" at bounding box center [303, 468] width 148 height 21
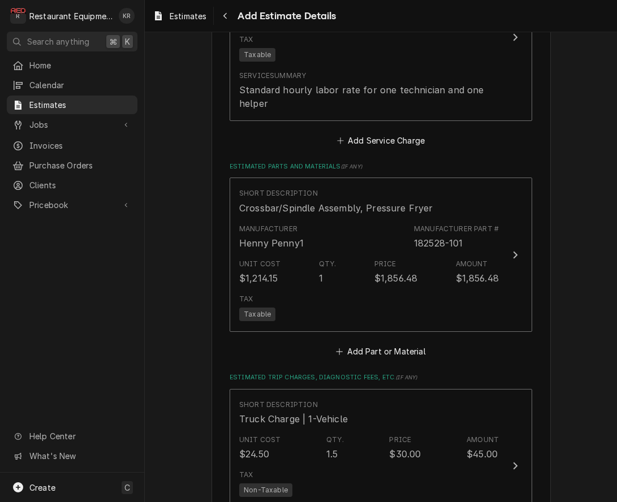
type textarea "x"
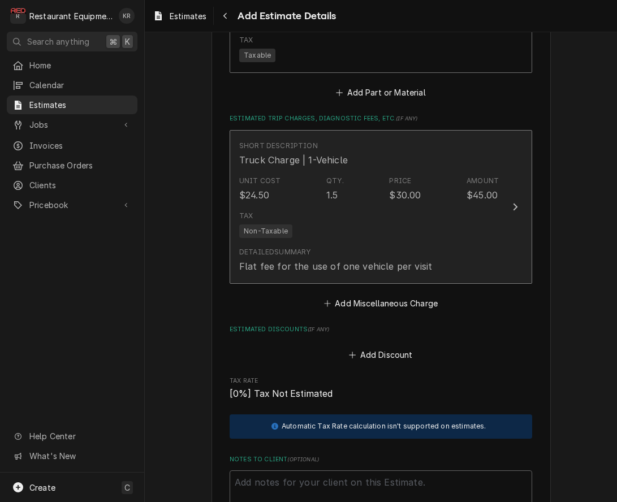
scroll to position [1382, 0]
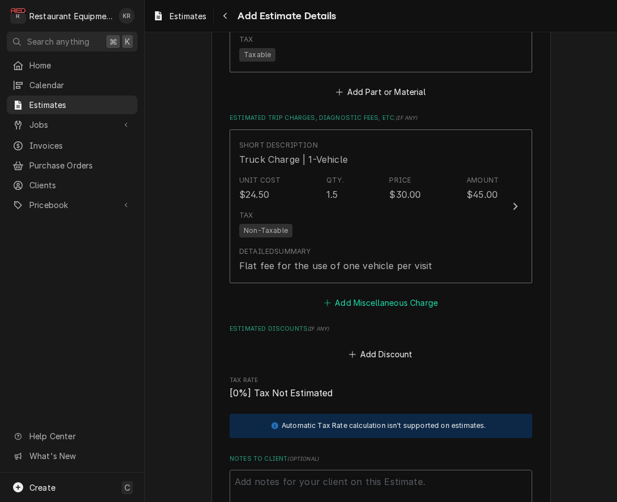
click at [406, 306] on button "Add Miscellaneous Charge" at bounding box center [381, 303] width 118 height 16
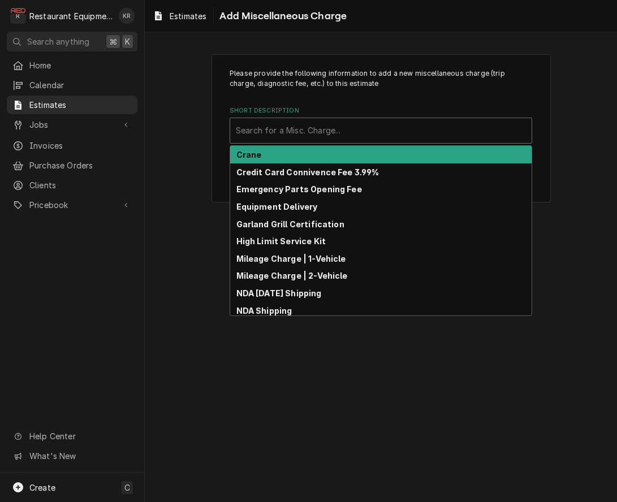
click at [345, 140] on div "Short Description" at bounding box center [381, 130] width 290 height 20
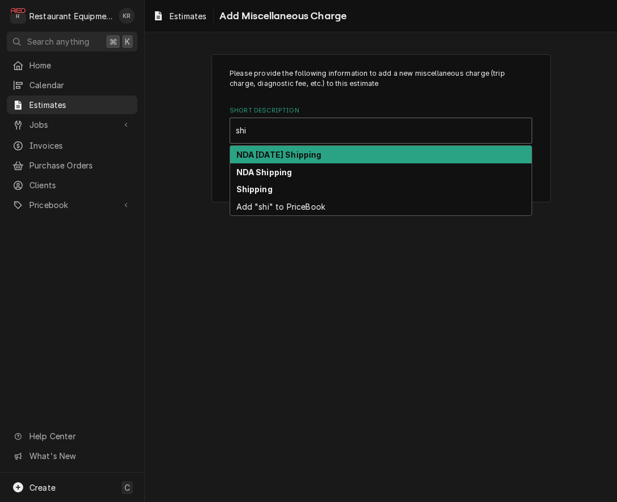
type input "ship"
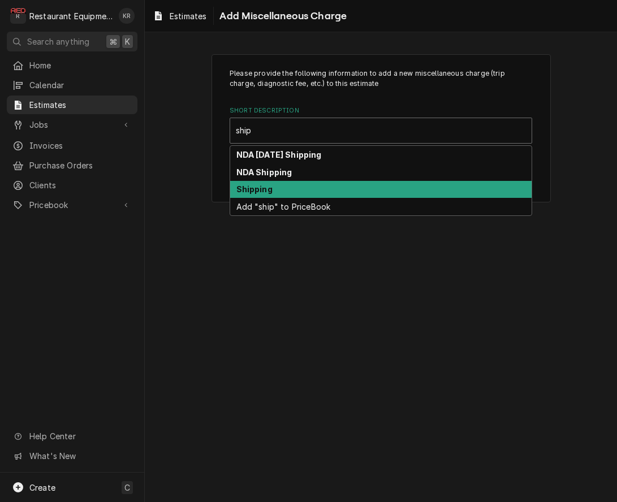
click at [324, 189] on div "Shipping" at bounding box center [380, 190] width 301 height 18
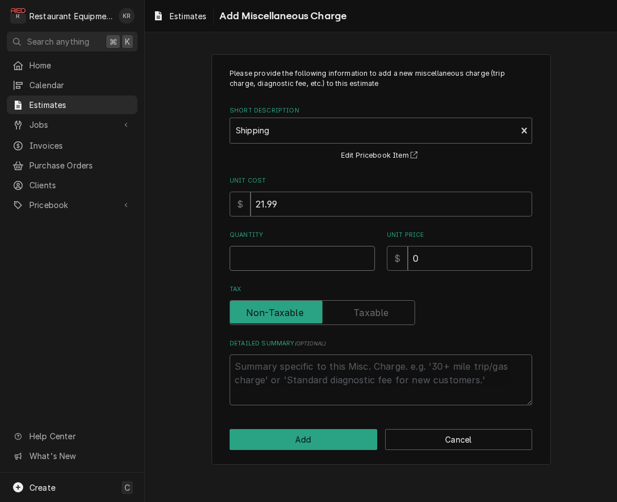
click at [329, 254] on input "Quantity" at bounding box center [301, 258] width 145 height 25
type textarea "x"
type input "1"
type textarea "x"
type input "1"
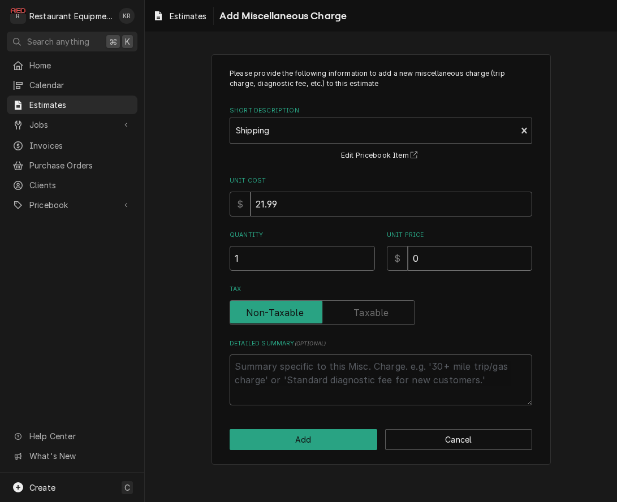
click at [470, 265] on input "0" at bounding box center [469, 258] width 124 height 25
type textarea "x"
type input "7"
type textarea "x"
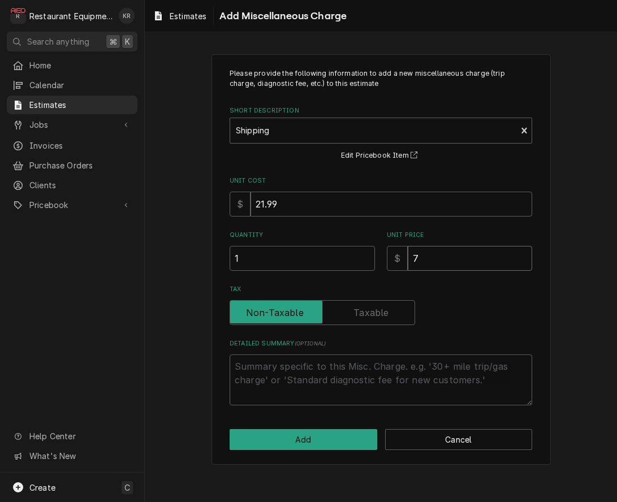
type input "78"
type textarea "x"
type input "78.6"
type textarea "x"
type input "78.63"
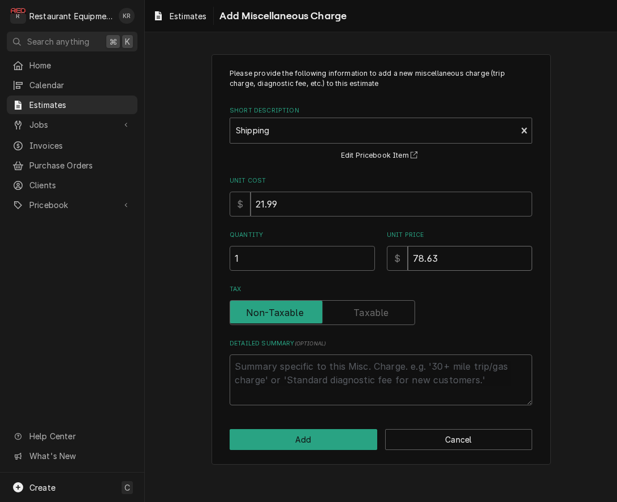
type textarea "x"
type input "78.63"
click at [320, 434] on button "Add" at bounding box center [303, 439] width 148 height 21
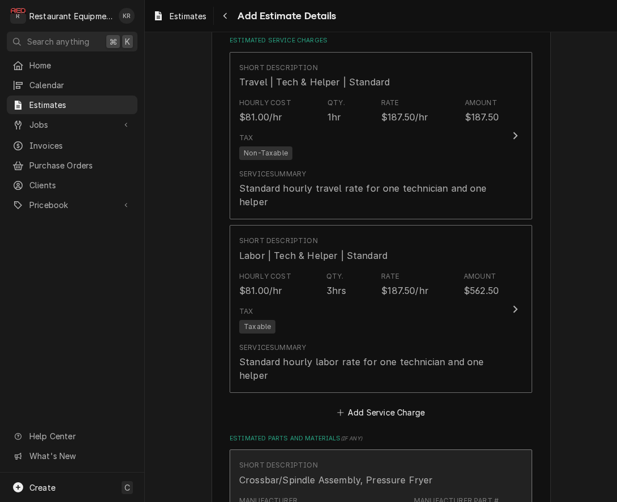
scroll to position [839, 0]
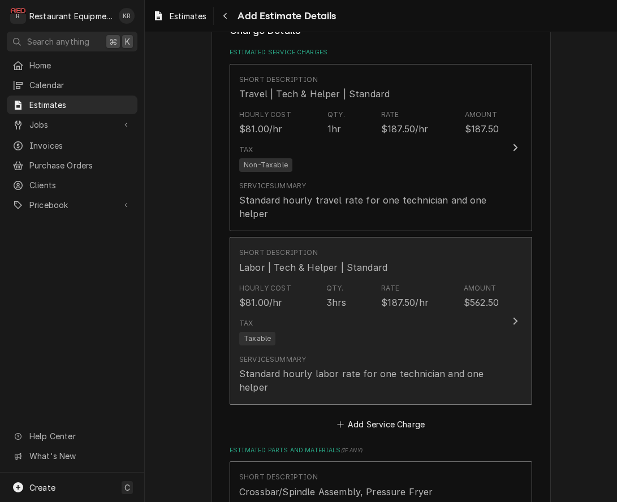
click at [289, 328] on div "Tax Taxable" at bounding box center [368, 332] width 259 height 36
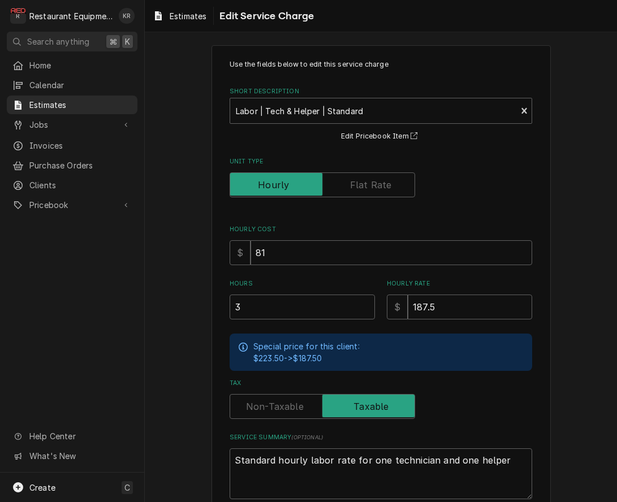
click at [297, 319] on input "3" at bounding box center [301, 306] width 145 height 25
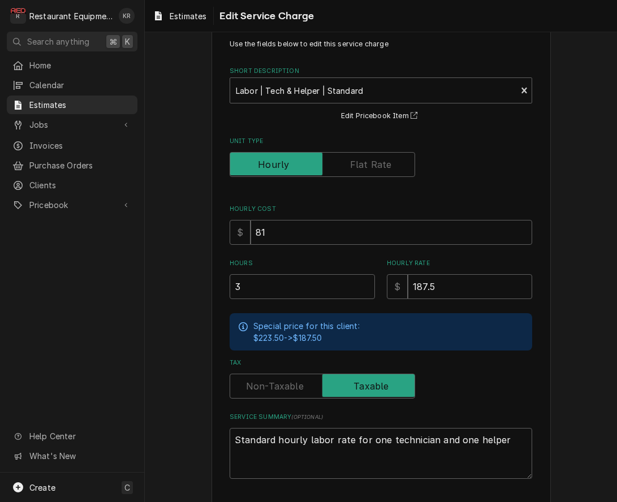
scroll to position [103, 0]
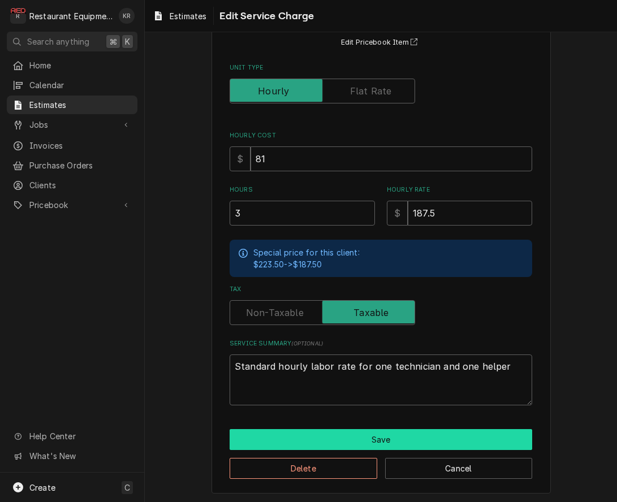
click at [377, 434] on button "Save" at bounding box center [380, 439] width 302 height 21
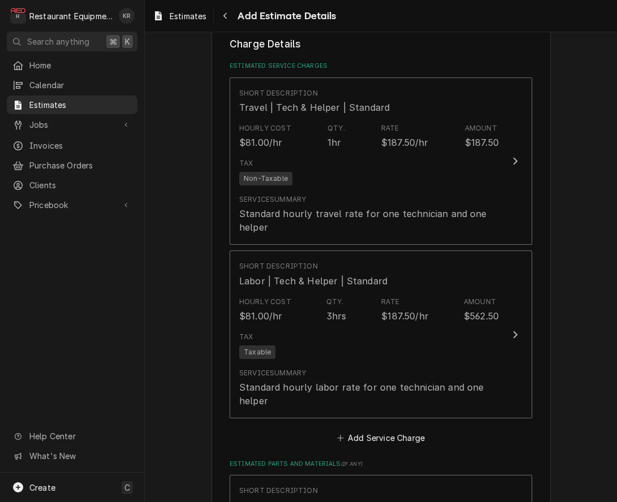
type textarea "x"
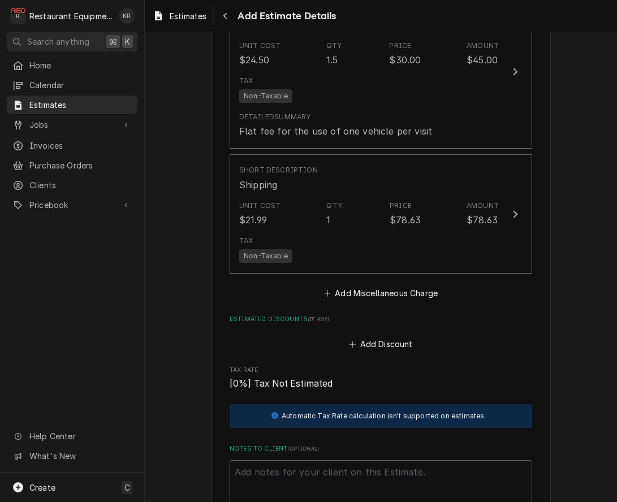
scroll to position [1520, 0]
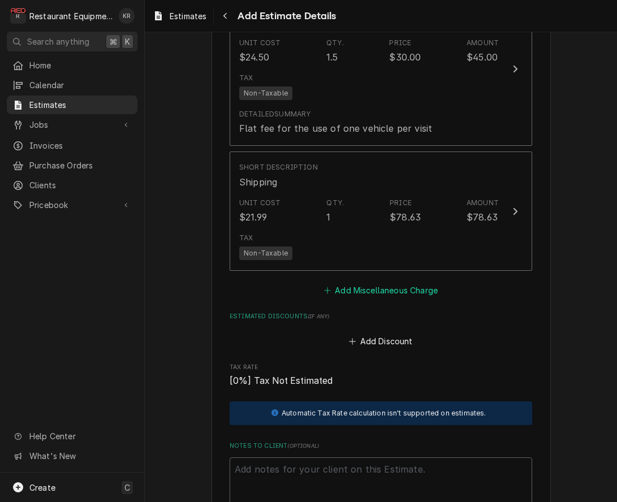
click at [390, 288] on button "Add Miscellaneous Charge" at bounding box center [381, 290] width 118 height 16
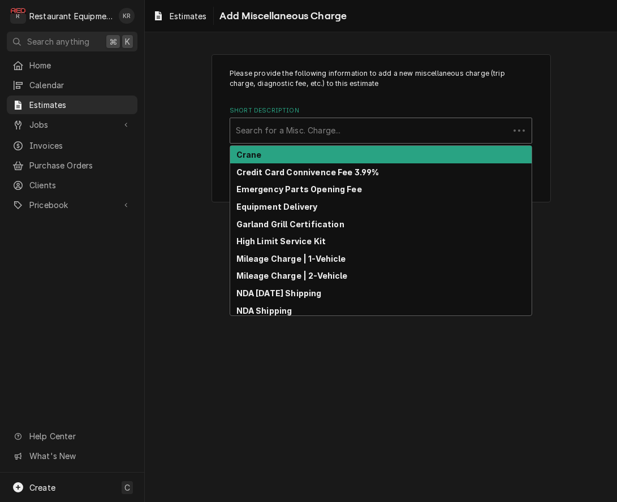
click at [431, 141] on div "Search for a Misc. Charge..." at bounding box center [369, 130] width 279 height 25
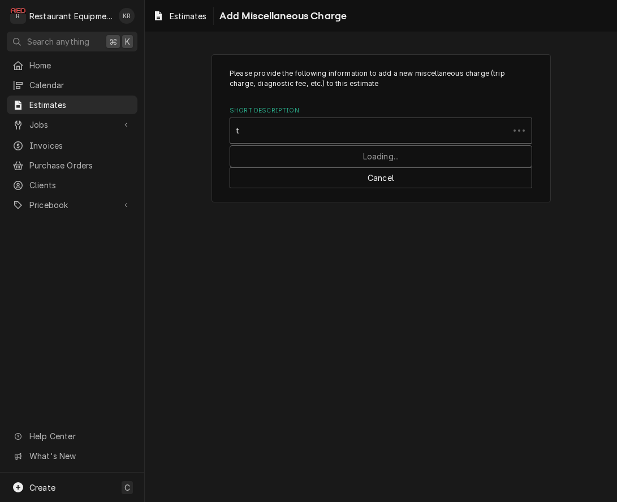
type input "ta"
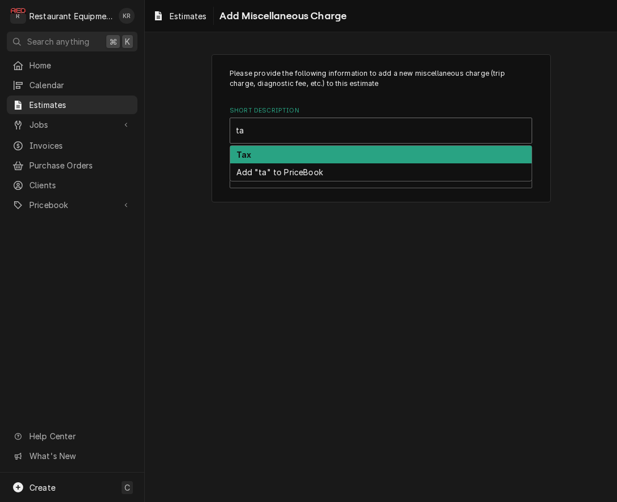
click at [439, 151] on div "Tax" at bounding box center [380, 155] width 301 height 18
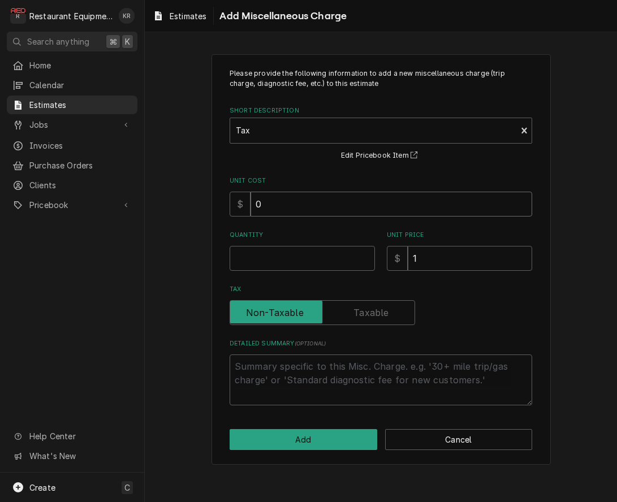
click at [400, 200] on input "0" at bounding box center [390, 204] width 281 height 25
type textarea "x"
type input "1"
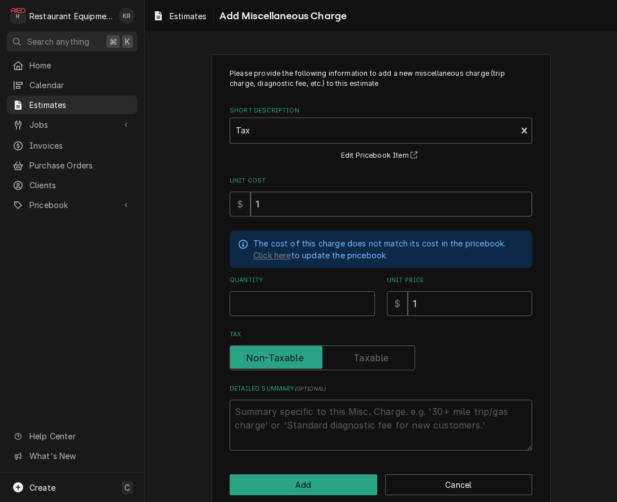
type textarea "x"
type input "16"
type textarea "x"
type input "169"
type textarea "x"
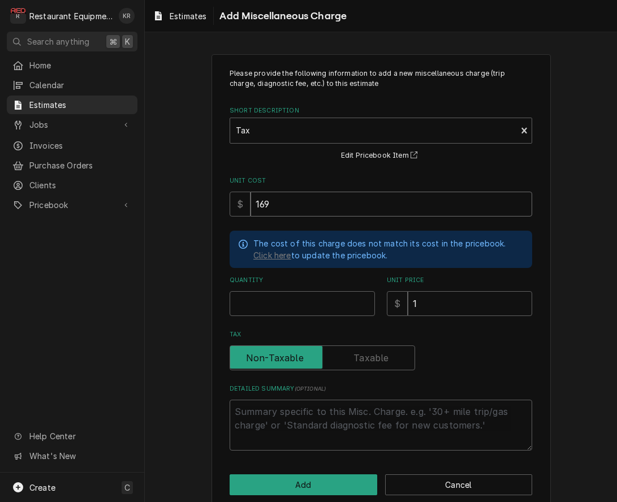
type input "169.3"
type textarea "x"
type input "169.33"
type textarea "x"
type input "169.33"
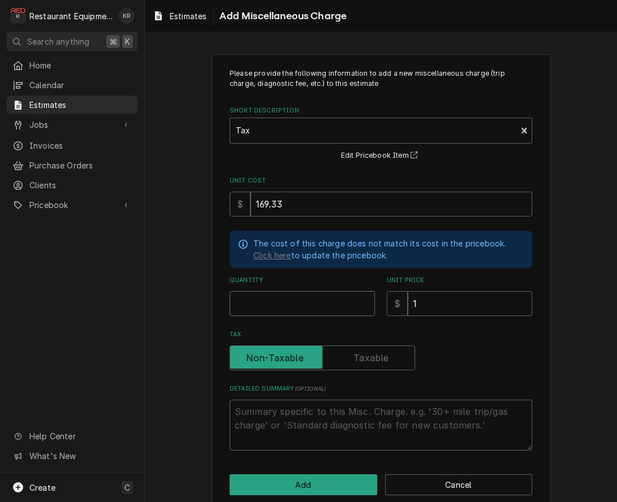
type textarea "x"
type input "1"
type textarea "x"
type input "16"
type textarea "x"
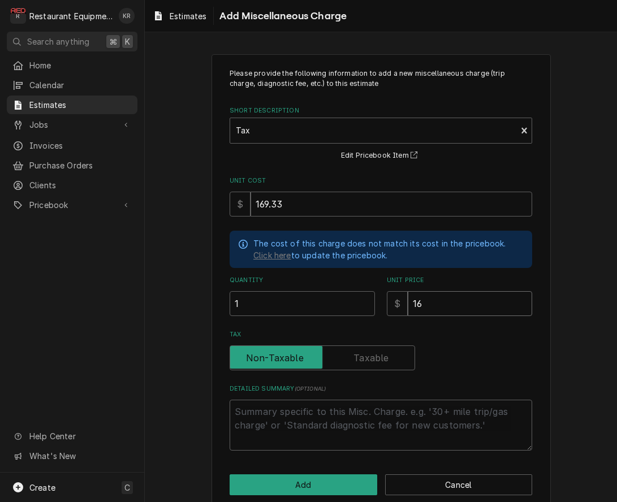
type input "169"
type textarea "x"
type input "169.33"
type textarea "x"
type input "169.33"
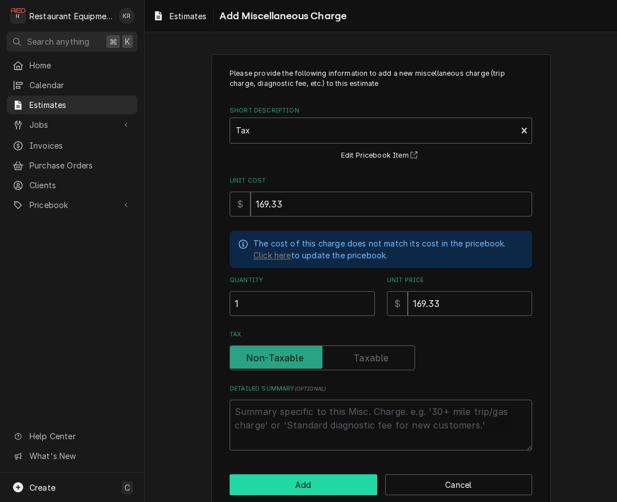
click at [366, 486] on button "Add" at bounding box center [303, 484] width 148 height 21
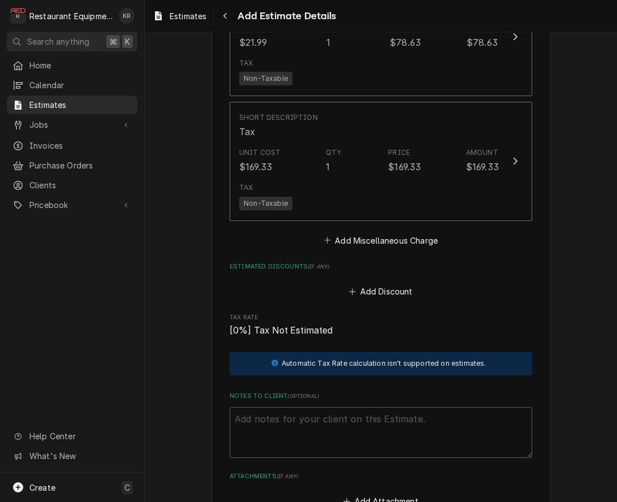
scroll to position [1695, 0]
click at [361, 441] on textarea "Notes to Client ( optional )" at bounding box center [380, 431] width 302 height 51
type textarea "x"
type textarea "R"
type textarea "x"
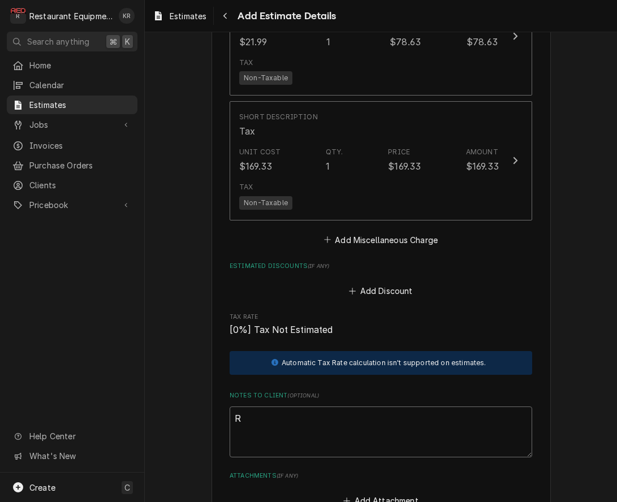
type textarea "Ro"
type textarea "x"
type textarea "Roo"
type textarea "x"
type textarea "Roo"
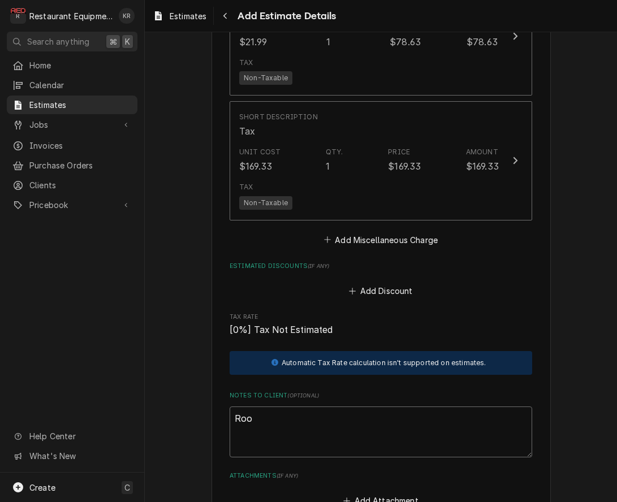
type textarea "x"
type textarea "Roo 8"
type textarea "x"
type textarea "Roo 86"
type textarea "x"
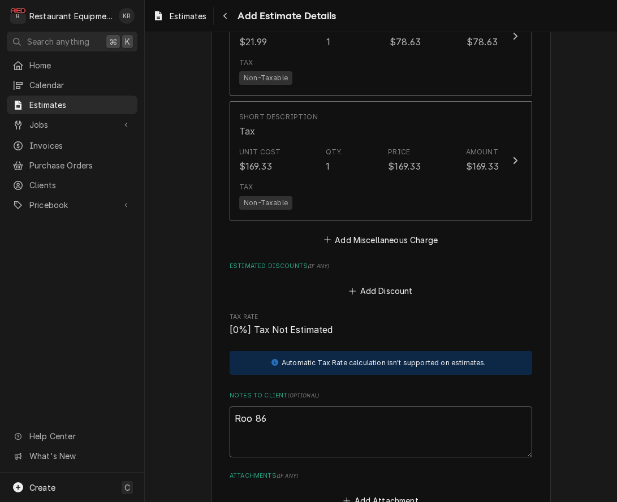
type textarea "Roo 866"
type textarea "x"
type textarea "Roo 8661"
type textarea "x"
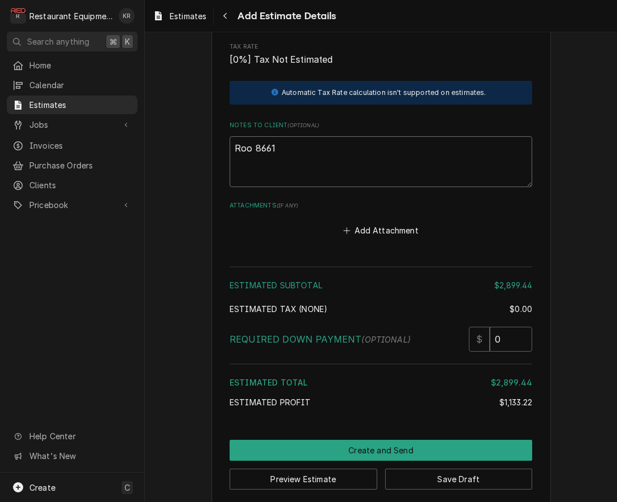
scroll to position [1975, 0]
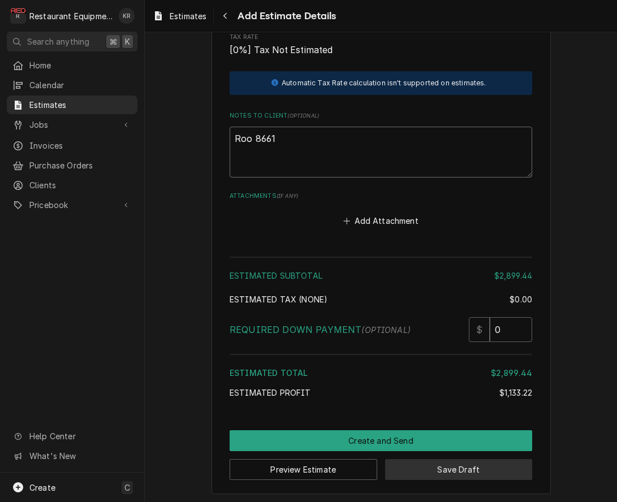
type textarea "Roo 8661"
click at [470, 463] on button "Save Draft" at bounding box center [459, 469] width 148 height 21
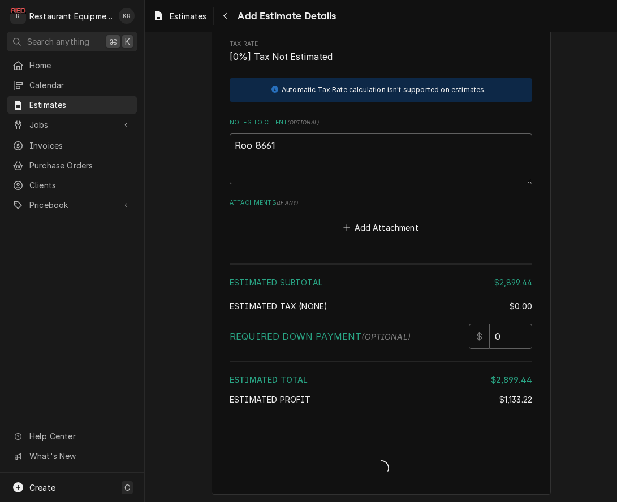
type textarea "x"
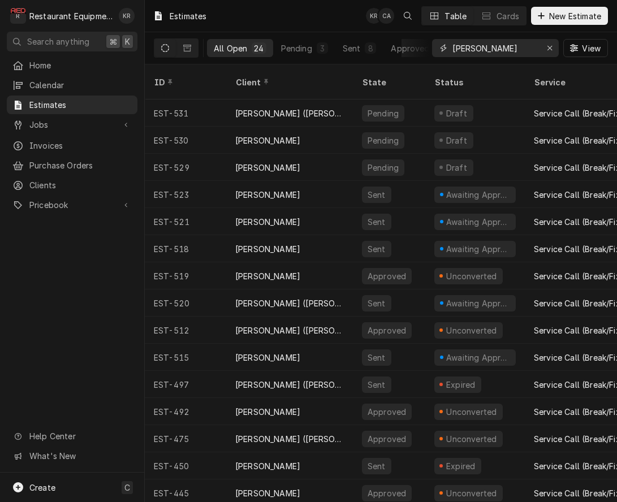
drag, startPoint x: 468, startPoint y: 51, endPoint x: 422, endPoint y: 47, distance: 45.9
click at [452, 47] on input "[PERSON_NAME]" at bounding box center [494, 48] width 85 height 18
type input "g"
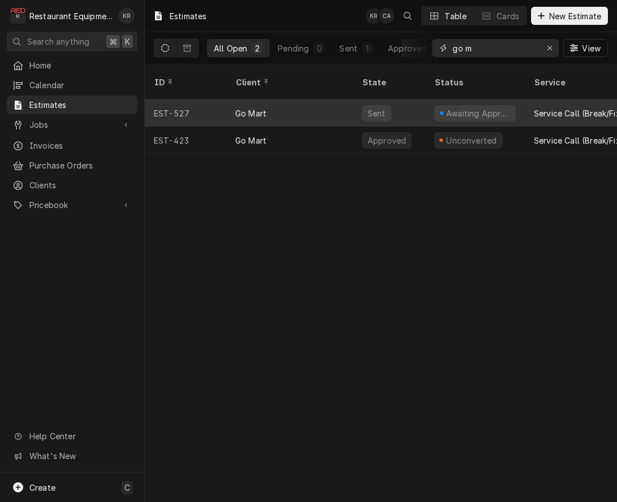
type input "go m"
click at [419, 99] on div "Sent" at bounding box center [389, 112] width 72 height 27
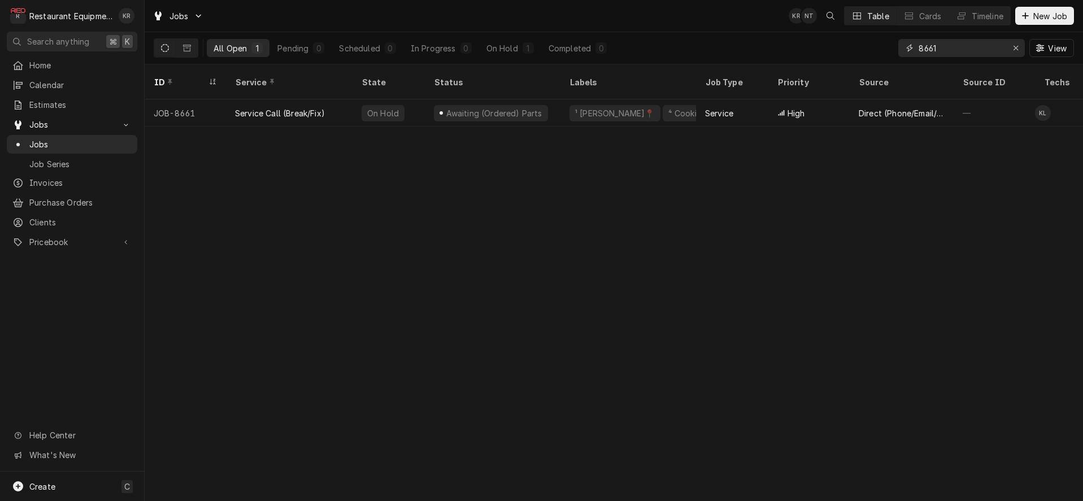
drag, startPoint x: 901, startPoint y: 51, endPoint x: 858, endPoint y: 53, distance: 42.4
click at [919, 53] on input "8661" at bounding box center [961, 48] width 85 height 18
type input "8"
drag, startPoint x: 46, startPoint y: 154, endPoint x: 890, endPoint y: 43, distance: 851.0
click at [919, 42] on input "8693" at bounding box center [961, 48] width 85 height 18
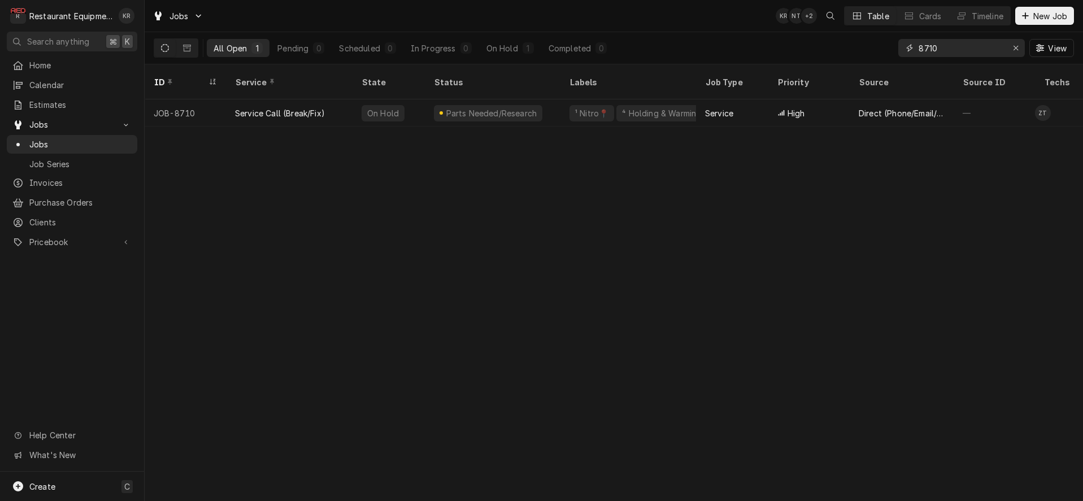
click at [984, 50] on input "8710" at bounding box center [961, 48] width 85 height 18
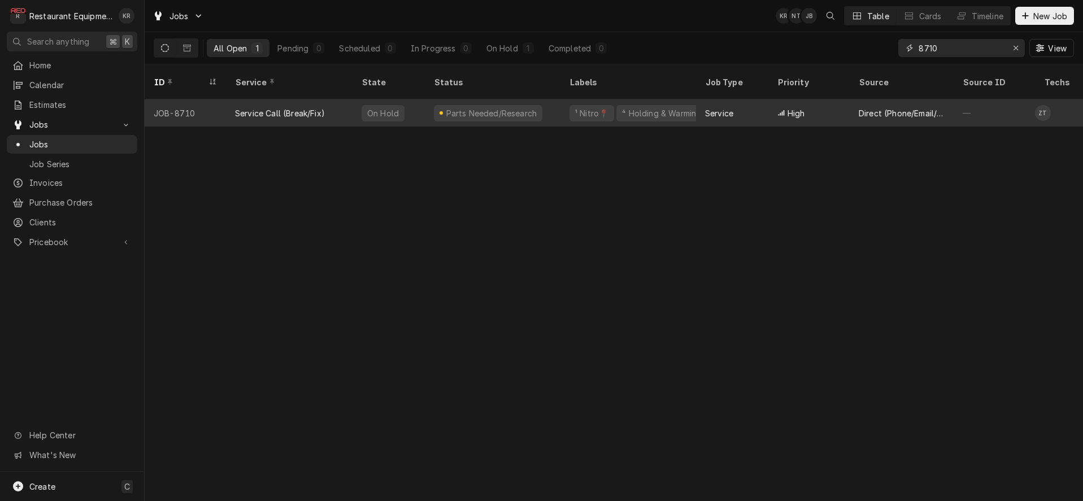
type input "8710"
click at [492, 107] on div "Parts Needed/Research" at bounding box center [491, 113] width 93 height 12
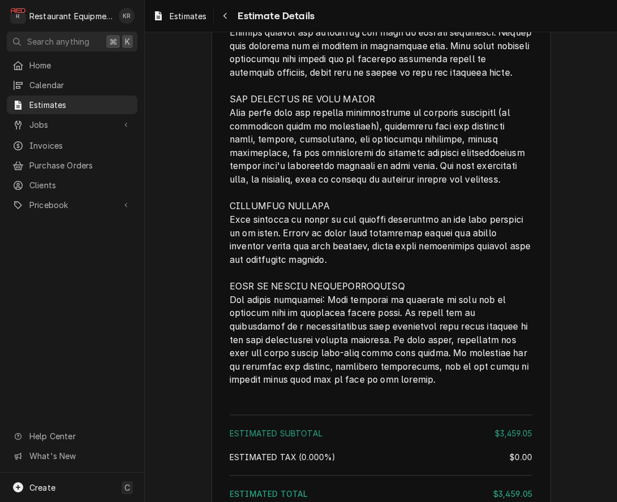
scroll to position [2760, 0]
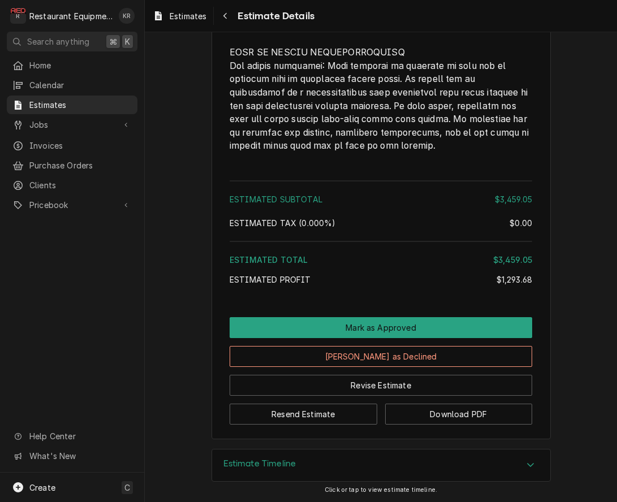
click at [272, 464] on h3 "Estimate Timeline" at bounding box center [259, 463] width 73 height 11
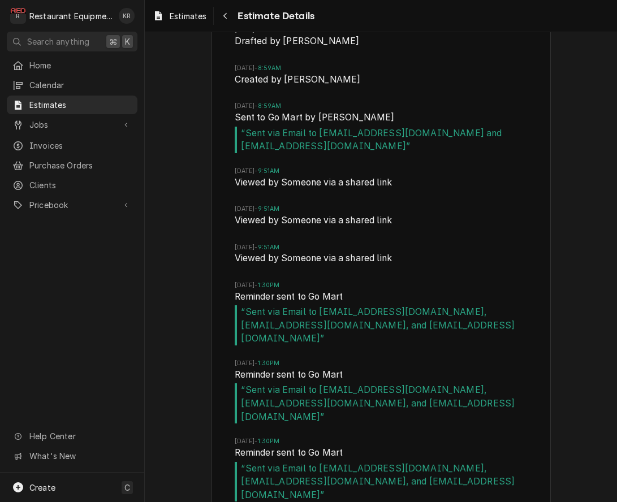
scroll to position [3206, 0]
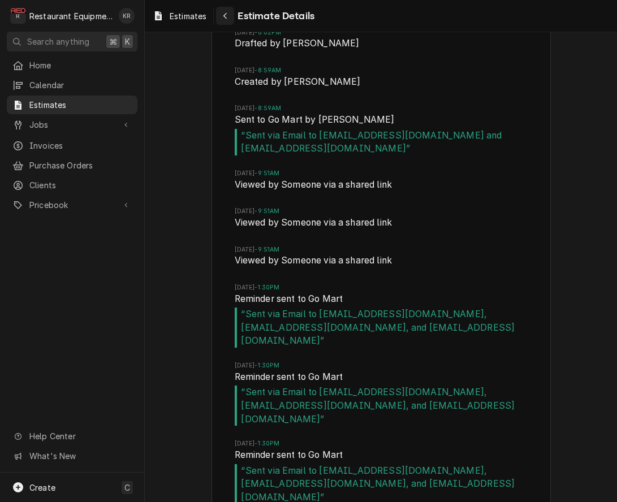
click at [227, 16] on icon "Navigate back" at bounding box center [225, 16] width 5 height 8
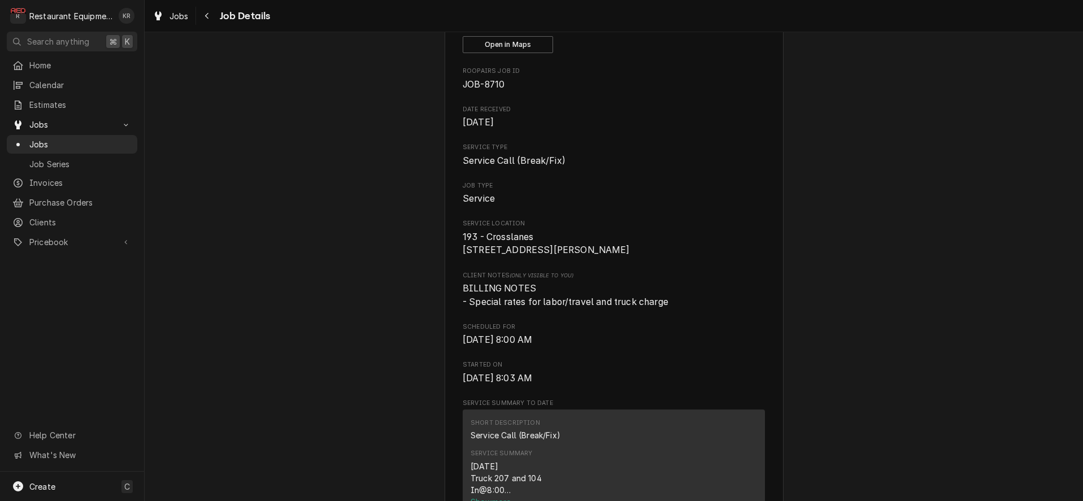
scroll to position [190, 0]
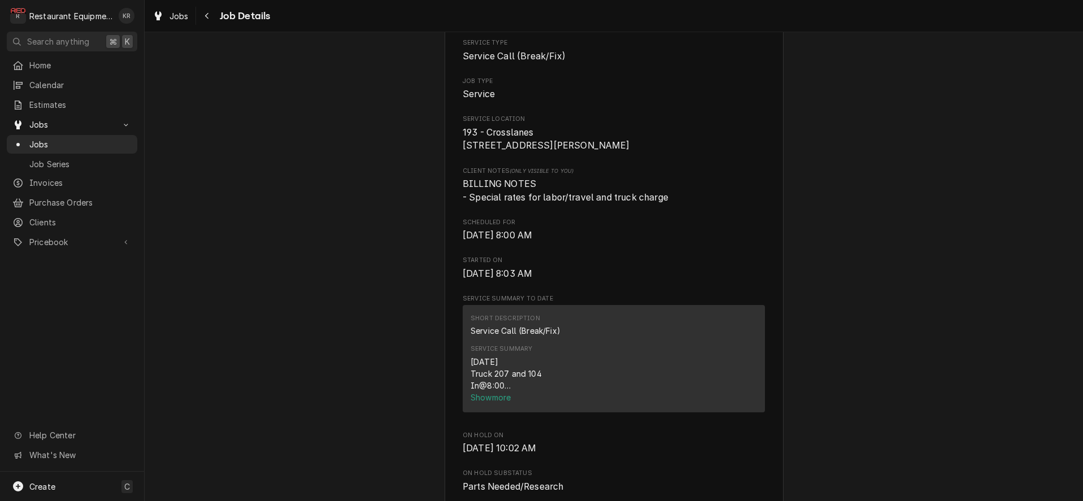
click at [508, 256] on span "Started On" at bounding box center [614, 260] width 302 height 9
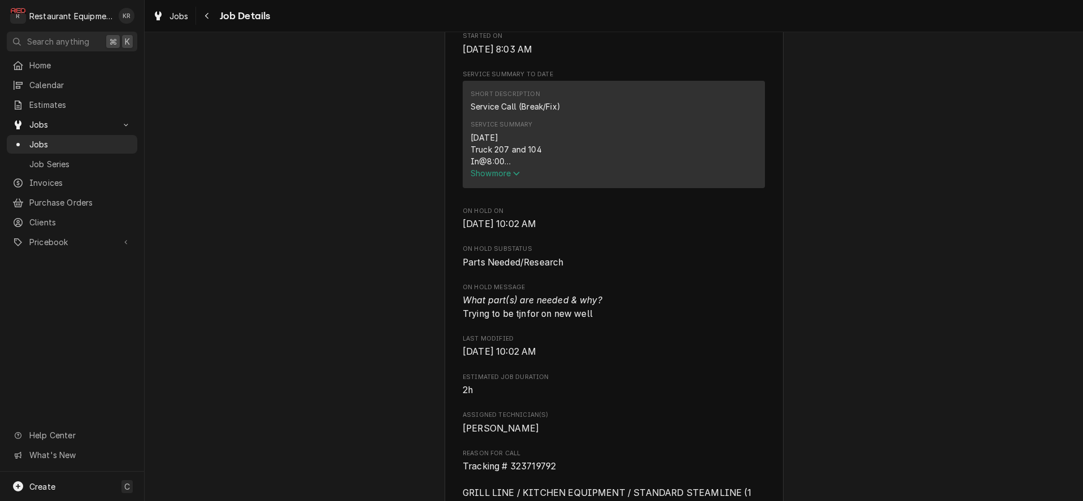
click at [508, 178] on span "Show more" at bounding box center [496, 173] width 50 height 10
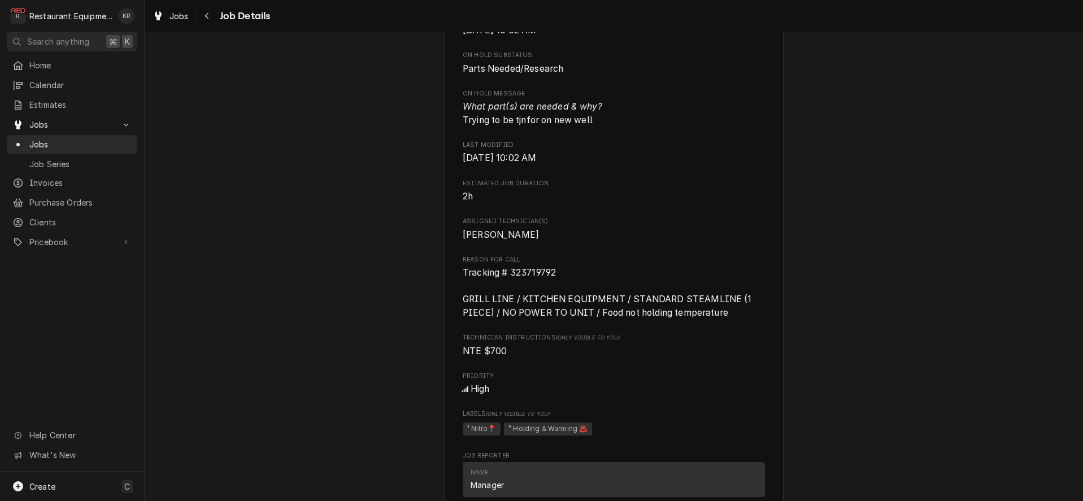
scroll to position [800, 0]
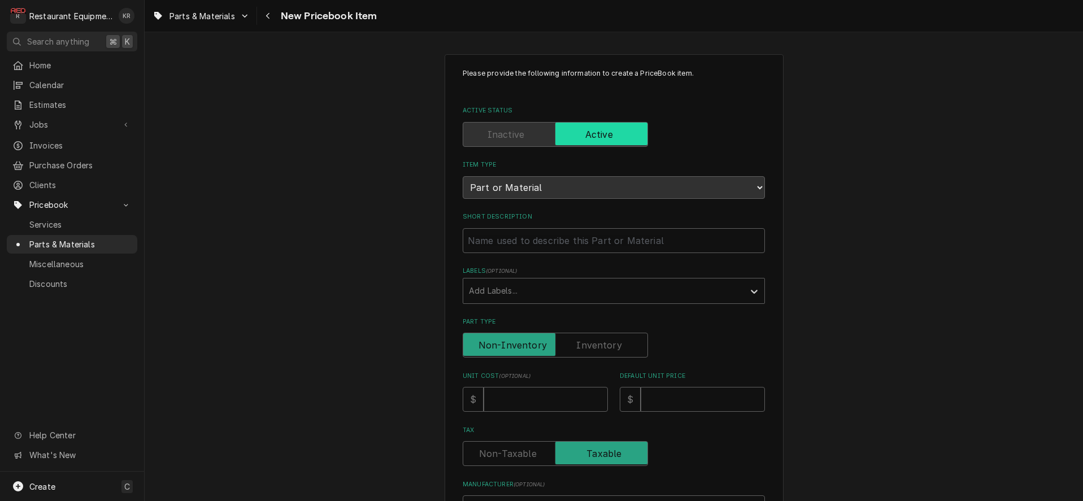
scroll to position [14, 0]
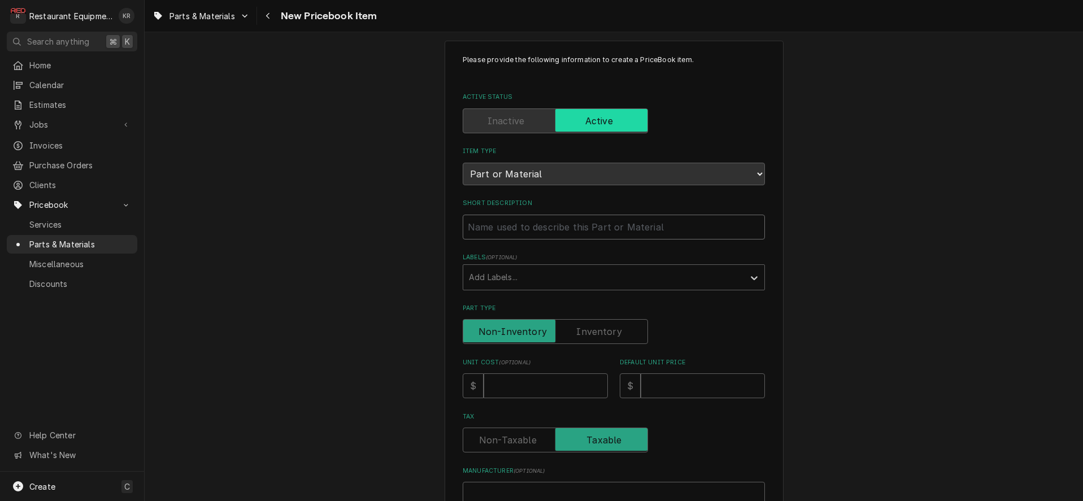
click at [545, 231] on input "Short Description" at bounding box center [614, 227] width 302 height 25
paste input "Silver King 39431 Rocker Switch, Power, 115/230 Volt, IP55"
type input "Silver King 39431 Rocker Switch, Power, 115/230 Volt, IP55"
type textarea "x"
drag, startPoint x: 537, startPoint y: 227, endPoint x: 409, endPoint y: 221, distance: 129.0
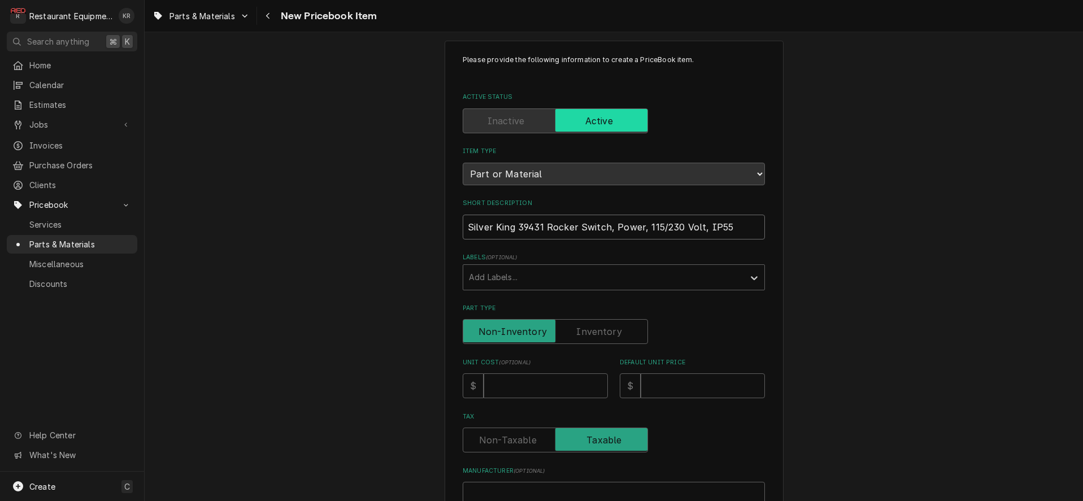
click at [463, 221] on input "Silver King 39431 Rocker Switch, Power, 115/230 Volt, IP55" at bounding box center [614, 227] width 302 height 25
type input "Rocker Switch, Power, 115/230 Volt, IP55"
type textarea "x"
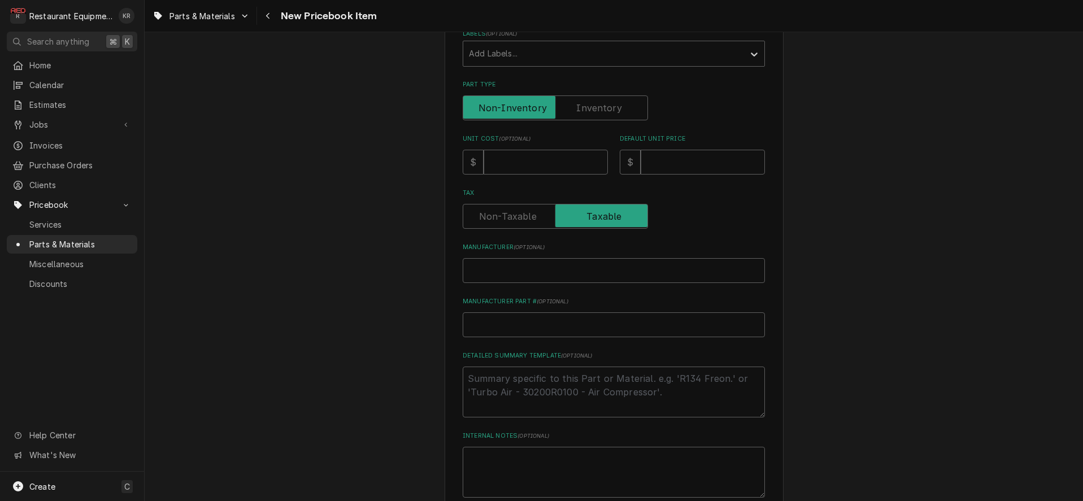
scroll to position [263, 0]
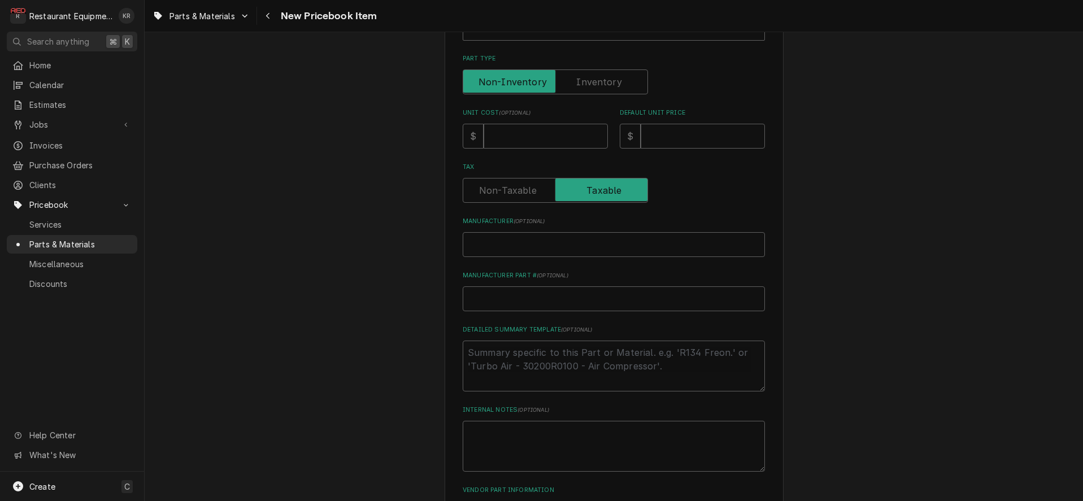
type input "Rocker Switch, Power, 115/230 Volt, IP55"
click at [504, 138] on input "Unit Cost ( optional )" at bounding box center [546, 136] width 124 height 25
type input "1"
type textarea "x"
type input "16"
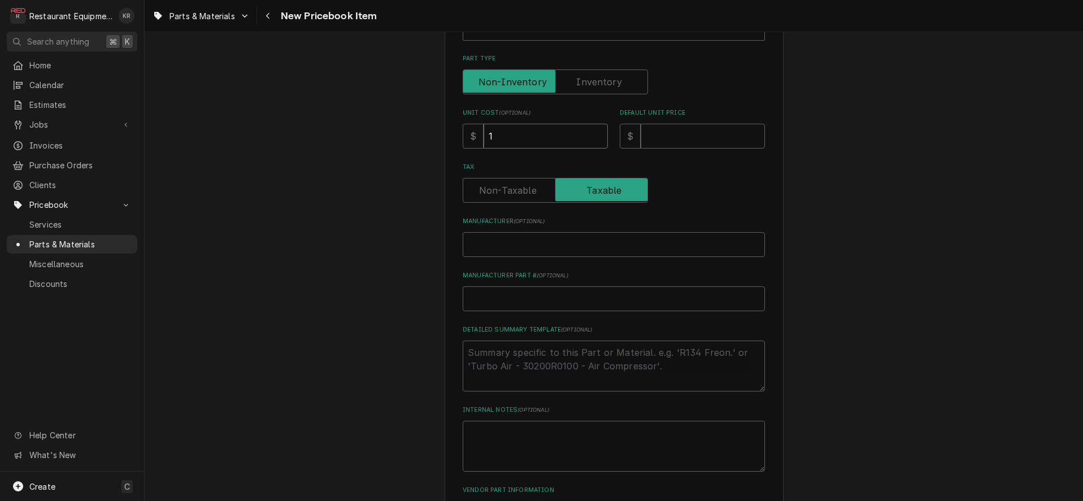
type textarea "x"
type input "163"
type textarea "x"
type input "16"
type textarea "x"
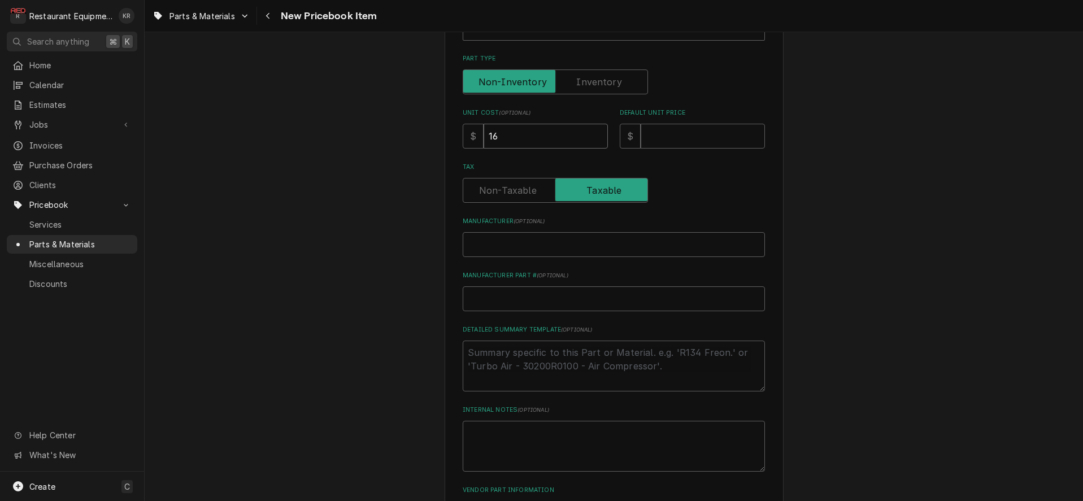
type input "16.8"
type textarea "x"
type input "16.81"
type textarea "x"
type input "16.811"
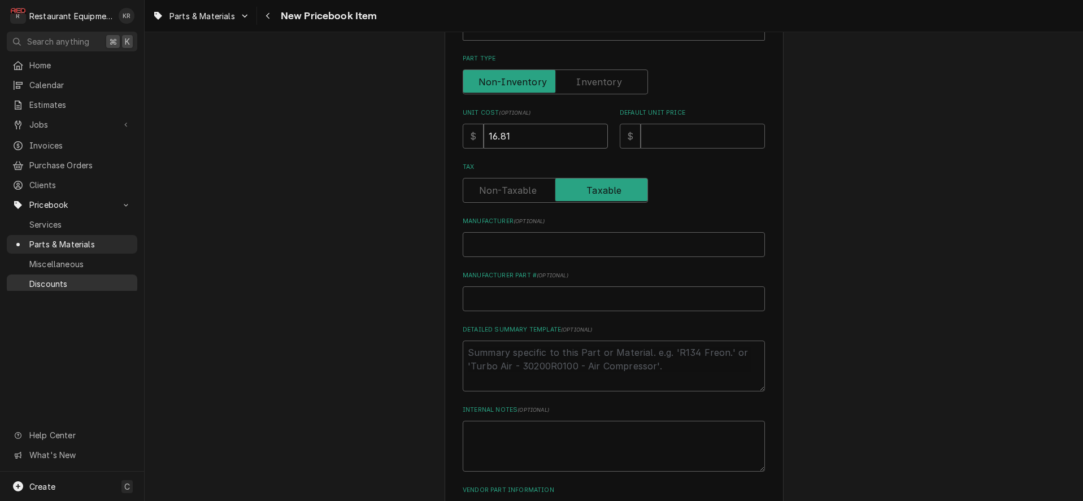
type textarea "x"
type input "16.8116"
type textarea "x"
drag, startPoint x: 535, startPoint y: 136, endPoint x: 442, endPoint y: 136, distance: 92.7
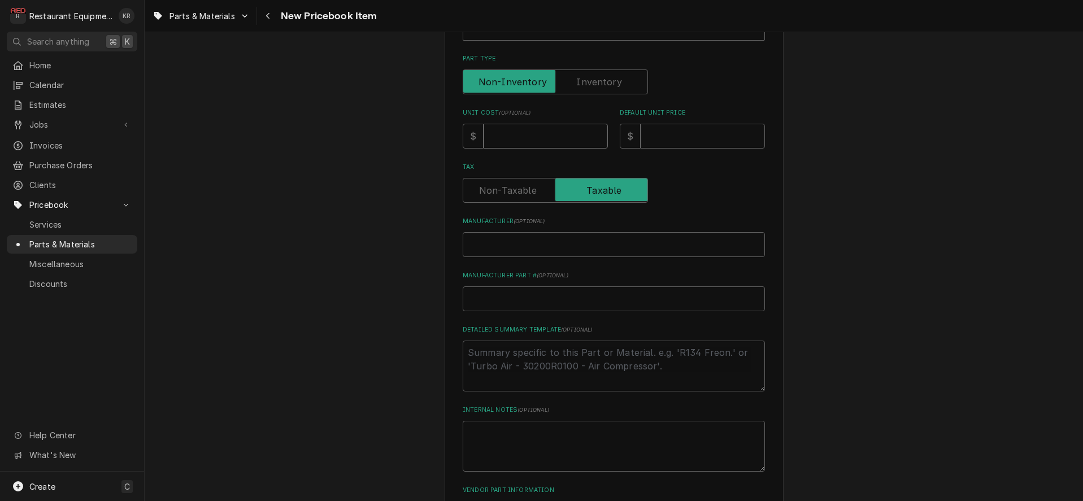
click at [484, 136] on input "Unit Cost ( optional )" at bounding box center [546, 136] width 124 height 25
type input "1"
type textarea "x"
type input "16"
type textarea "x"
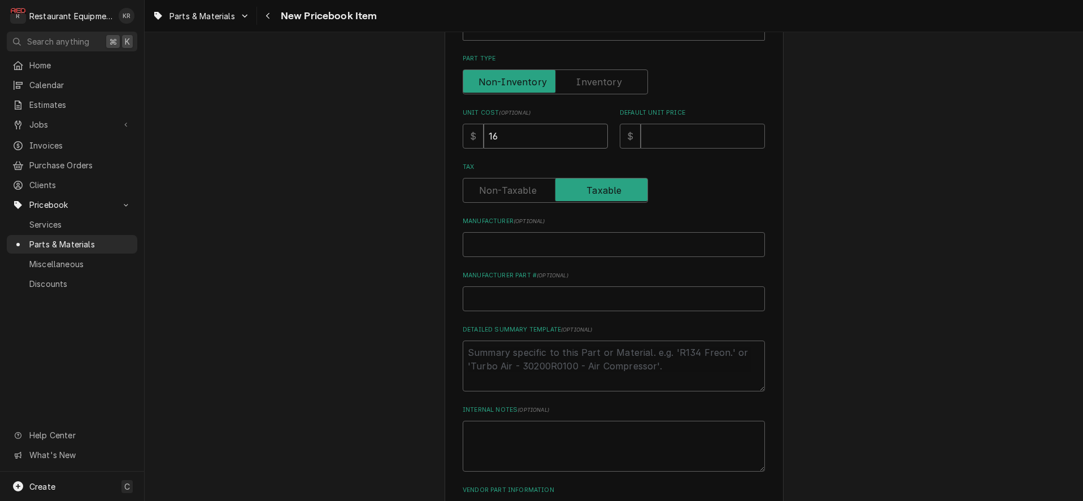
type input "16.8"
type textarea "x"
type input "16.81"
type textarea "x"
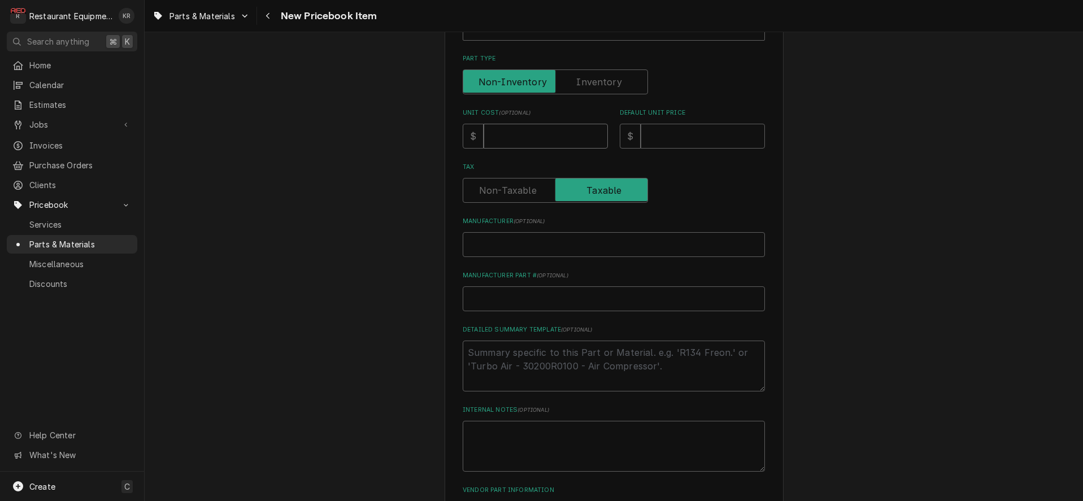
type input "16.81"
type textarea "x"
type input "16.81"
type input "2"
type textarea "x"
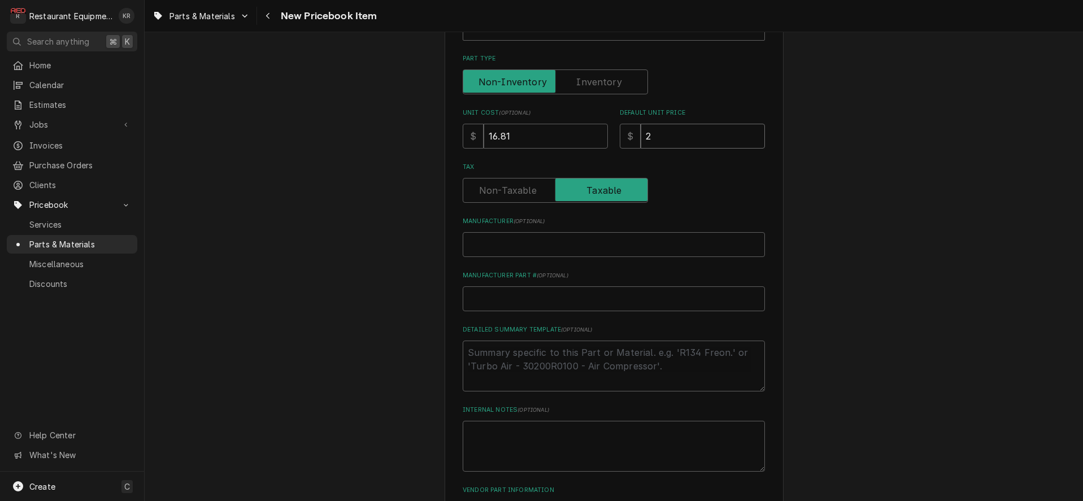
type input "25"
type textarea "x"
type input "25.7"
type textarea "x"
type input "25.71"
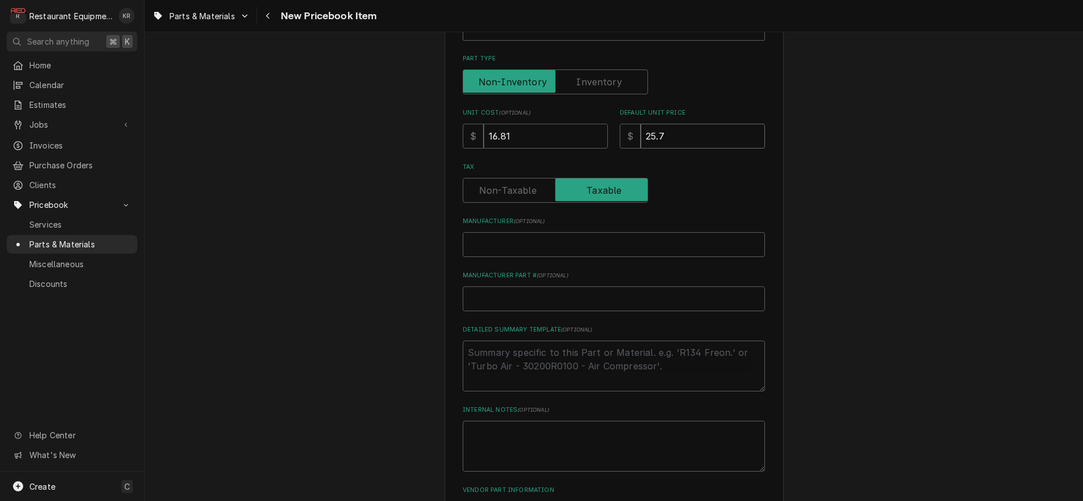
type textarea "x"
type input "25.71"
click at [493, 237] on input "Manufacturer ( optional )" at bounding box center [614, 244] width 302 height 25
paste input "Silver King 39431"
type input "Silver King 39431"
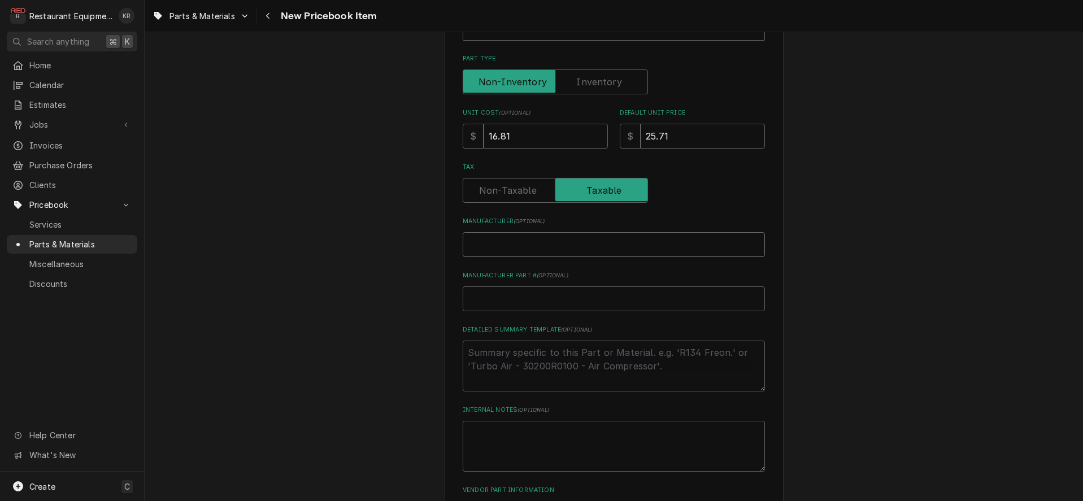
type textarea "x"
click at [537, 245] on input "Silver King 39431" at bounding box center [614, 244] width 302 height 25
type input "Silver King"
type textarea "x"
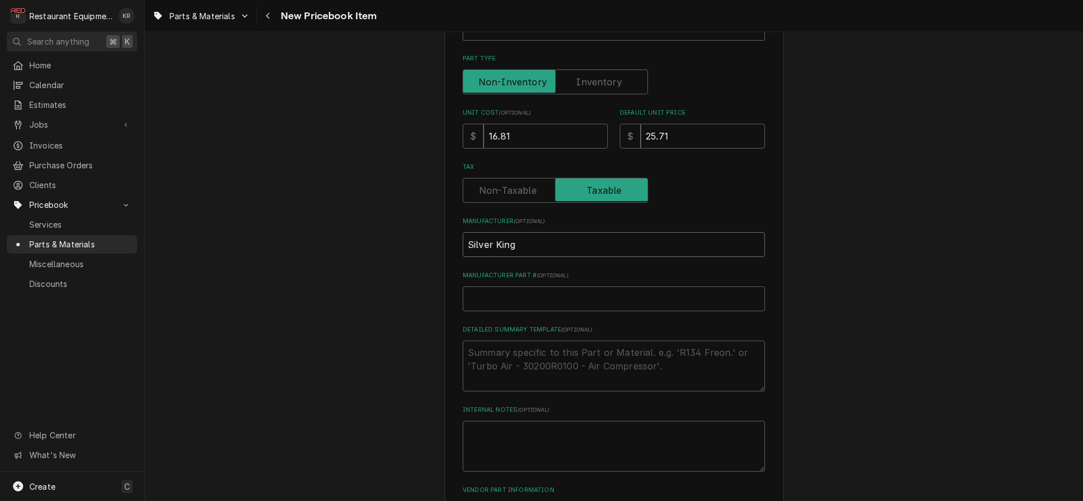
type input "Silver King"
click at [502, 302] on input "Manufacturer Part # ( optional )" at bounding box center [614, 299] width 302 height 25
paste input "39431"
type input "39431"
type textarea "x"
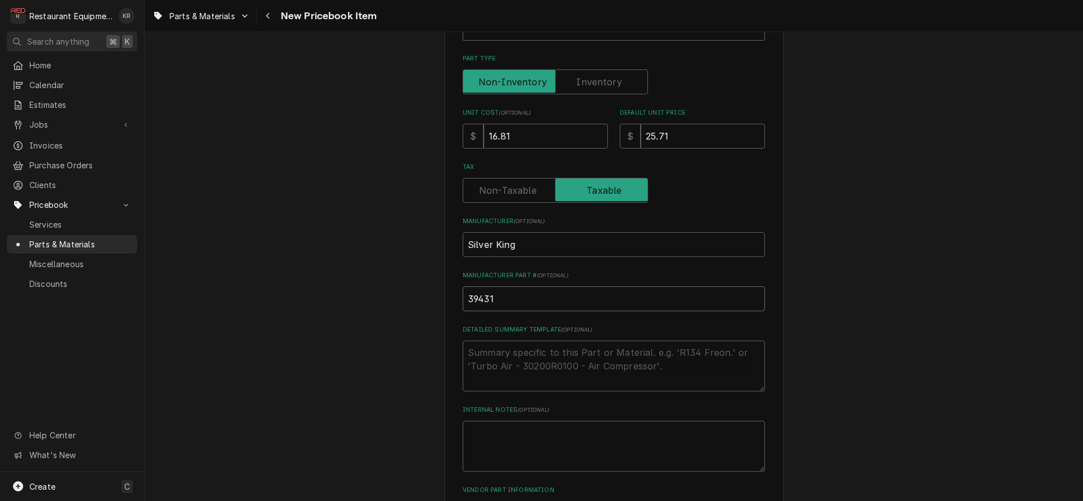
scroll to position [353, 0]
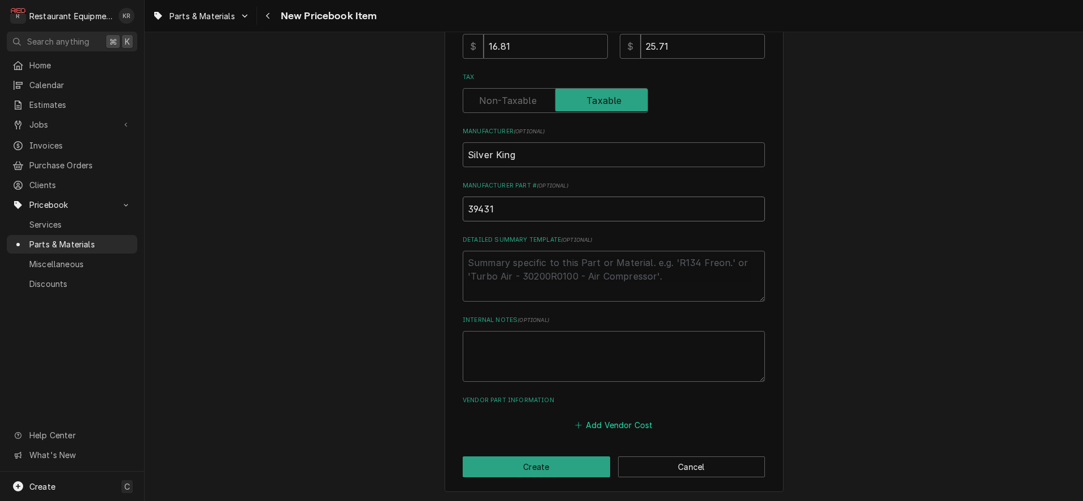
type input "39431"
drag, startPoint x: 629, startPoint y: 422, endPoint x: 598, endPoint y: 391, distance: 43.6
click at [628, 420] on button "Add Vendor Cost" at bounding box center [614, 425] width 82 height 16
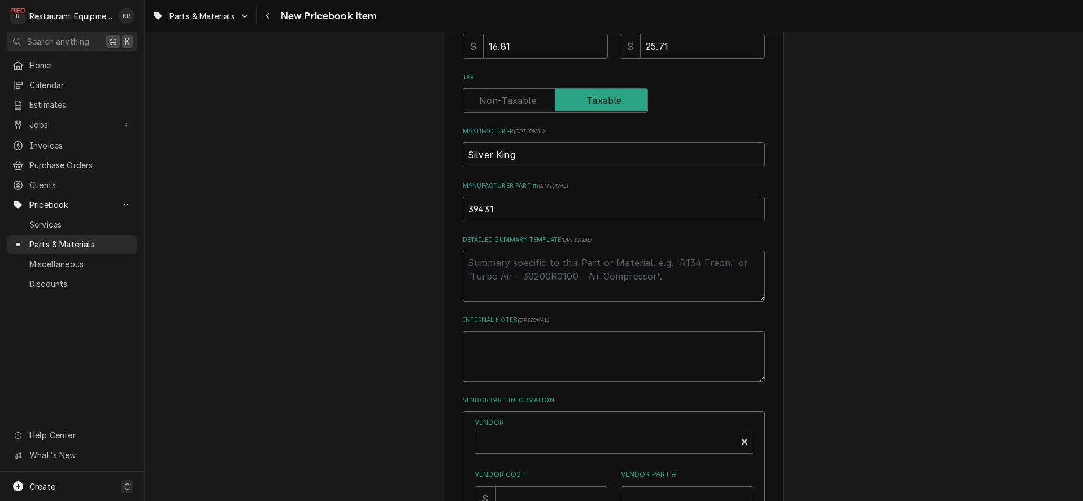
scroll to position [560, 0]
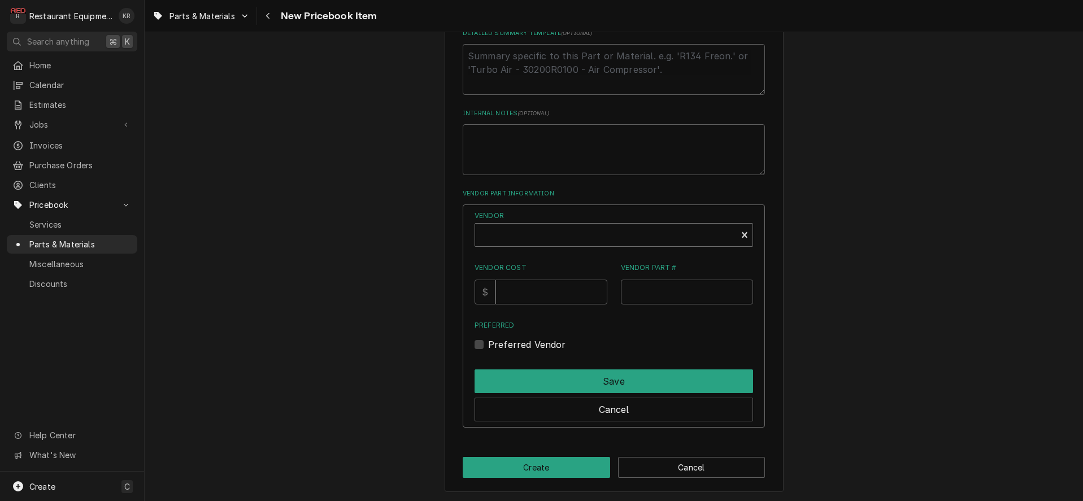
type textarea "x"
click at [545, 237] on div "Vendor" at bounding box center [606, 239] width 250 height 27
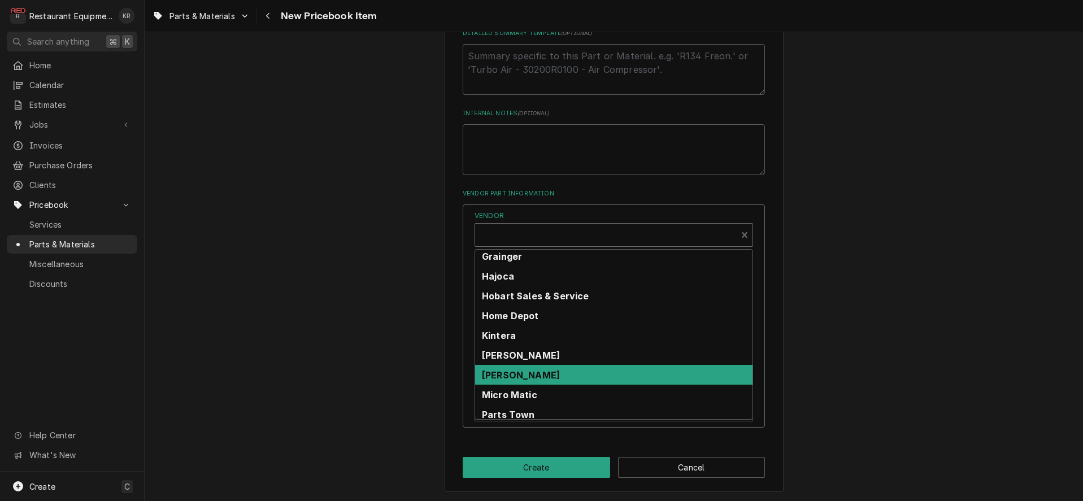
scroll to position [226, 0]
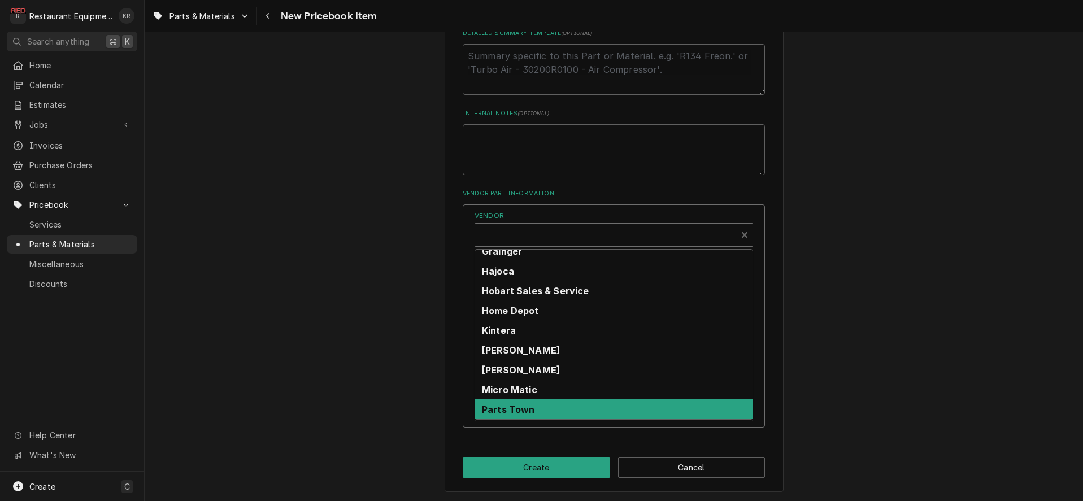
click at [548, 413] on div "Parts Town" at bounding box center [613, 410] width 277 height 20
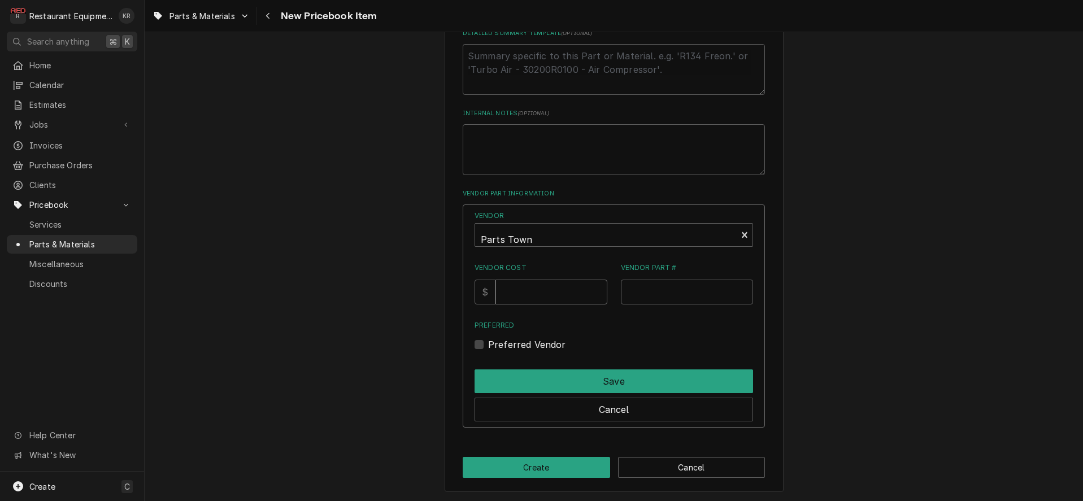
click at [536, 288] on input "Vendor Cost" at bounding box center [551, 292] width 111 height 25
type input "16.81"
click at [652, 292] on input "Vendor Part #" at bounding box center [687, 292] width 133 height 25
paste input "SVK39431"
type input "SVK39431"
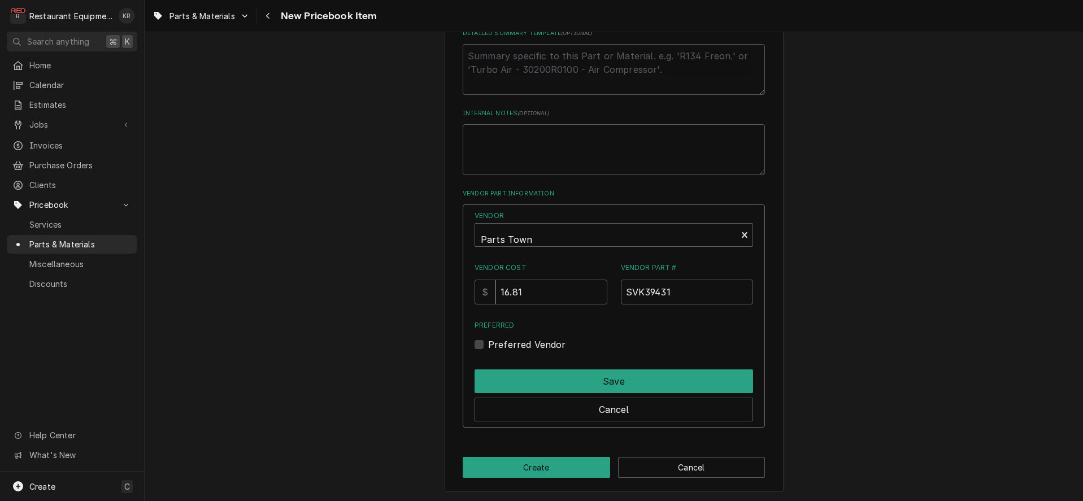
click at [491, 348] on label "Preferred Vendor" at bounding box center [527, 345] width 78 height 14
click at [491, 348] on input "Preferred" at bounding box center [627, 350] width 279 height 25
checkbox input "true"
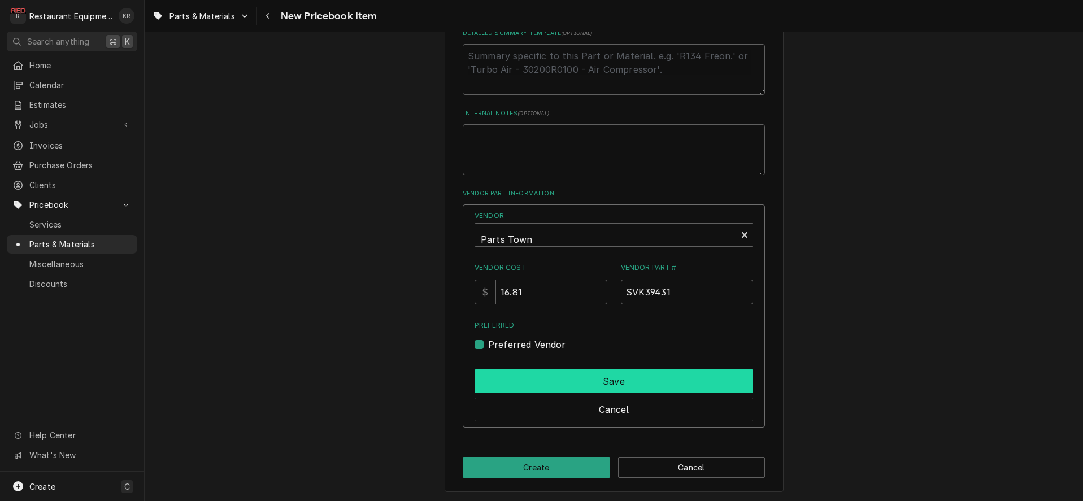
click at [514, 374] on button "Save" at bounding box center [614, 382] width 279 height 24
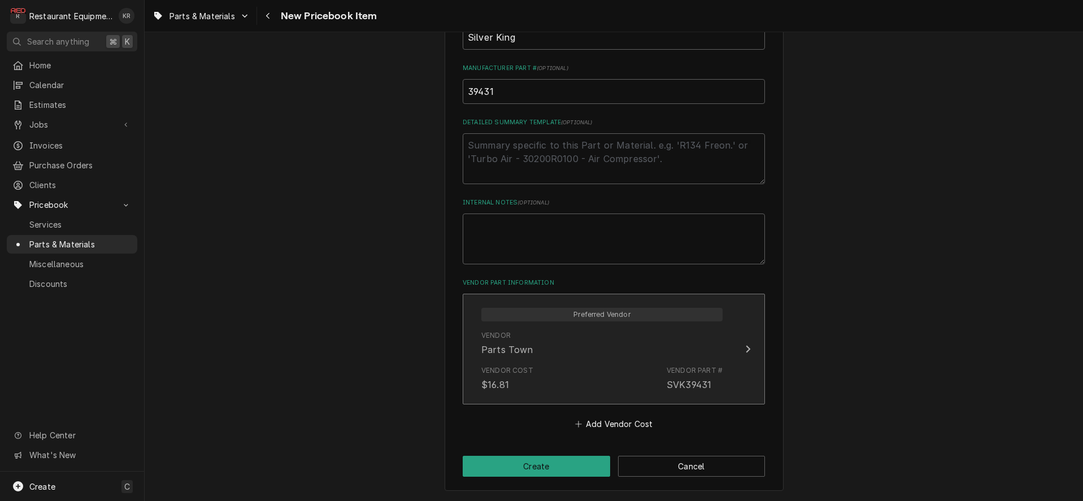
scroll to position [470, 0]
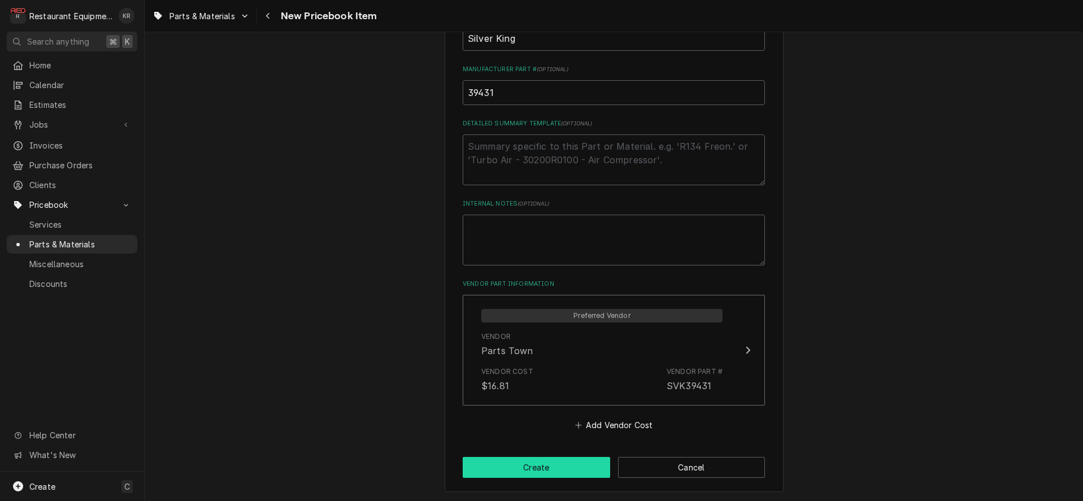
click at [530, 461] on button "Create" at bounding box center [537, 467] width 148 height 21
type textarea "x"
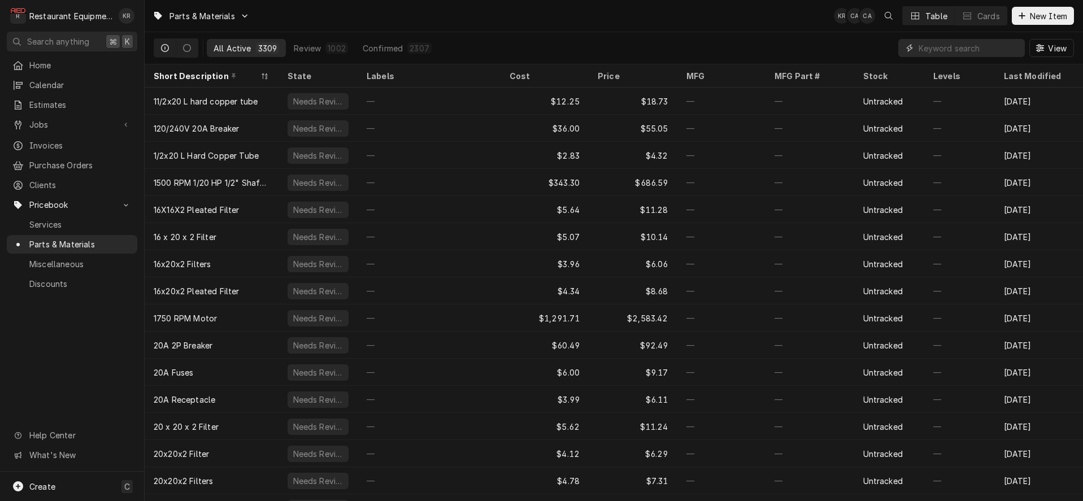
click at [940, 44] on input "Dynamic Content Wrapper" at bounding box center [969, 48] width 101 height 18
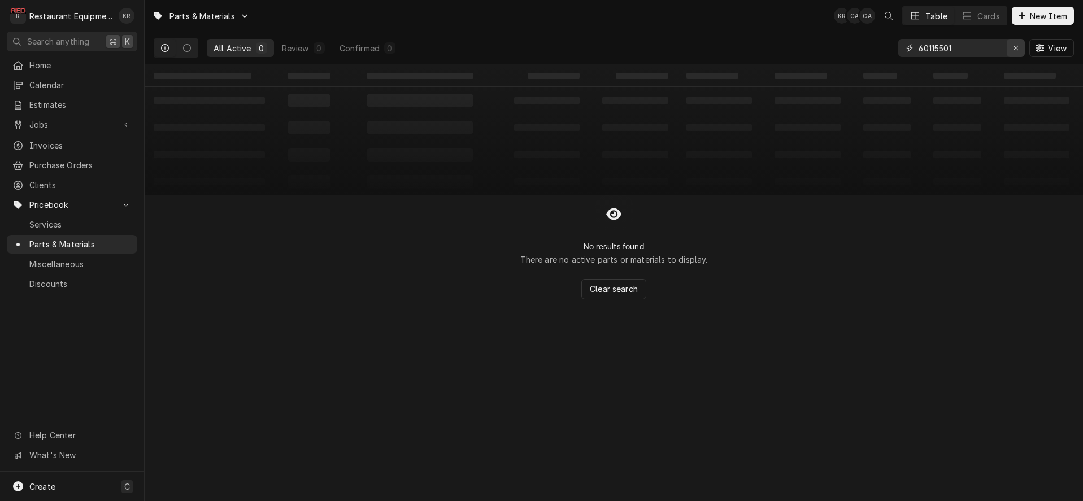
type input "60115501"
click at [1013, 46] on div "Erase input" at bounding box center [1016, 47] width 11 height 11
type input "6011"
click at [1018, 49] on icon "Erase input" at bounding box center [1016, 48] width 6 height 8
click at [1020, 17] on icon "Dynamic Content Wrapper" at bounding box center [1022, 16] width 7 height 8
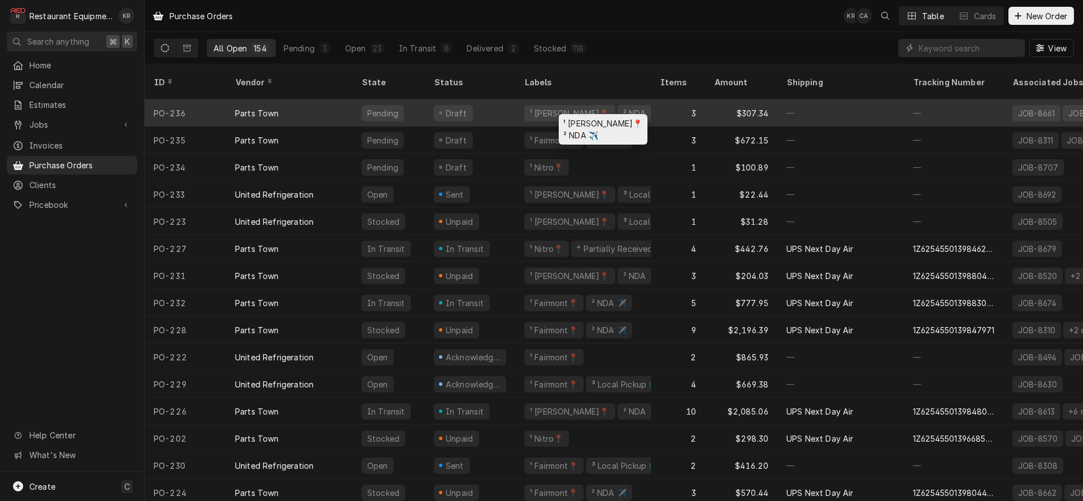
click at [549, 107] on div "¹ [PERSON_NAME]📍" at bounding box center [570, 113] width 82 height 12
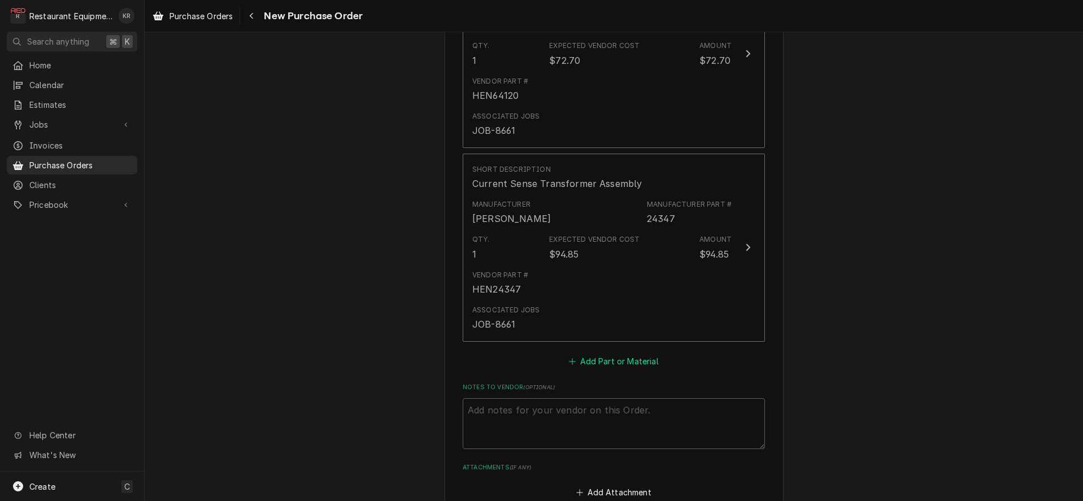
scroll to position [787, 0]
click at [617, 358] on button "Add Part or Material" at bounding box center [613, 363] width 93 height 16
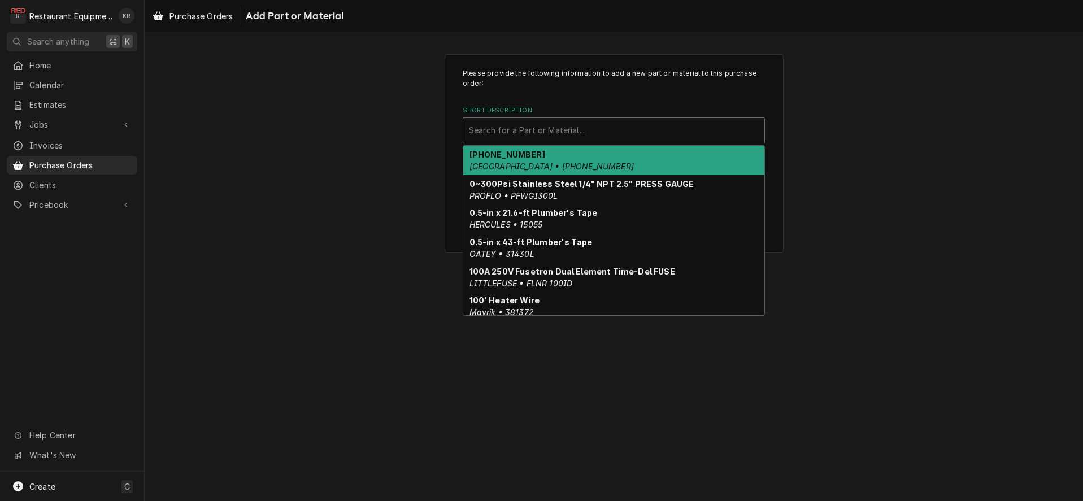
click at [538, 124] on div "Short Description" at bounding box center [614, 130] width 290 height 20
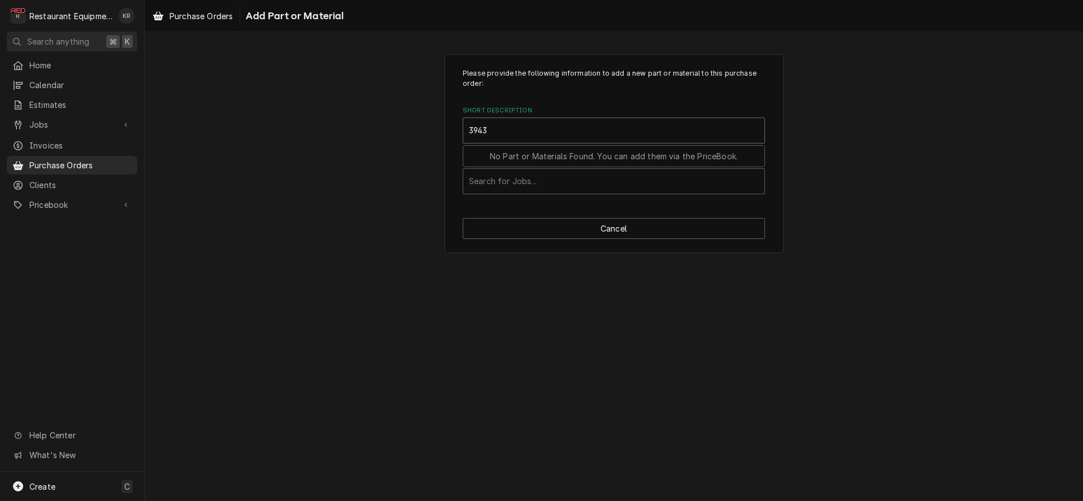
type input "39431"
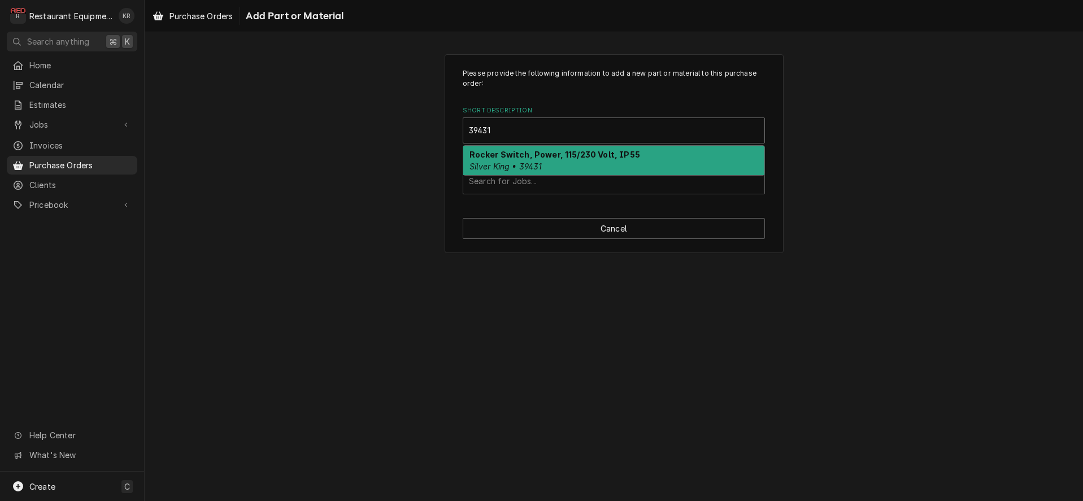
click at [521, 155] on strong "Rocker Switch, Power, 115/230 Volt, IP55" at bounding box center [555, 155] width 171 height 10
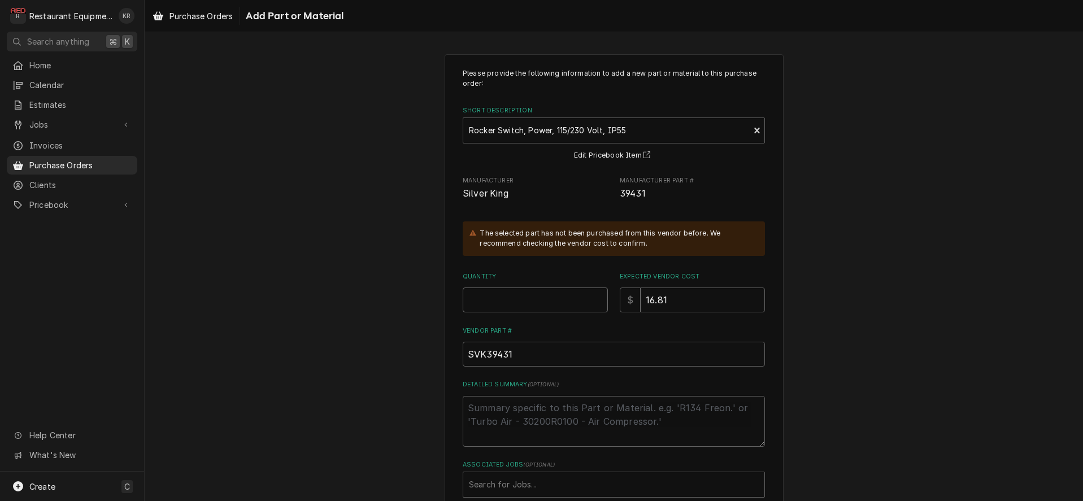
click at [532, 301] on input "Quantity" at bounding box center [535, 300] width 145 height 25
type textarea "x"
type input "4"
type textarea "x"
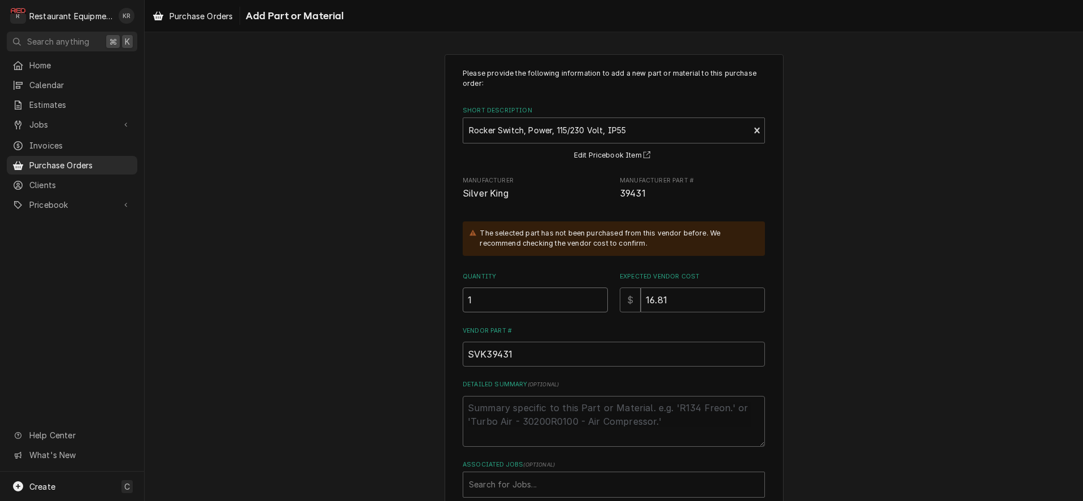
type input "1"
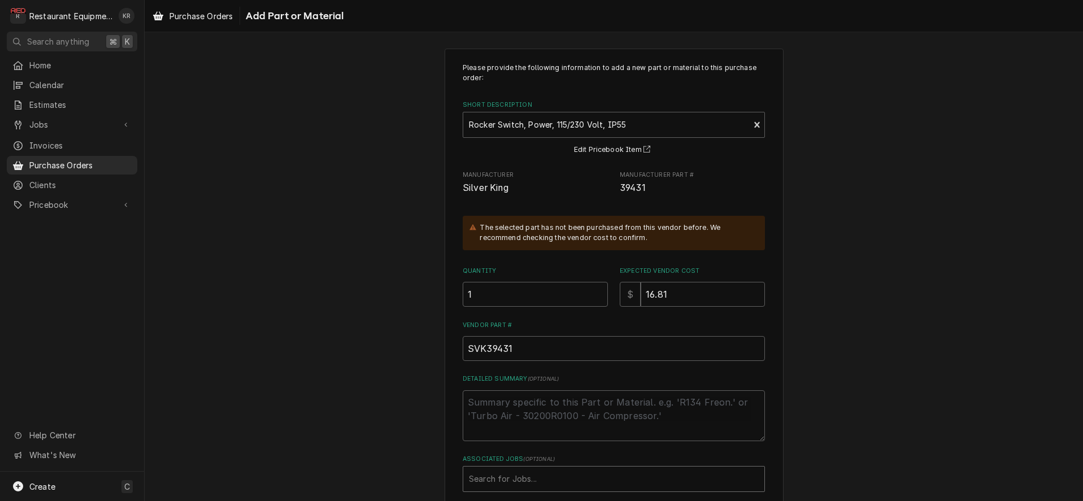
click at [549, 482] on div "Associated Jobs" at bounding box center [614, 479] width 290 height 20
type input "8690"
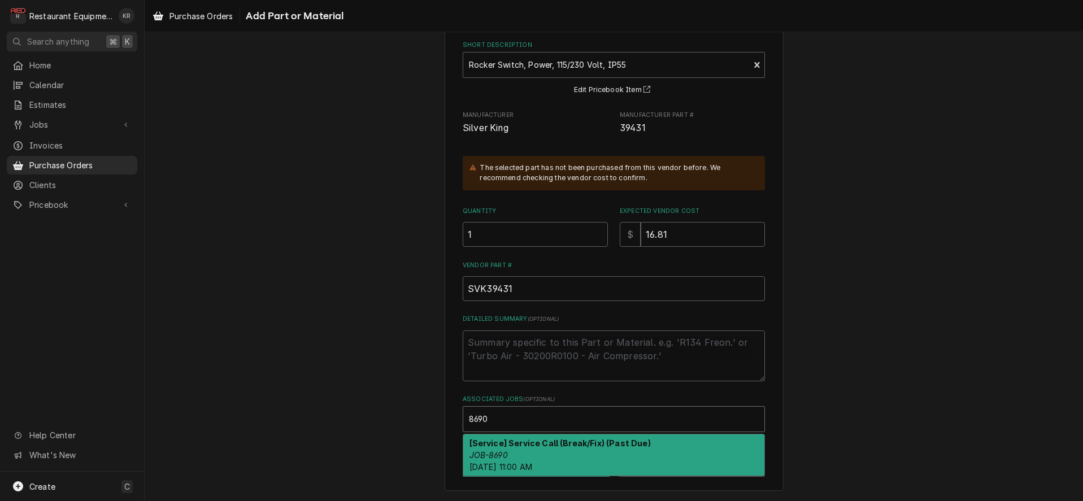
click at [567, 445] on strong "[Service] Service Call (Break/Fix) (Past Due)" at bounding box center [560, 444] width 181 height 10
type textarea "x"
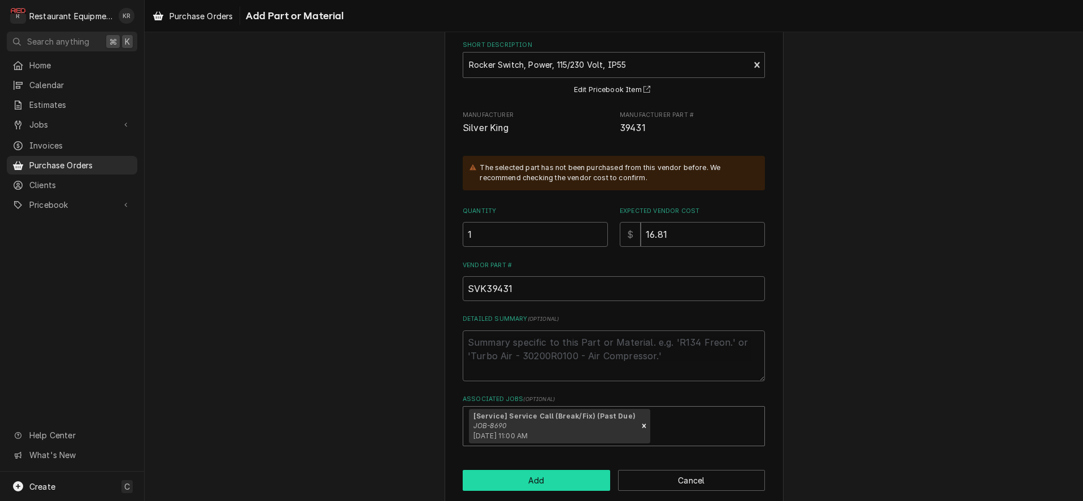
click at [552, 482] on button "Add" at bounding box center [537, 480] width 148 height 21
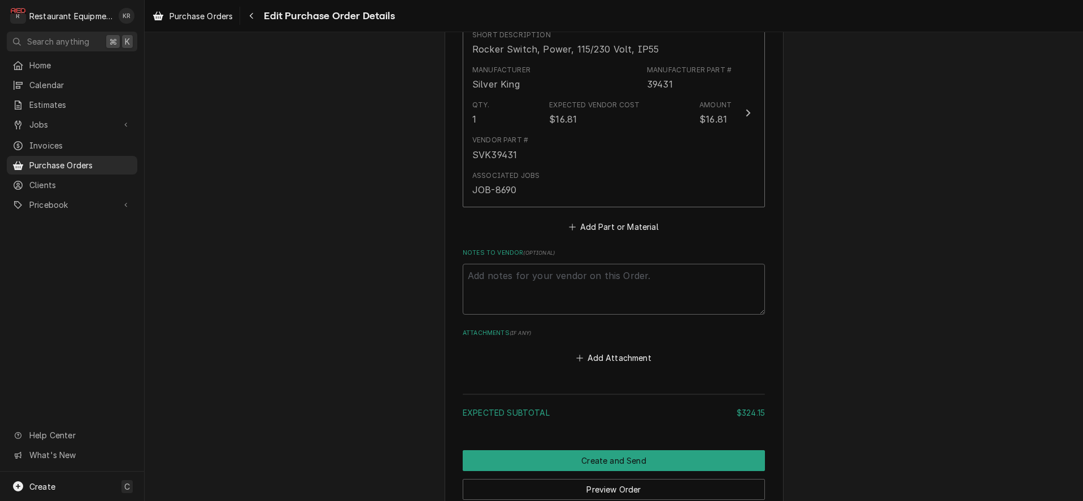
scroll to position [1122, 0]
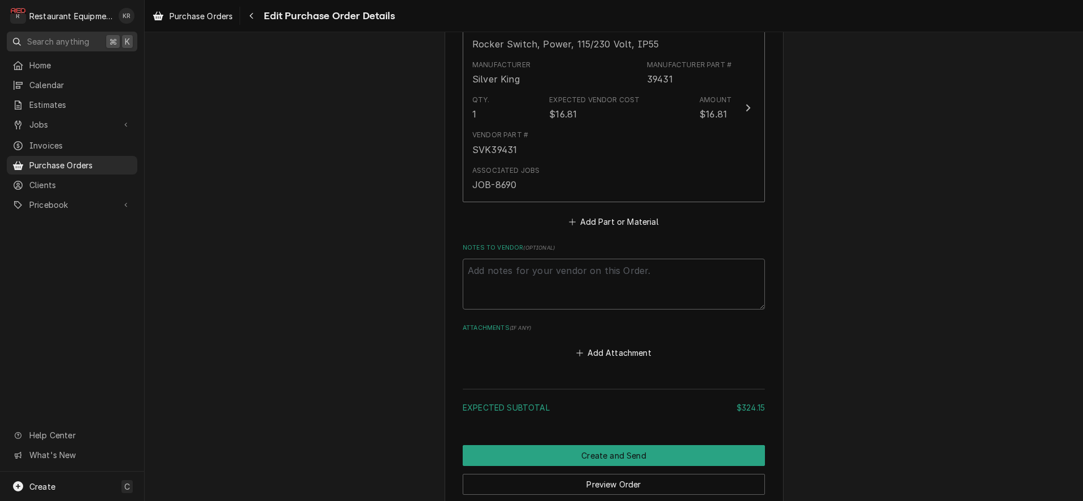
type textarea "x"
click at [590, 220] on button "Add Part or Material" at bounding box center [613, 222] width 93 height 16
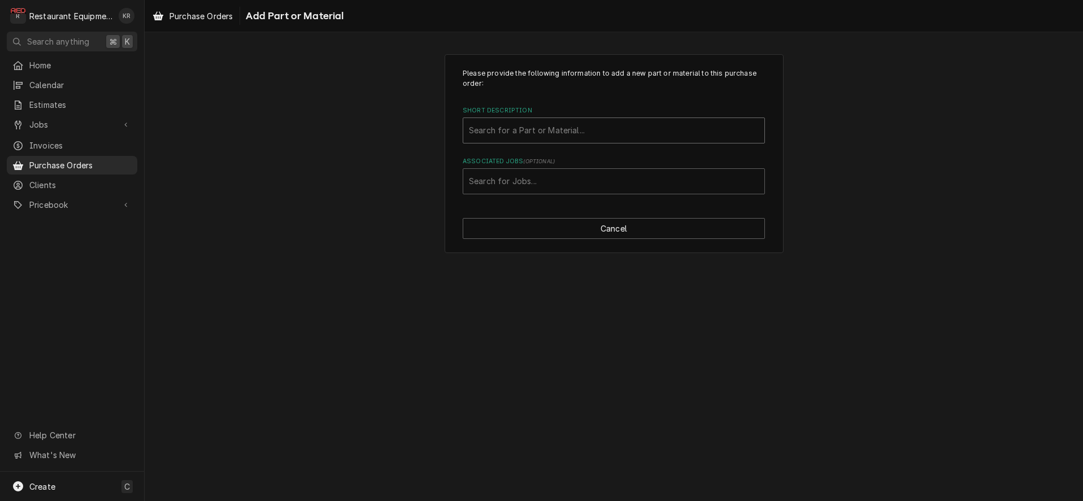
click at [512, 135] on div "Short Description" at bounding box center [614, 130] width 290 height 20
type input "601155"
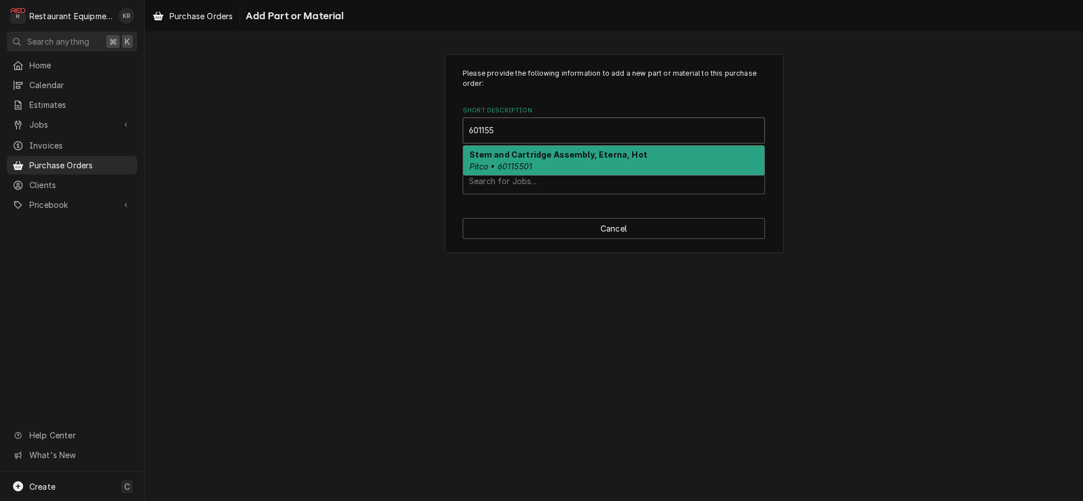
click at [528, 155] on strong "Stem and Cartridge Assembly, Eterna, Hot" at bounding box center [559, 155] width 178 height 10
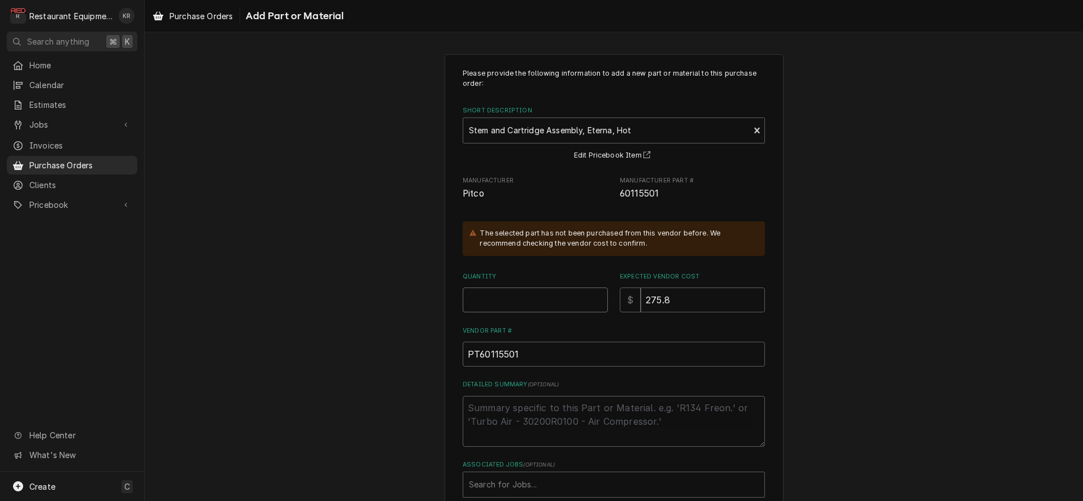
click at [512, 297] on input "Quantity" at bounding box center [535, 300] width 145 height 25
type textarea "x"
type input "2"
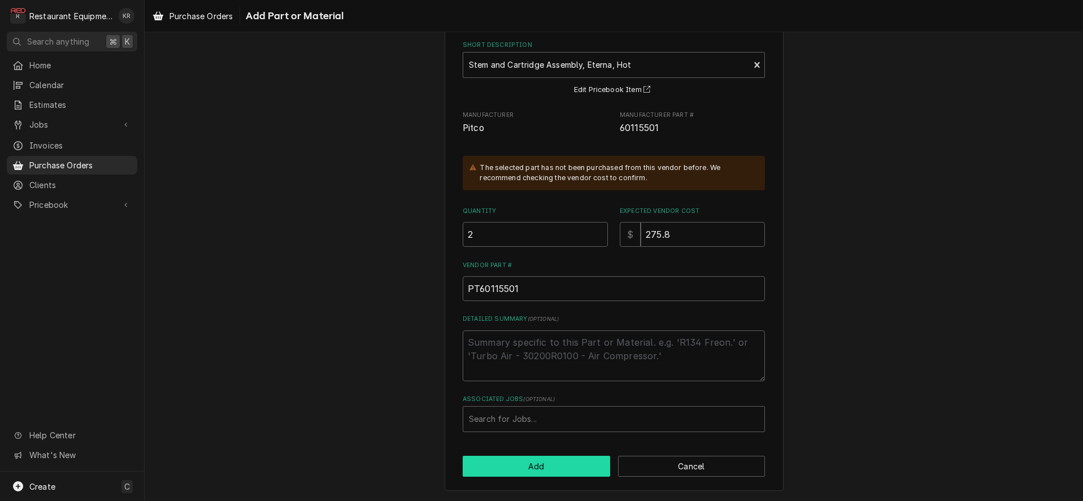
click at [558, 464] on button "Add" at bounding box center [537, 466] width 148 height 21
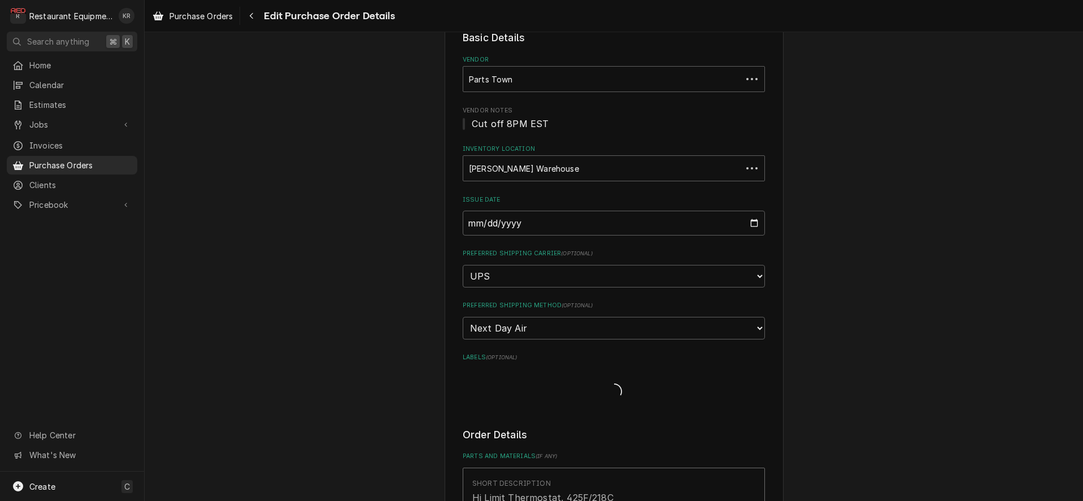
scroll to position [1109, 0]
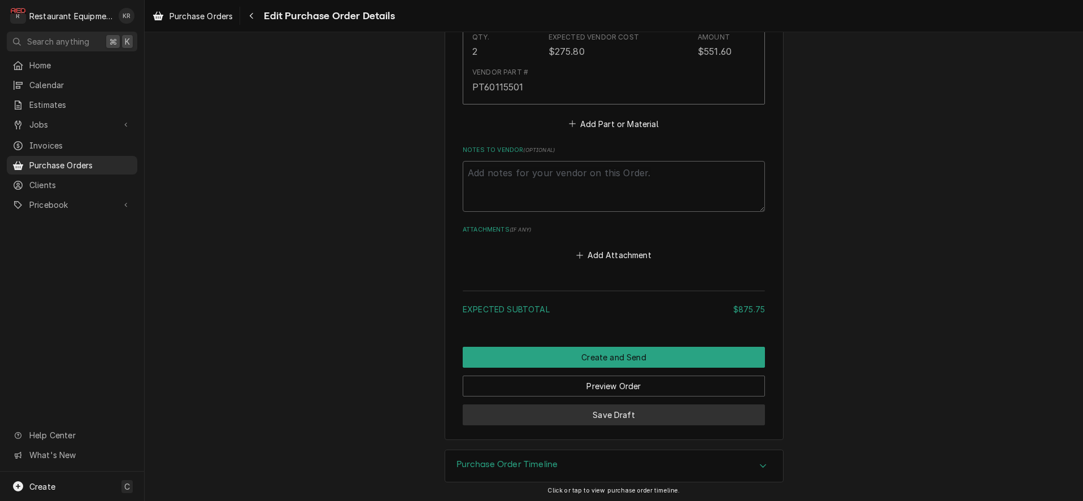
click at [629, 410] on button "Save Draft" at bounding box center [614, 415] width 302 height 21
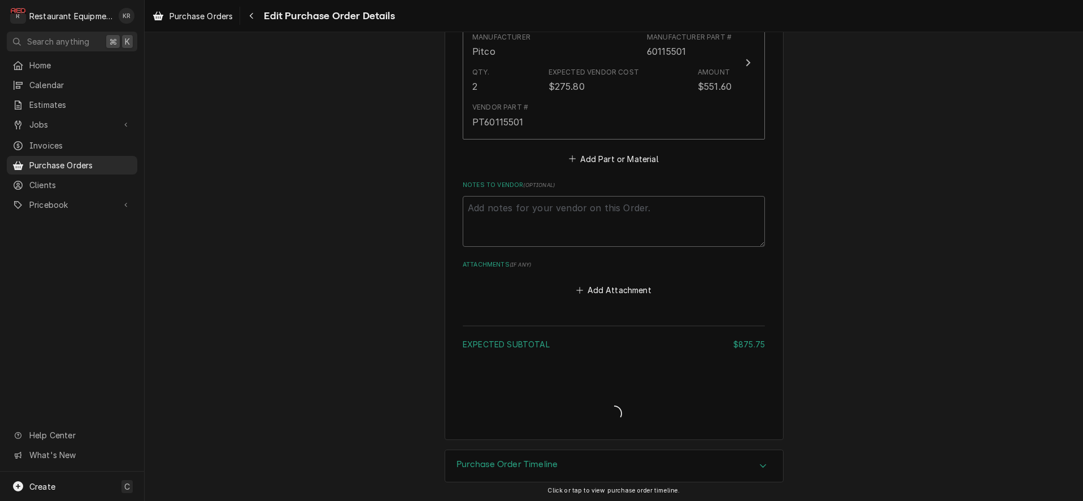
type textarea "x"
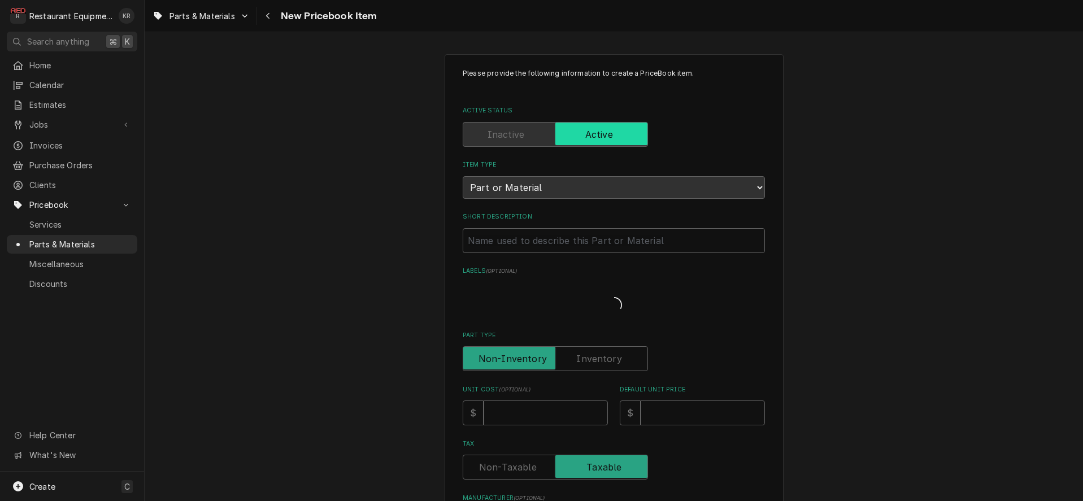
type textarea "x"
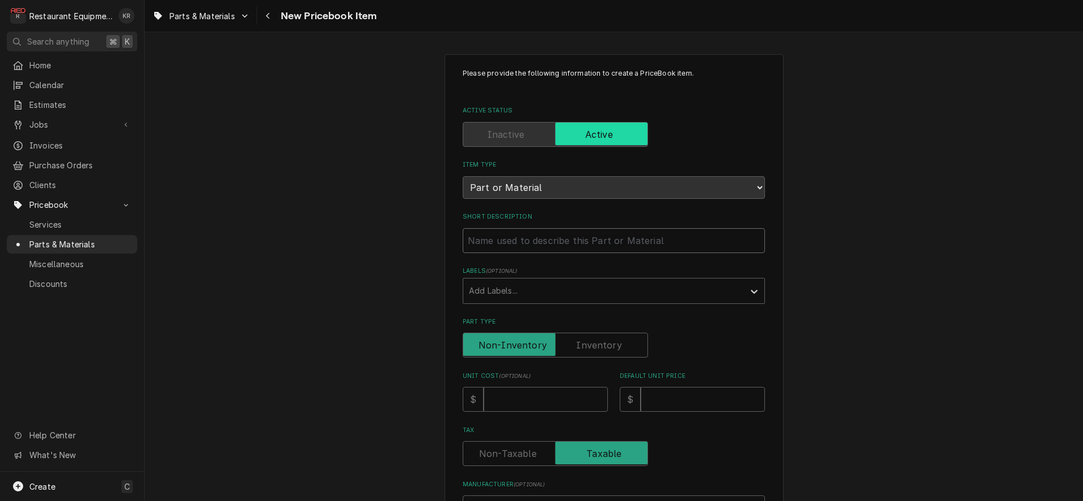
click at [487, 240] on input "Short Description" at bounding box center [614, 240] width 302 height 25
paste input "Pitco 60115501 Stem and Cartridge Assembly, Eterna, Hot"
type input "Pitco 60115501 Stem and Cartridge Assembly, Eterna, Hot"
type textarea "x"
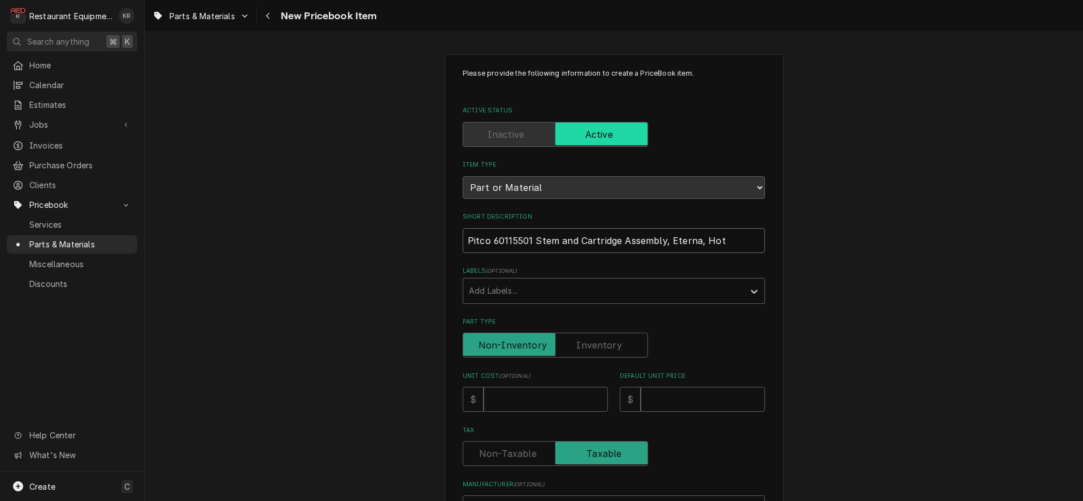
drag, startPoint x: 534, startPoint y: 242, endPoint x: 422, endPoint y: 243, distance: 111.9
click at [463, 243] on input "Pitco 60115501 Stem and Cartridge Assembly, Eterna, Hot" at bounding box center [614, 240] width 302 height 25
type input "Stem and Cartridge Assembly, Eterna, Hot"
type textarea "x"
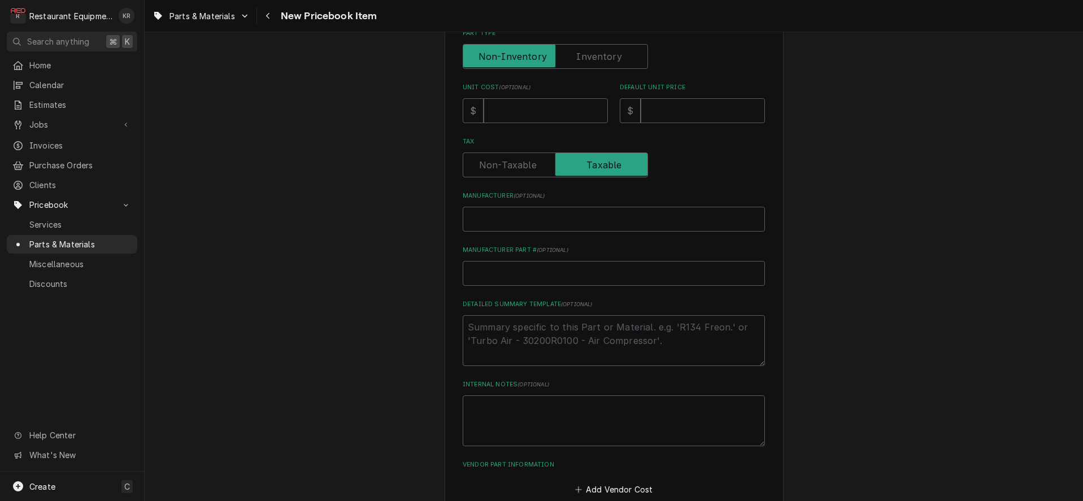
scroll to position [277, 0]
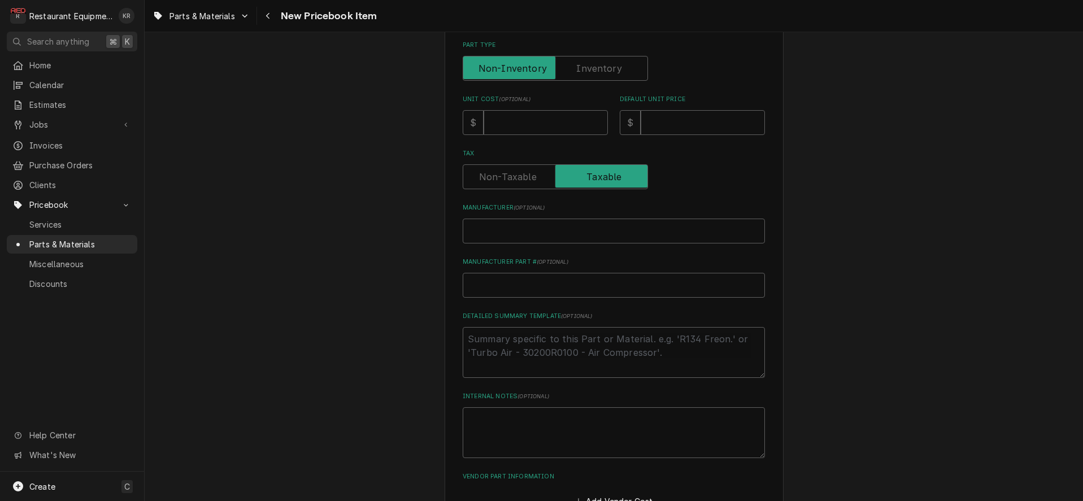
type input "Stem and Cartridge Assembly, Eterna, Hot"
click at [512, 126] on input "Unit Cost ( optional )" at bounding box center [546, 122] width 124 height 25
type input "2"
type textarea "x"
type input "27"
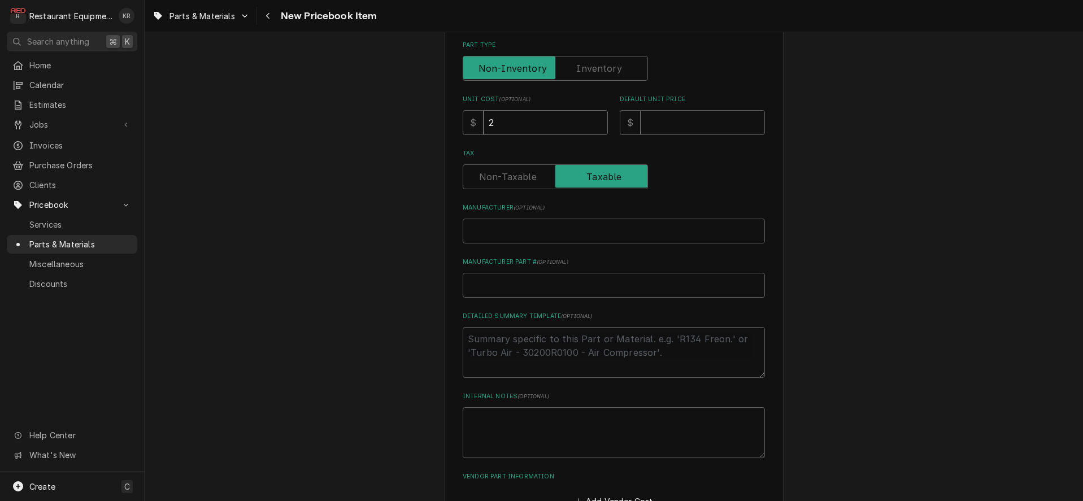
type textarea "x"
type input "275"
type textarea "x"
type input "275.8"
type textarea "x"
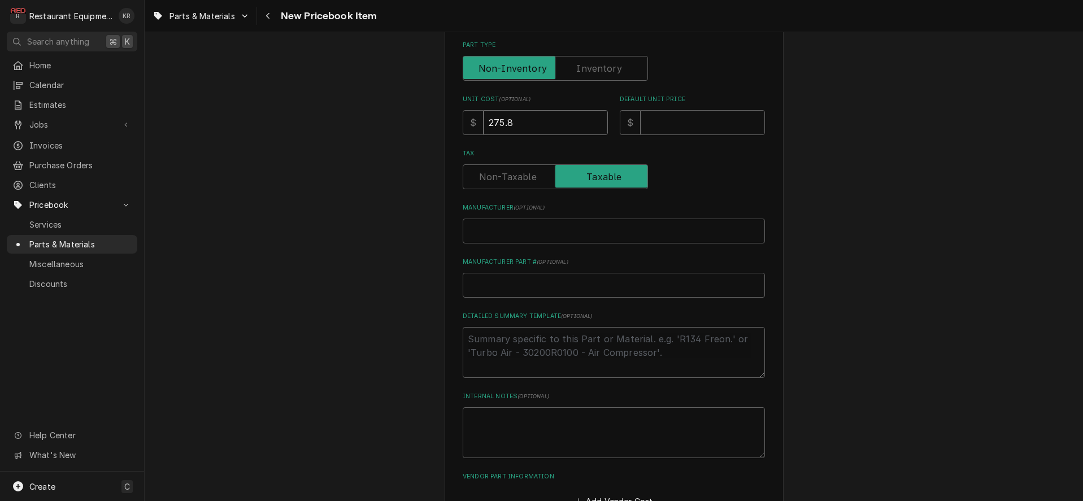
type input "275.8"
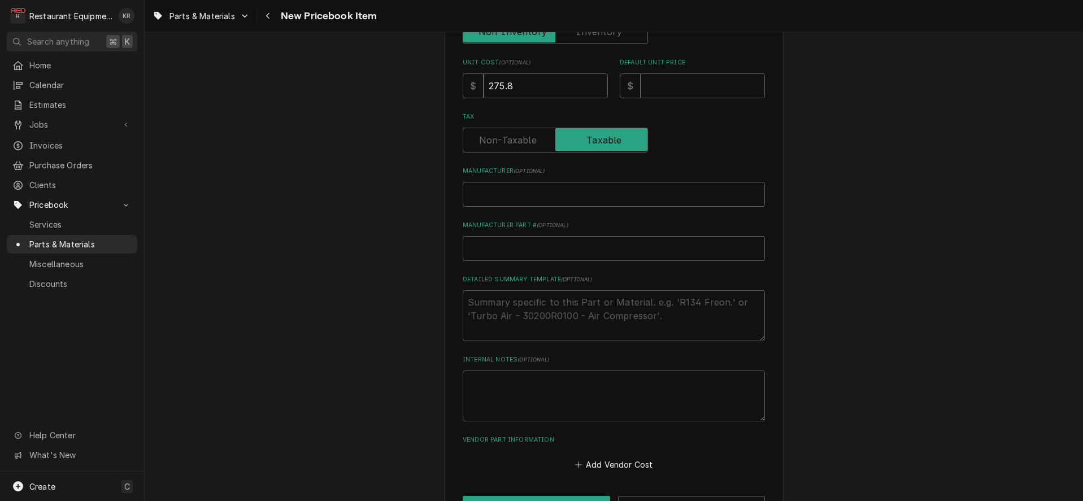
scroll to position [316, 0]
click at [682, 77] on input "Default Unit Price" at bounding box center [703, 83] width 124 height 25
type input "4"
type textarea "x"
type input "42"
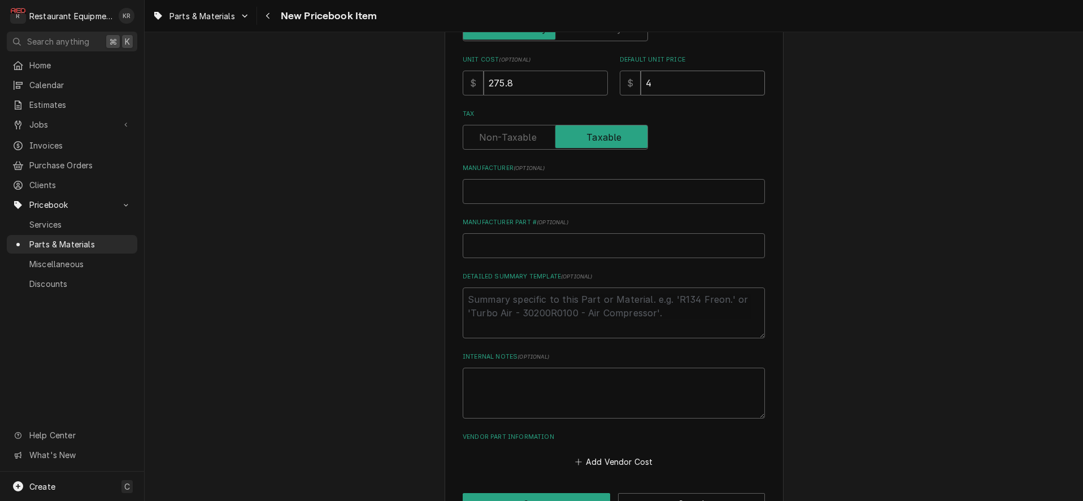
type textarea "x"
type input "421"
type textarea "x"
type input "421.7"
type textarea "x"
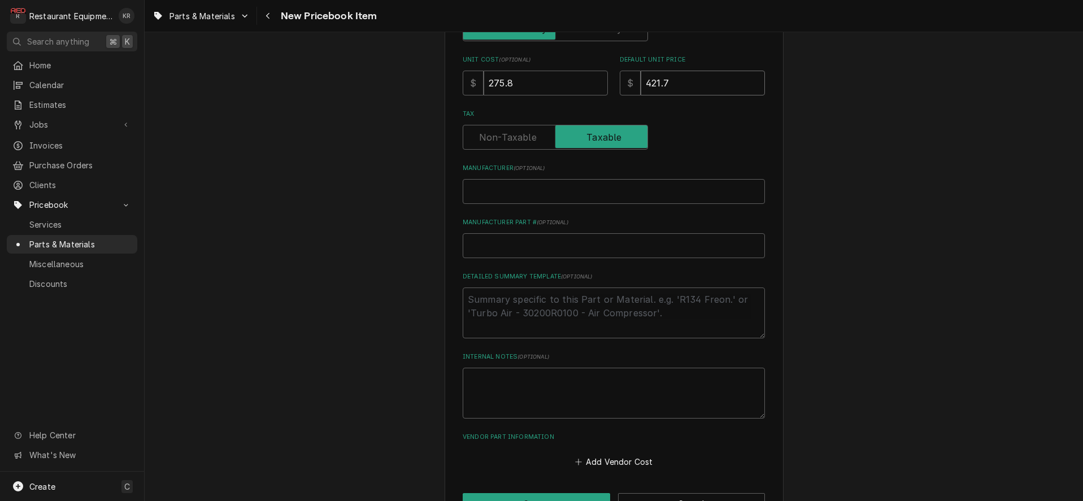
type input "421.71"
type textarea "x"
type input "421.71"
click at [498, 190] on input "Manufacturer ( optional )" at bounding box center [614, 191] width 302 height 25
paste input "Pitco 60115501"
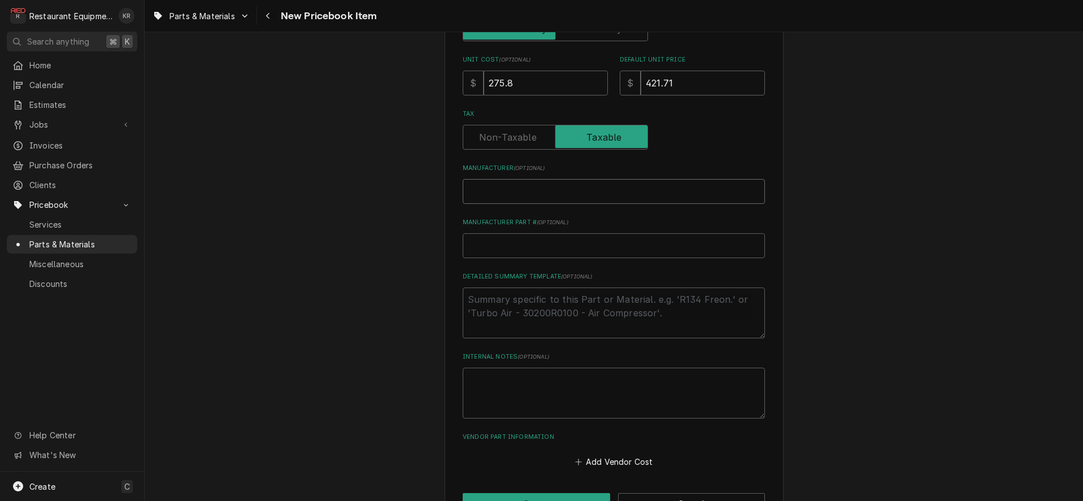
type input "Pitco 60115501"
type textarea "x"
click at [514, 194] on input "Pitco 60115501" at bounding box center [614, 191] width 302 height 25
type input "Pitco"
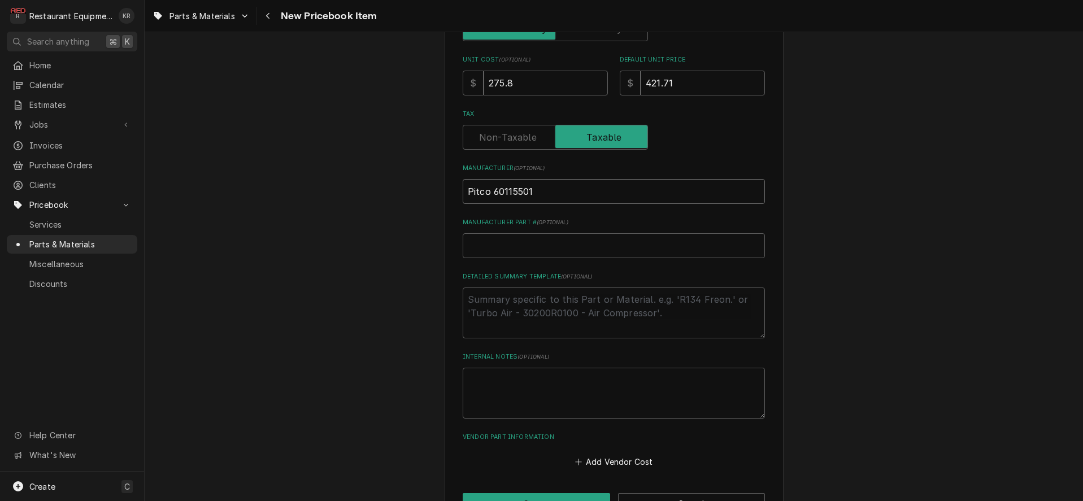
type textarea "x"
type input "Pitco"
click at [501, 246] on input "Manufacturer Part # ( optional )" at bounding box center [614, 245] width 302 height 25
paste input "60115501"
type input "60115501"
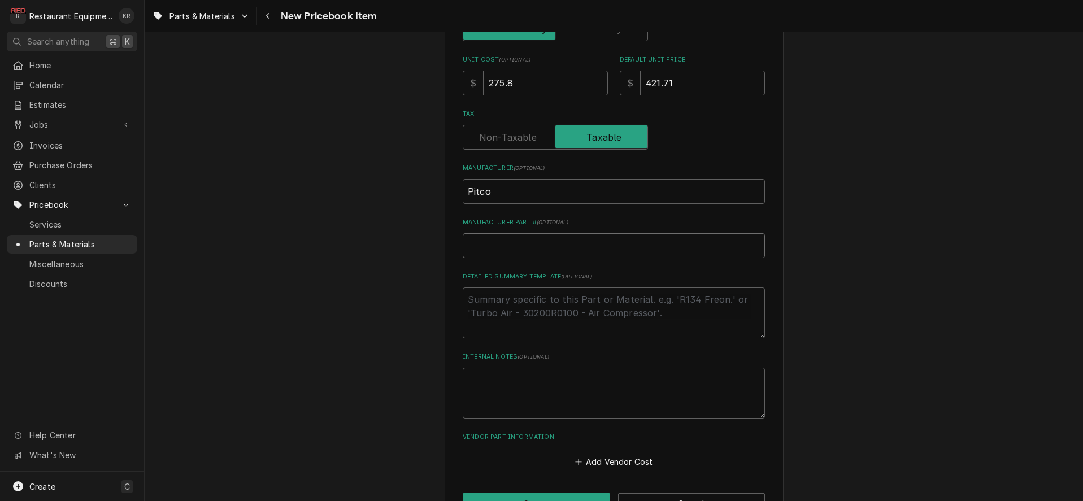
type textarea "x"
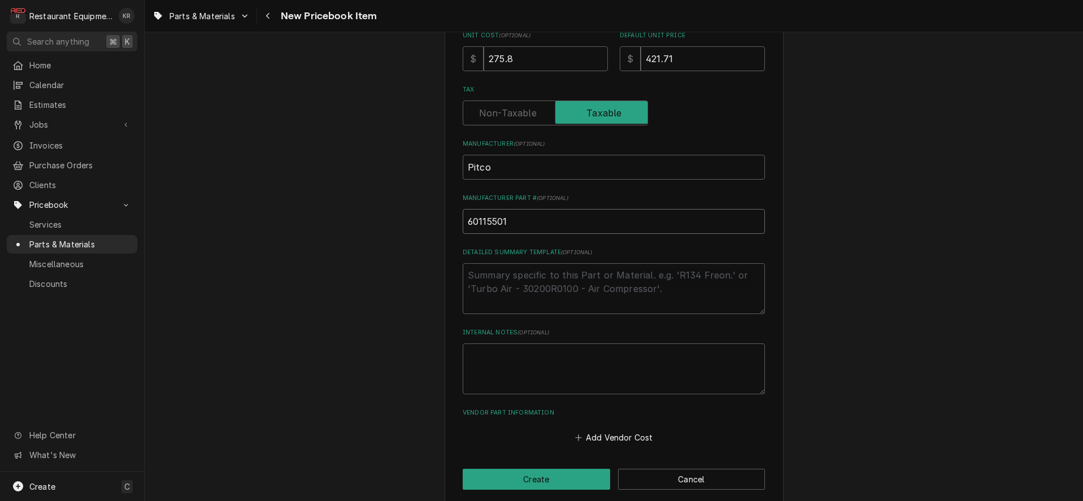
scroll to position [353, 0]
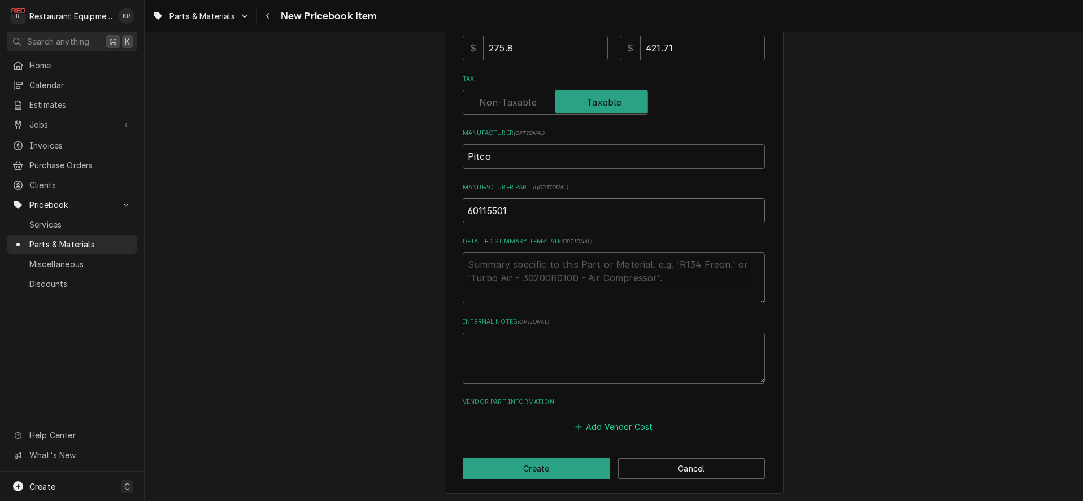
type input "60115501"
click at [628, 426] on button "Add Vendor Cost" at bounding box center [614, 425] width 82 height 16
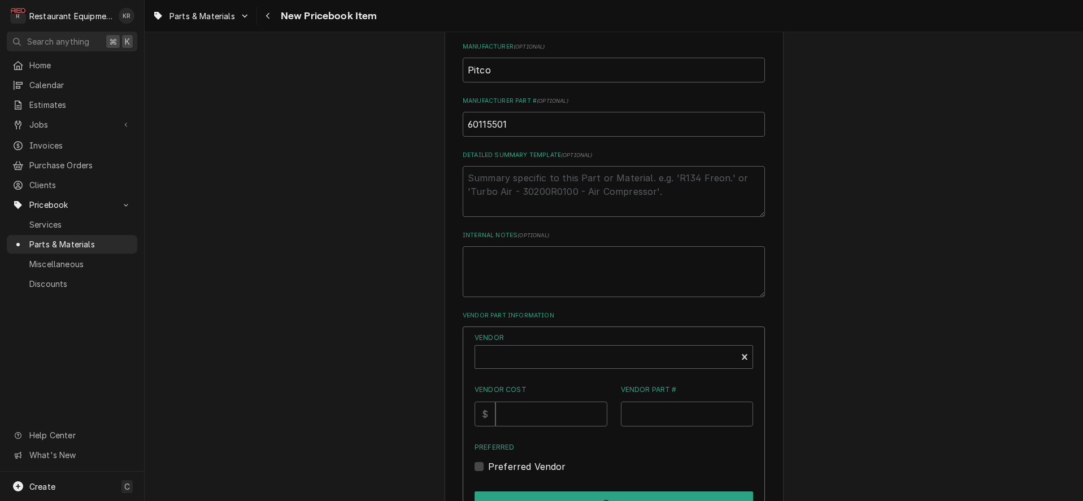
scroll to position [560, 0]
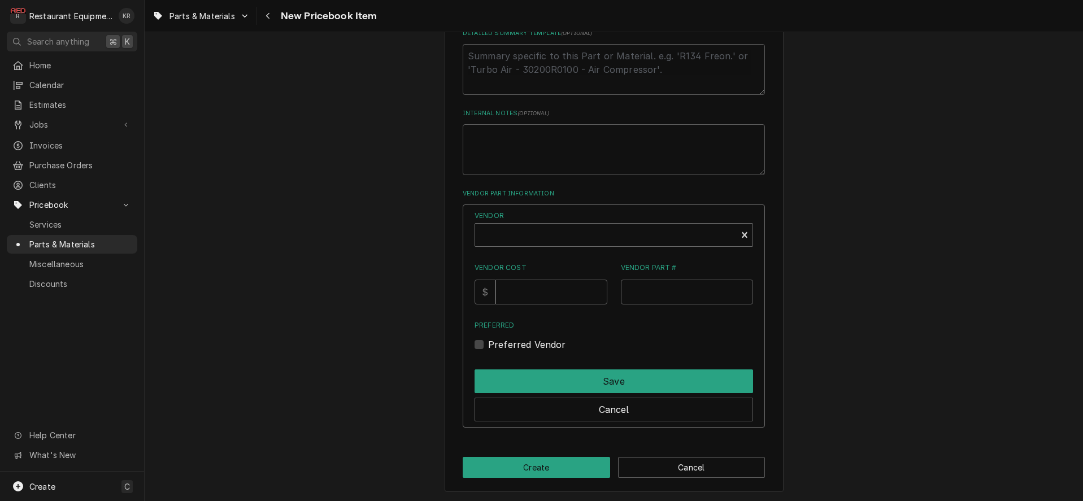
type textarea "x"
click at [529, 240] on div "Vendor" at bounding box center [606, 239] width 250 height 27
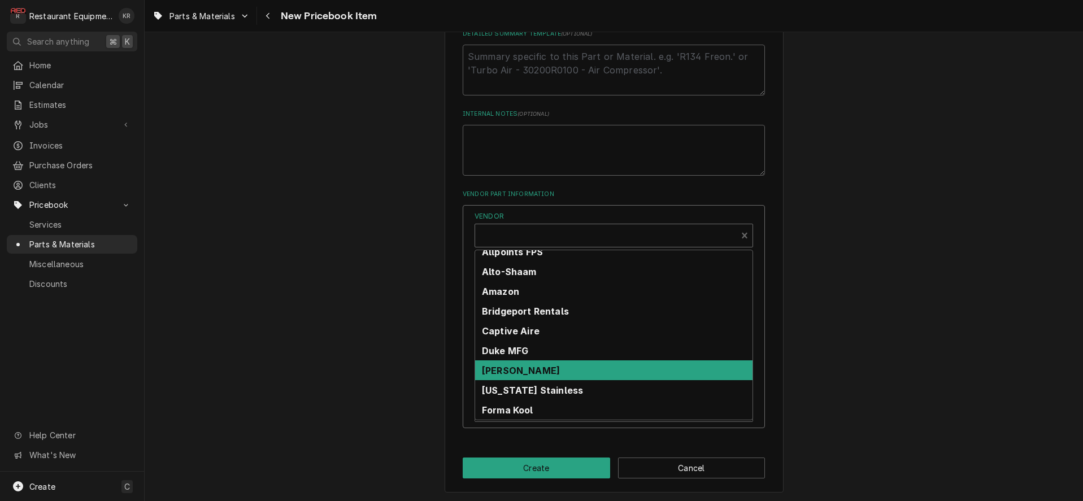
scroll to position [226, 0]
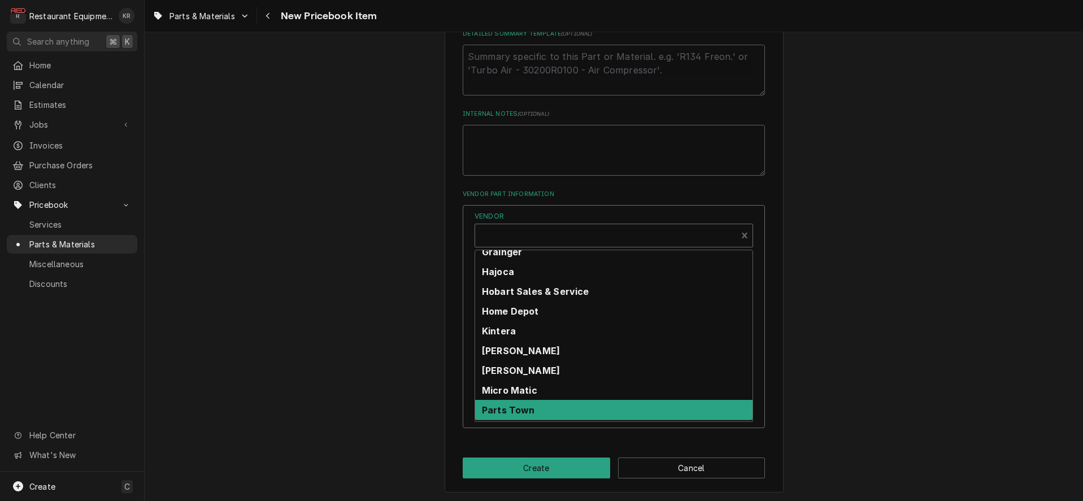
click at [569, 409] on div "Parts Town" at bounding box center [613, 410] width 277 height 20
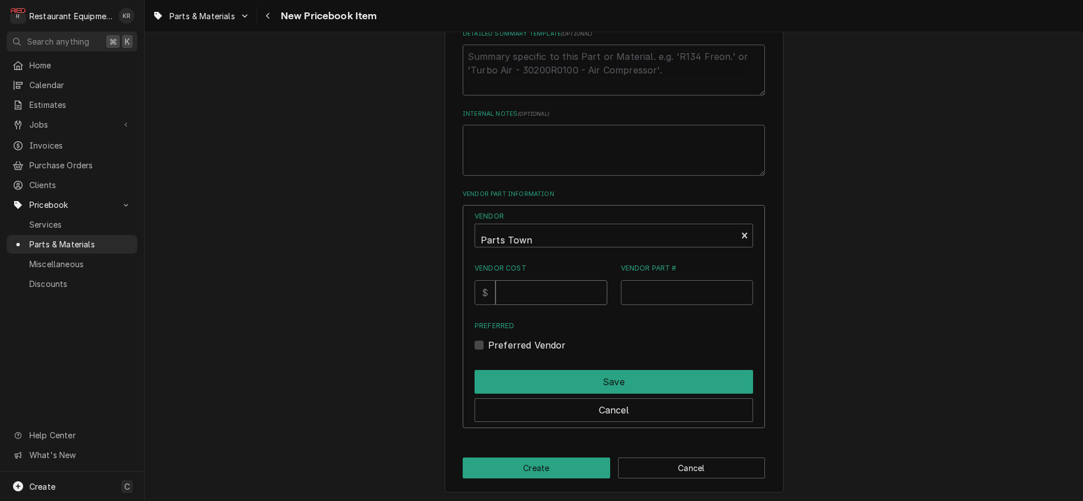
click at [532, 283] on input "Vendor Cost" at bounding box center [551, 292] width 111 height 25
type input "275.8"
click at [669, 292] on input "Vendor Part #" at bounding box center [687, 292] width 133 height 25
paste input "PT60115501"
type input "PT60115501"
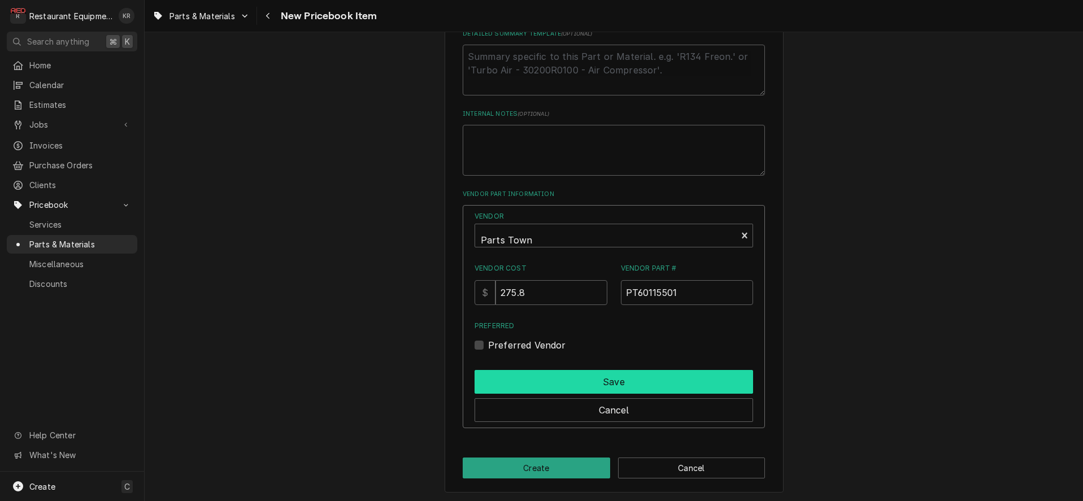
drag, startPoint x: 492, startPoint y: 342, endPoint x: 507, endPoint y: 374, distance: 34.9
click at [492, 344] on label "Preferred Vendor" at bounding box center [527, 346] width 78 height 14
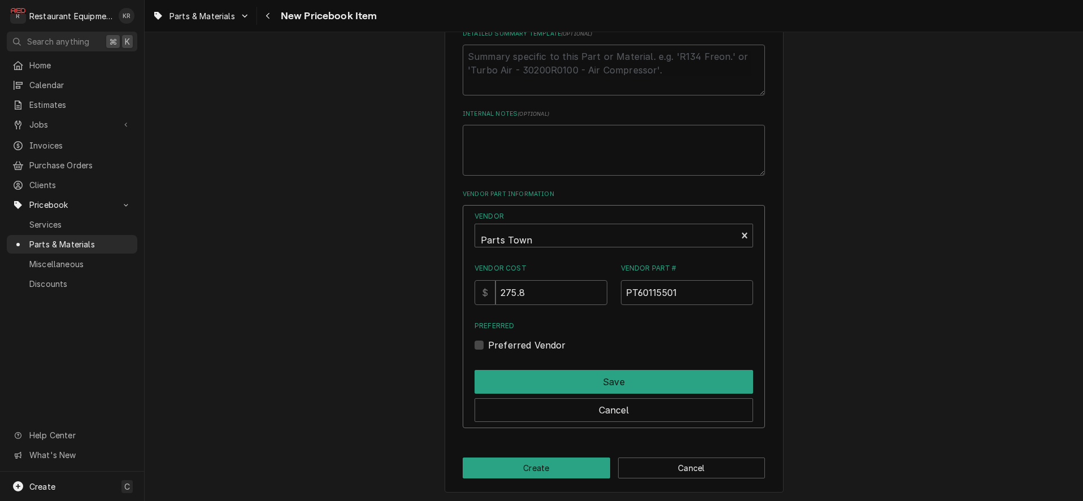
click at [495, 345] on label "Preferred Vendor" at bounding box center [527, 346] width 78 height 14
click at [495, 345] on input "Preferred" at bounding box center [627, 351] width 279 height 25
checkbox input "true"
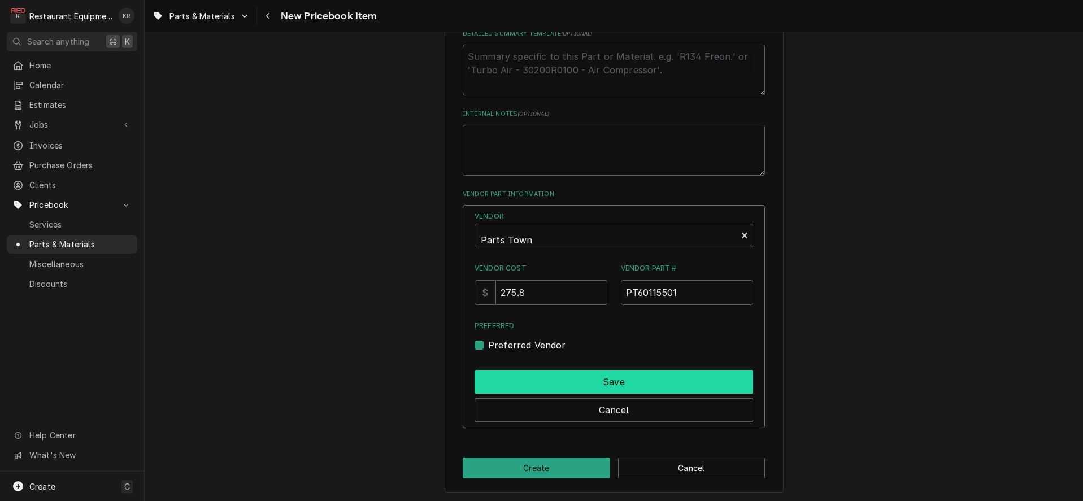
click at [532, 373] on button "Save" at bounding box center [614, 382] width 279 height 24
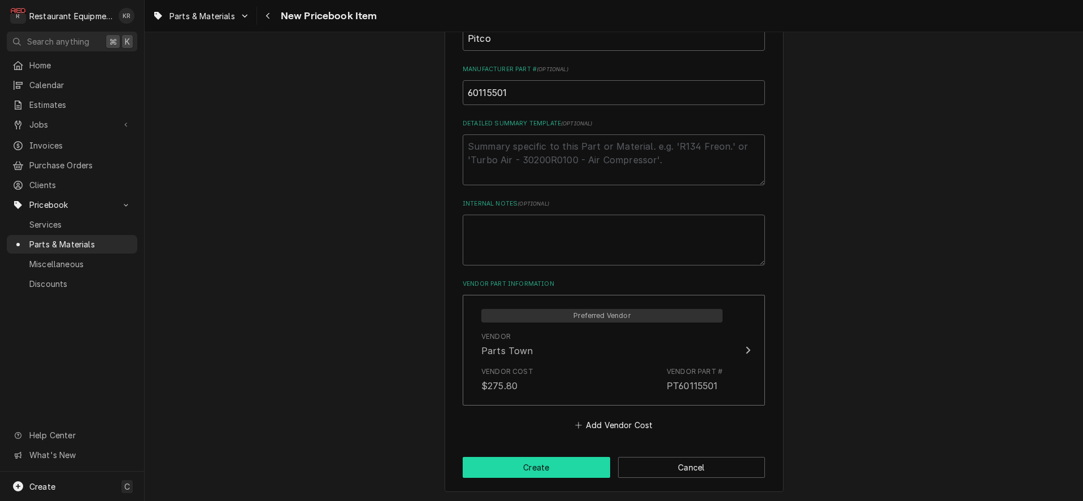
click at [554, 462] on button "Create" at bounding box center [537, 467] width 148 height 21
type textarea "x"
